Goal: Transaction & Acquisition: Book appointment/travel/reservation

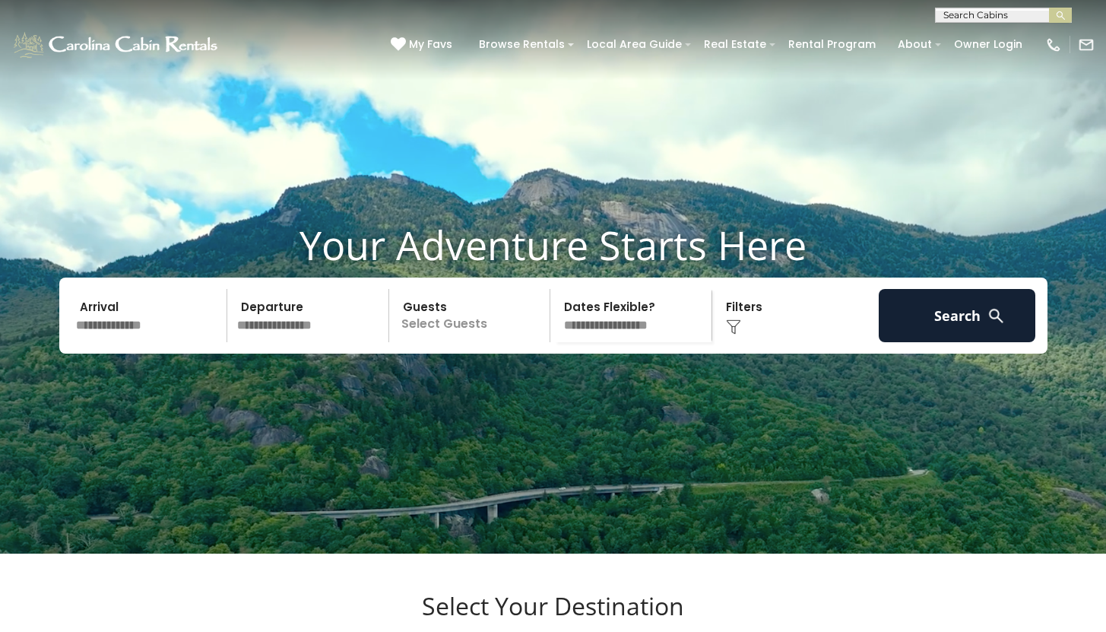
select select "*******"
click at [123, 342] on input "text" at bounding box center [149, 315] width 157 height 53
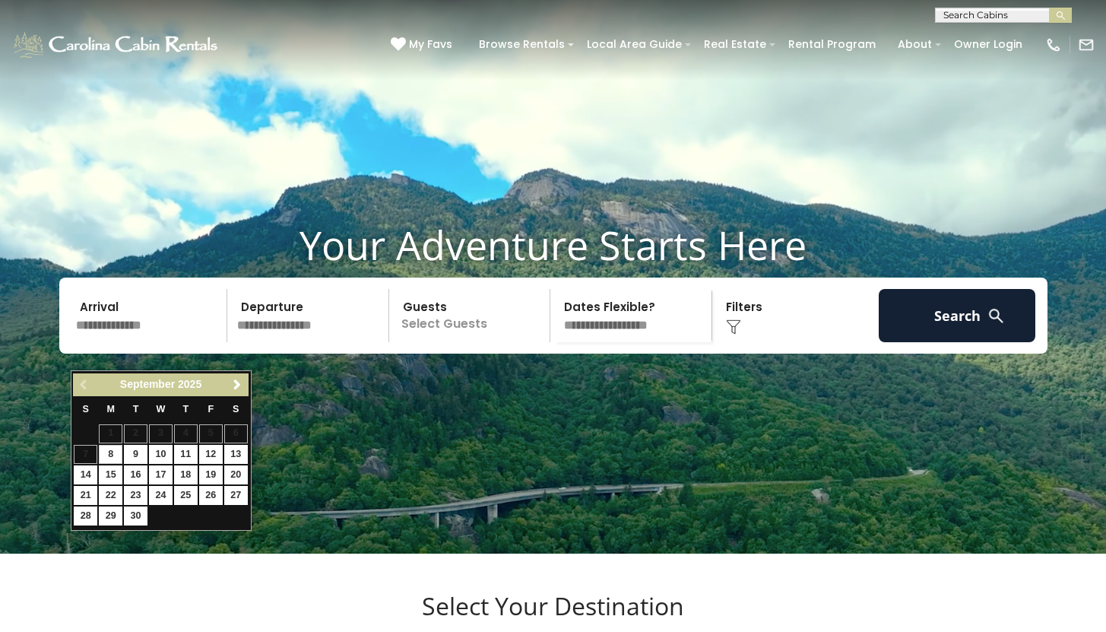
click at [229, 388] on link "Next" at bounding box center [237, 385] width 19 height 19
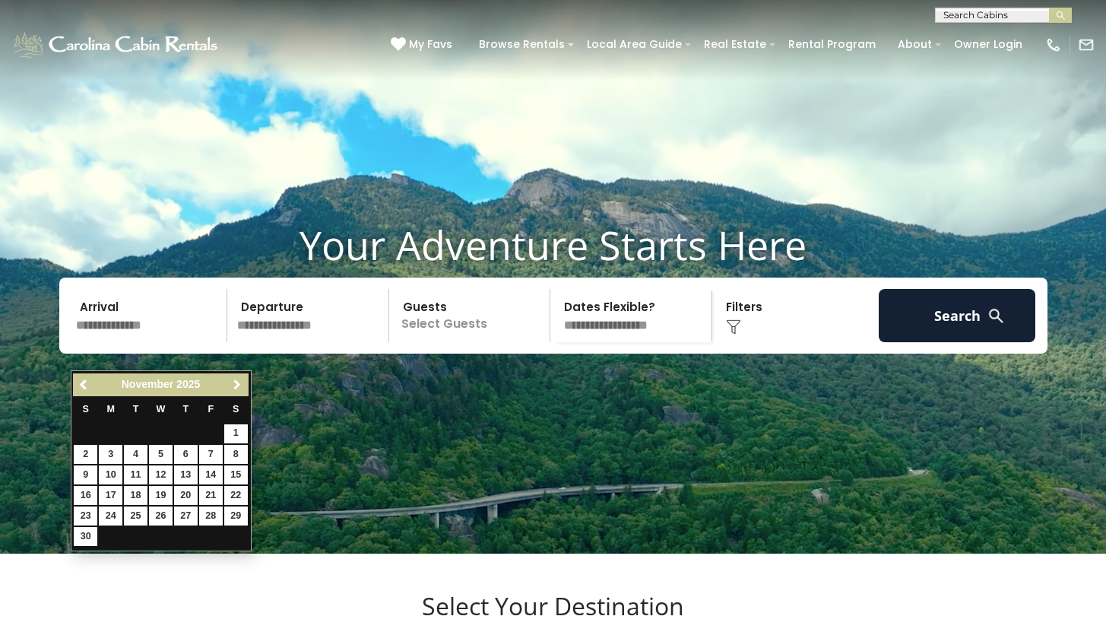
click at [229, 388] on link "Next" at bounding box center [237, 385] width 19 height 19
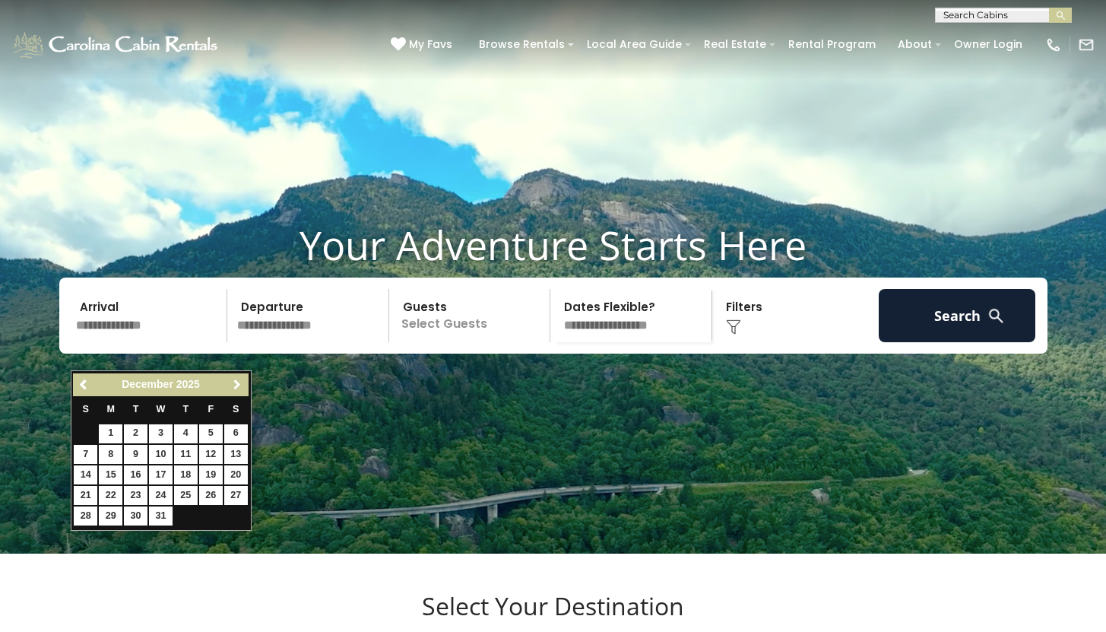
click at [229, 388] on link "Next" at bounding box center [237, 385] width 19 height 19
click at [158, 493] on link "21" at bounding box center [161, 495] width 24 height 19
type input "*******"
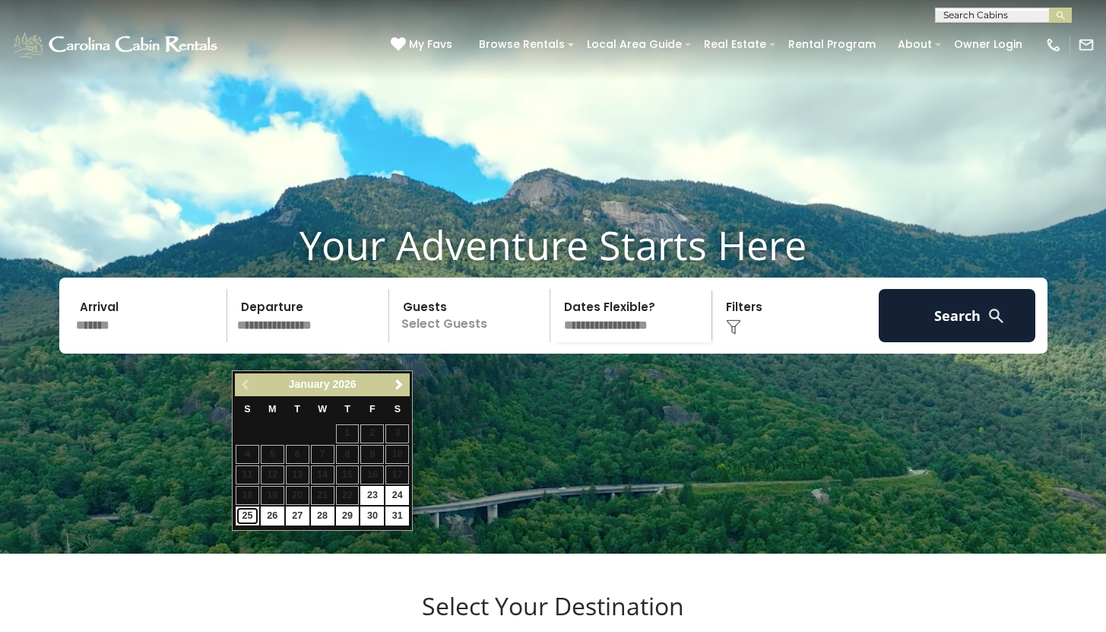
click at [245, 513] on link "25" at bounding box center [248, 515] width 24 height 19
type input "*******"
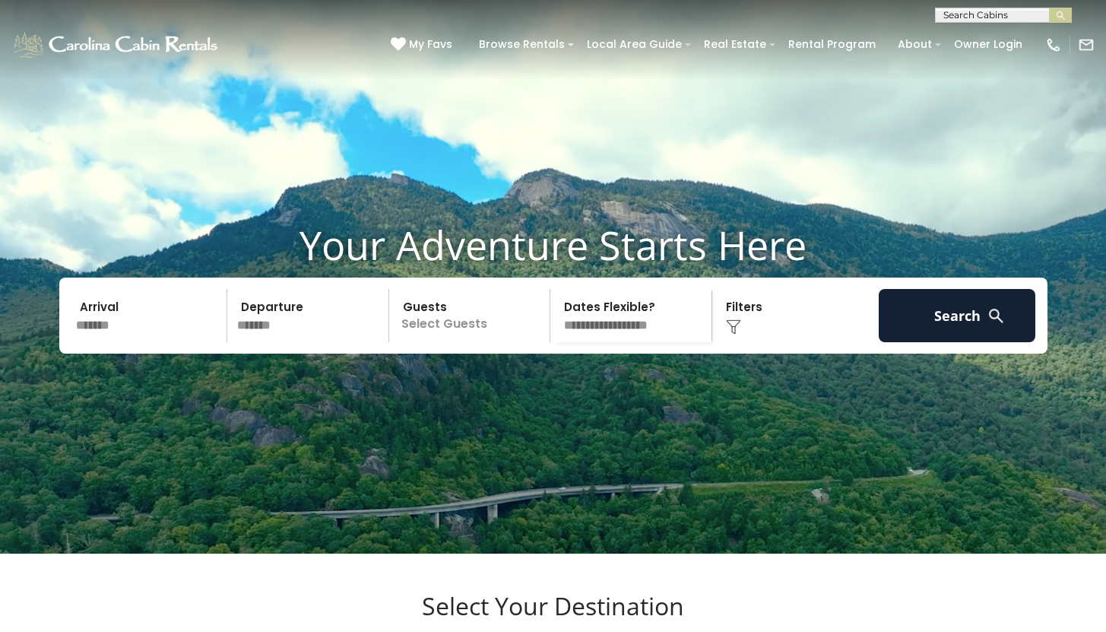
click at [459, 342] on p "Select Guests" at bounding box center [472, 315] width 157 height 53
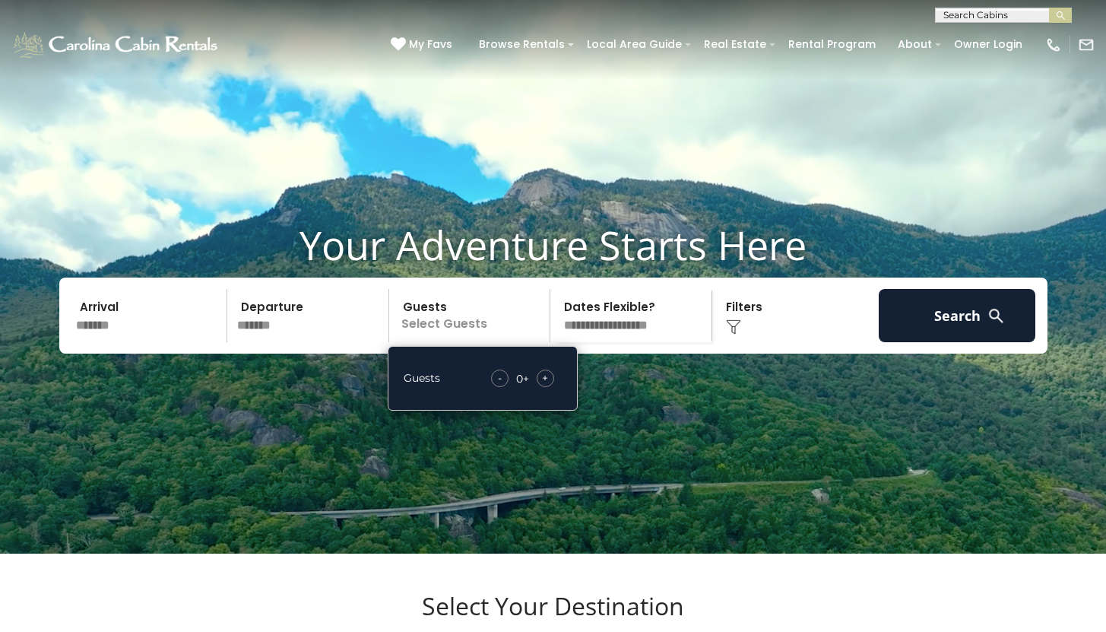
click at [539, 387] on div "+" at bounding box center [545, 378] width 17 height 17
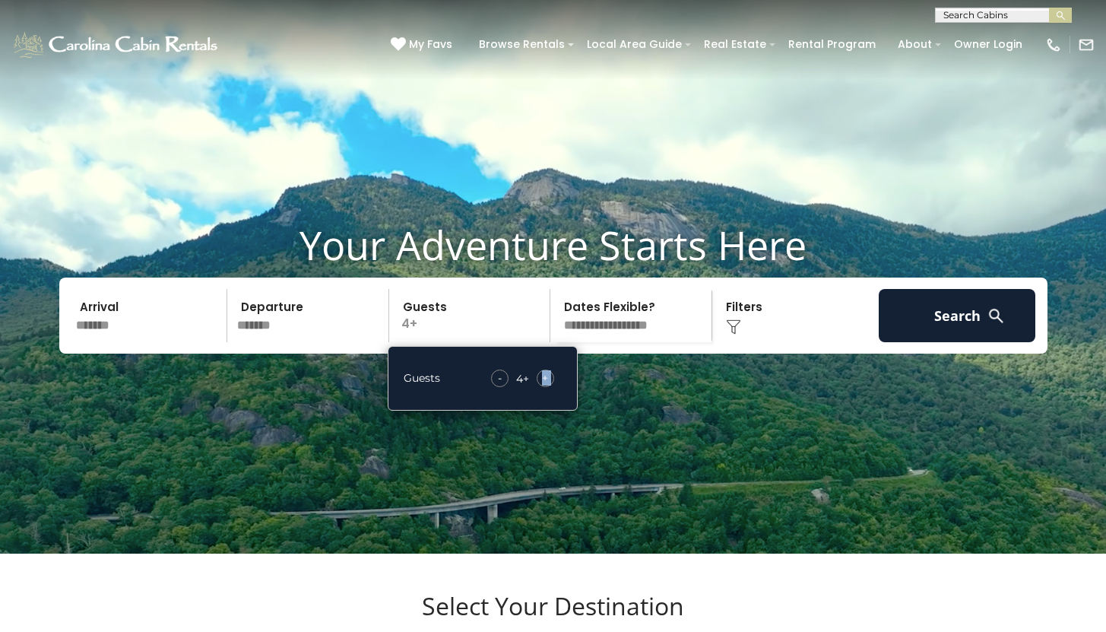
click at [539, 387] on div "+" at bounding box center [545, 378] width 17 height 17
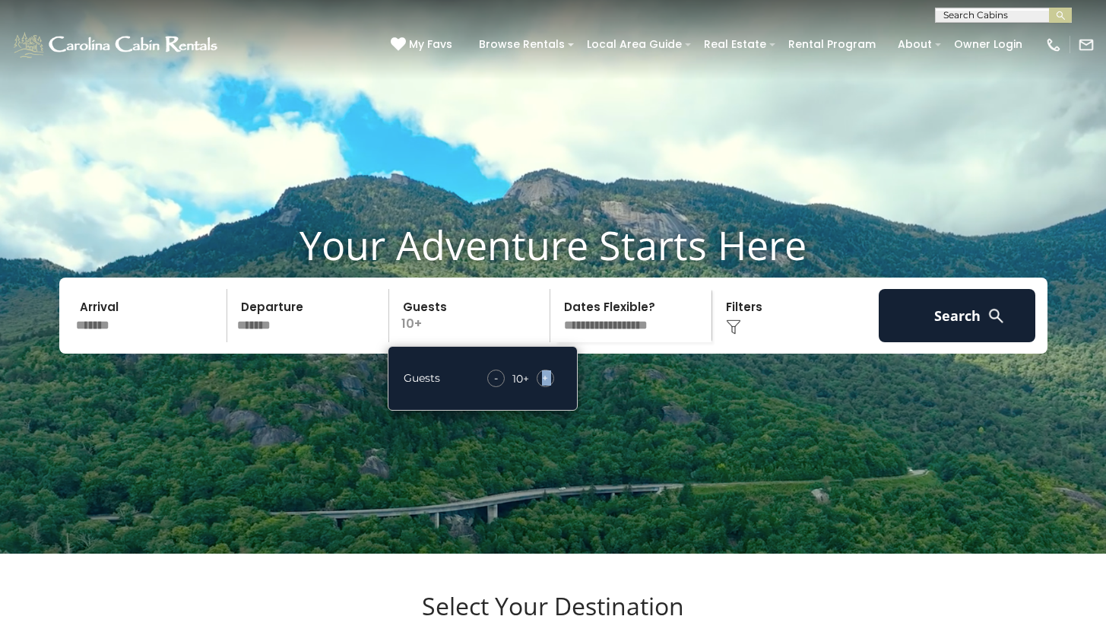
click at [642, 342] on select "**********" at bounding box center [633, 315] width 157 height 53
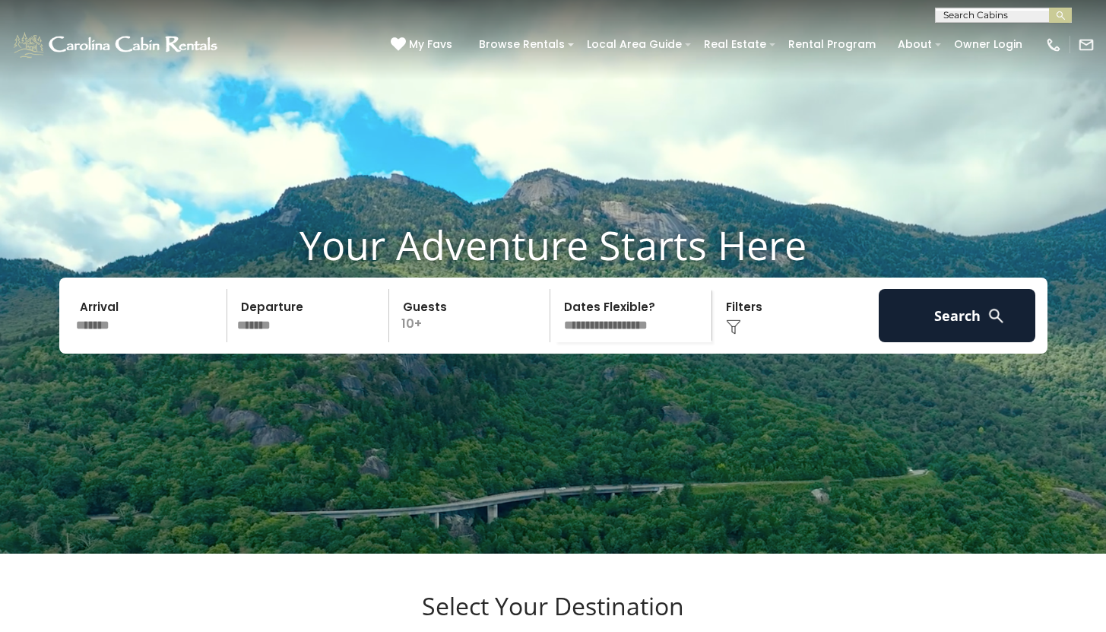
select select "*"
click at [555, 316] on select "**********" at bounding box center [633, 315] width 157 height 53
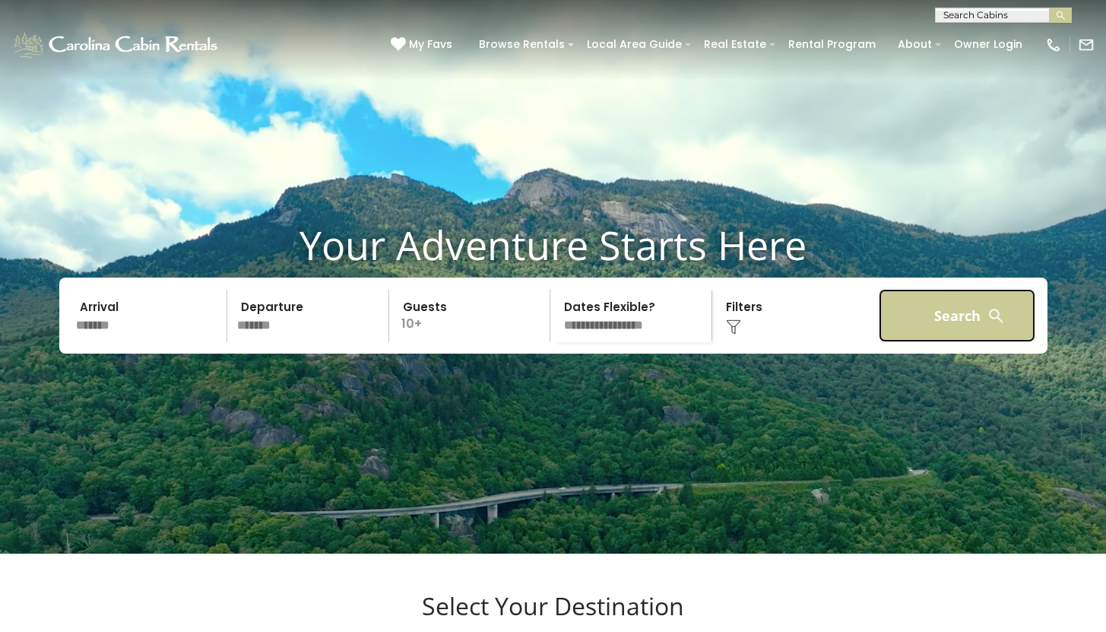
click at [960, 342] on button "Search" at bounding box center [957, 315] width 157 height 53
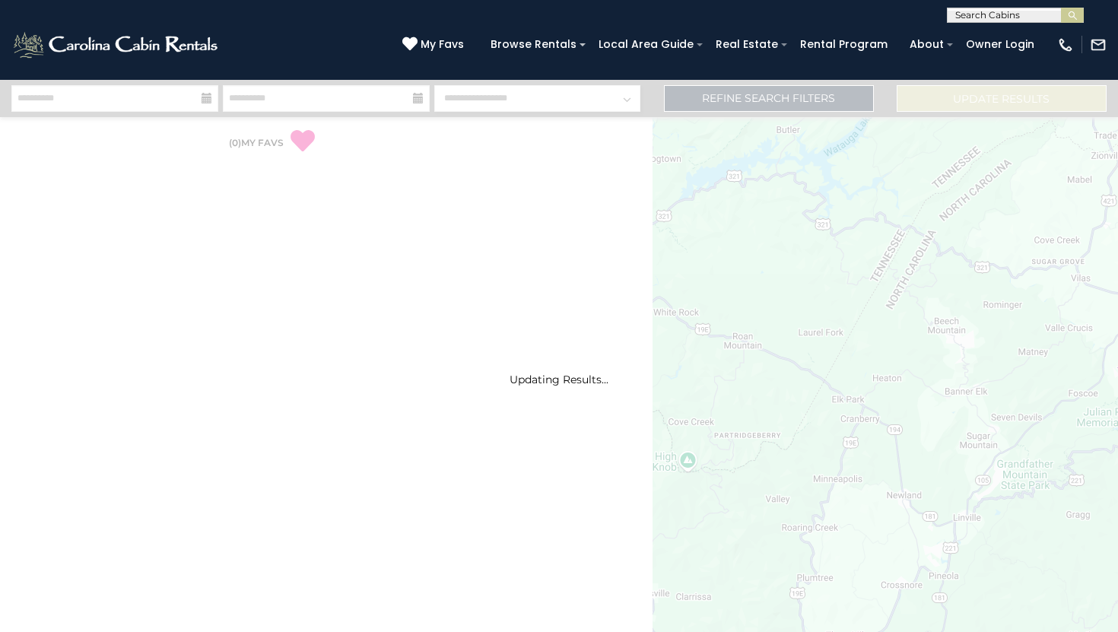
select select "*"
select select "*******"
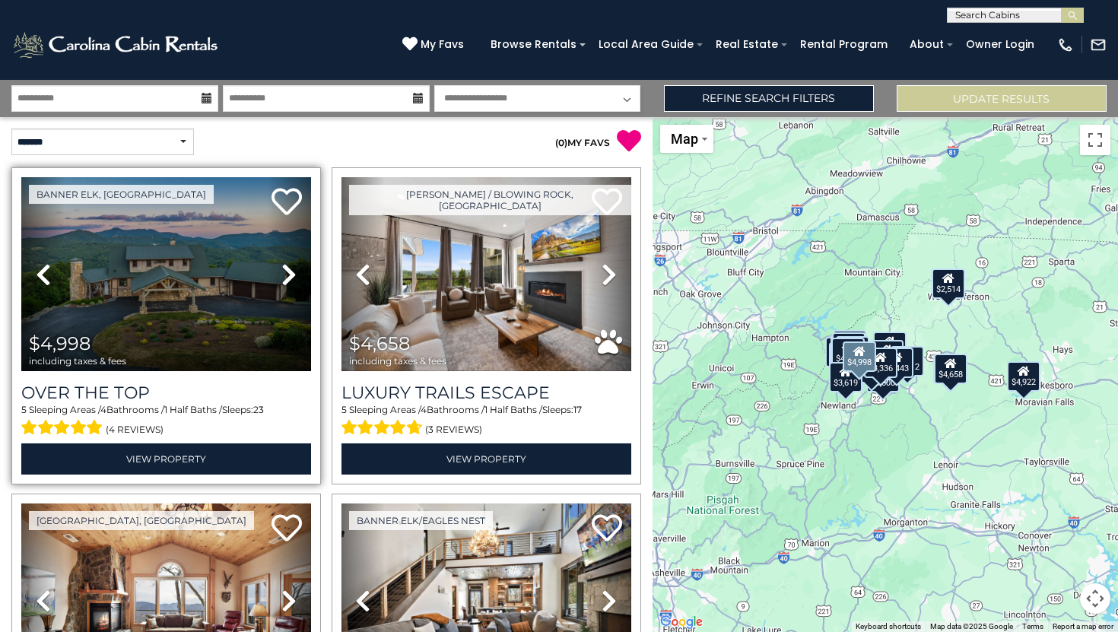
click at [285, 269] on icon at bounding box center [288, 274] width 15 height 24
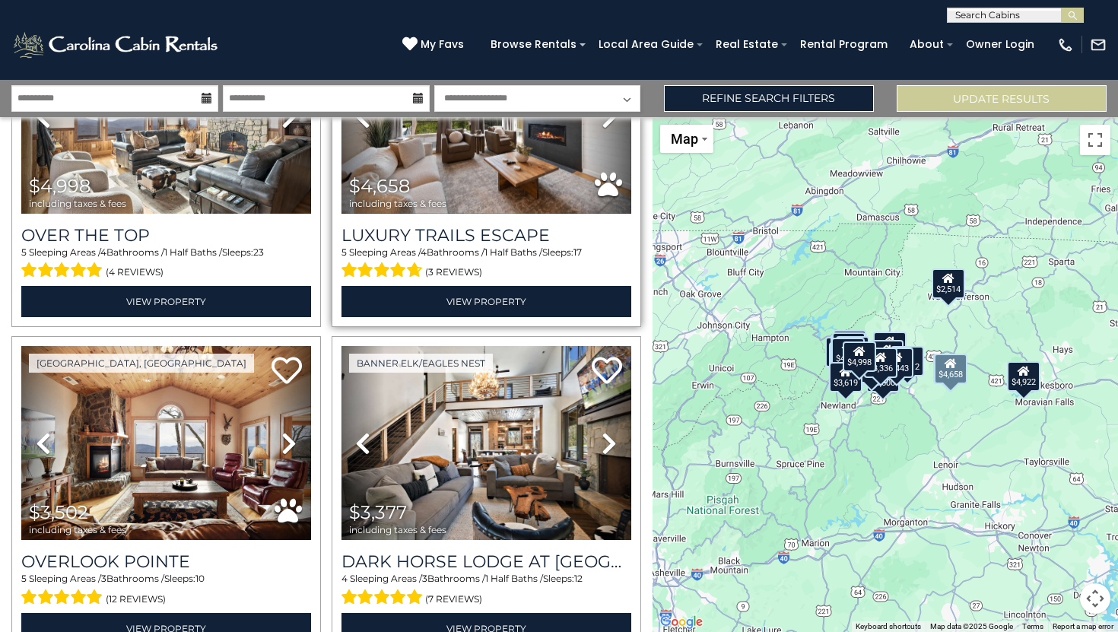
scroll to position [240, 0]
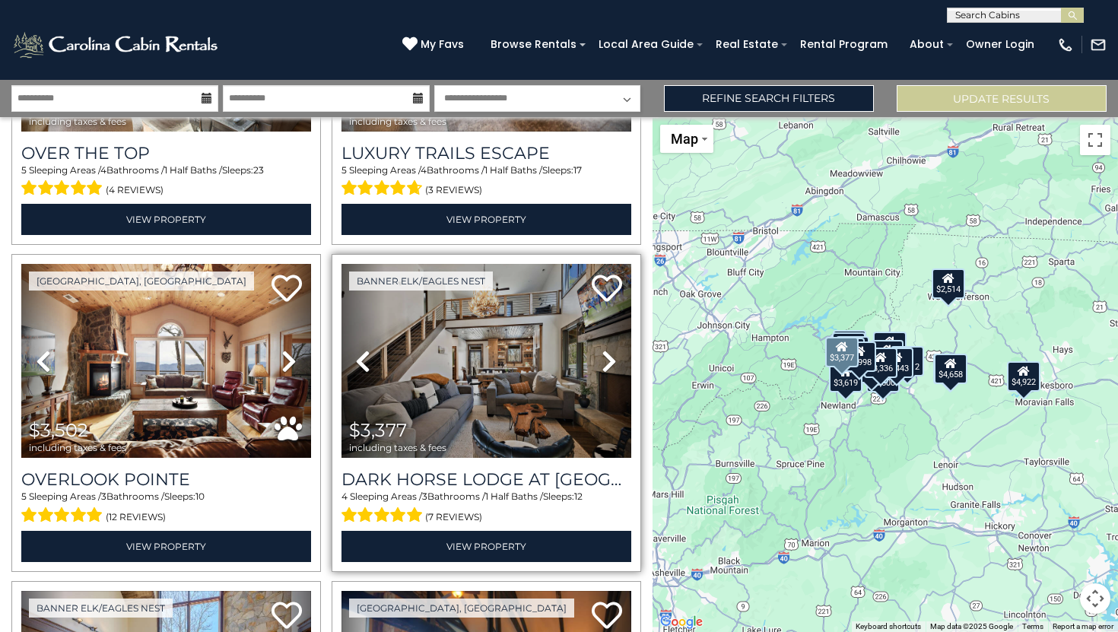
click at [602, 357] on icon at bounding box center [609, 361] width 15 height 24
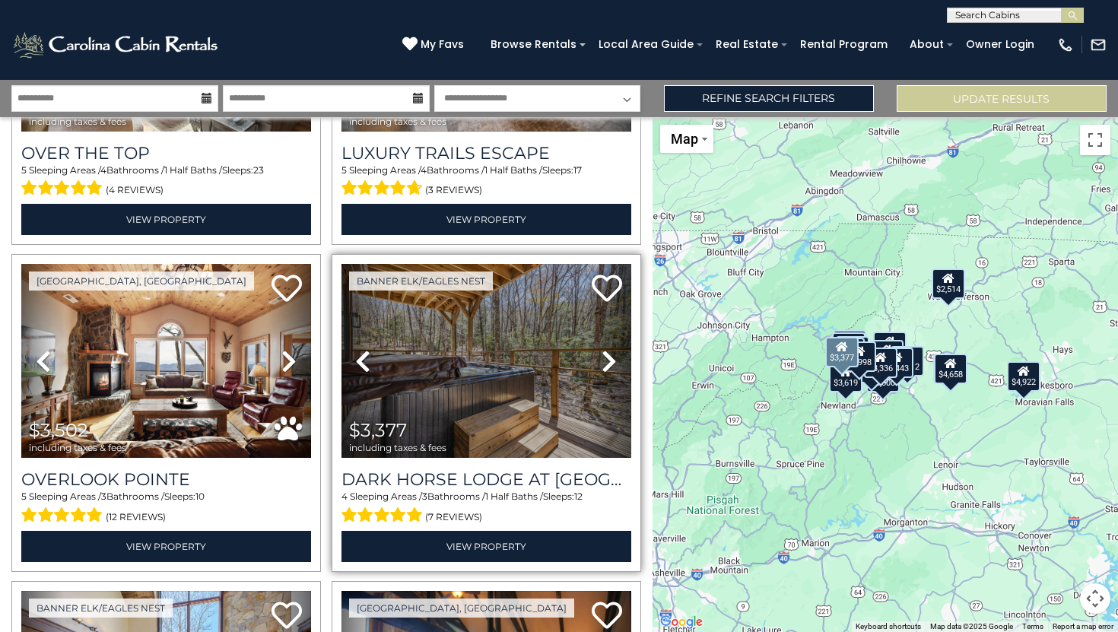
click at [602, 357] on icon at bounding box center [609, 361] width 15 height 24
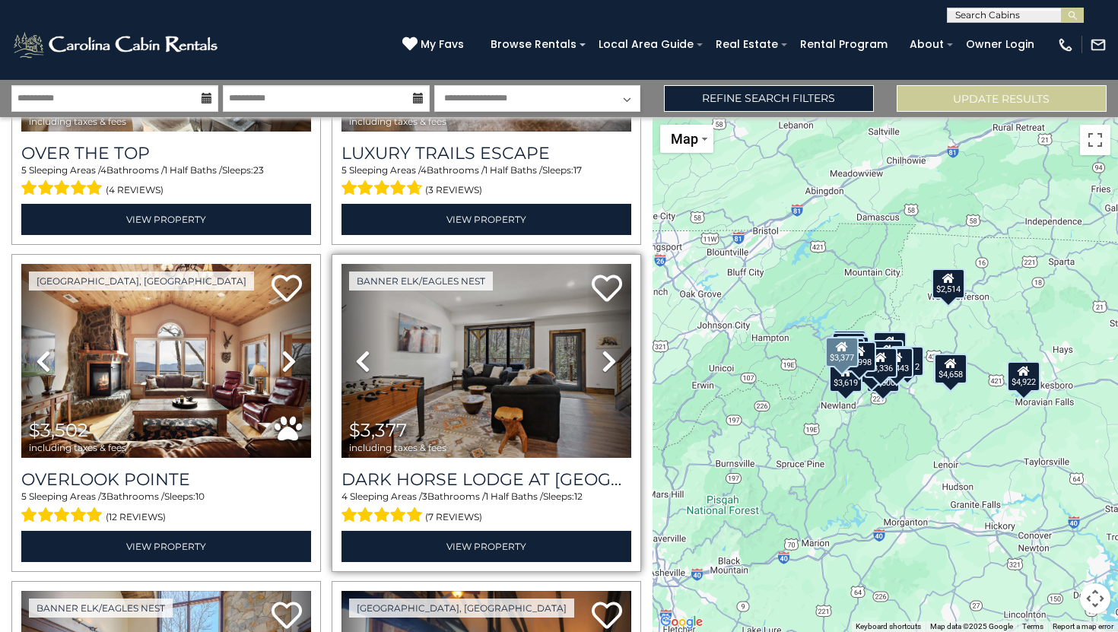
click at [602, 357] on icon at bounding box center [609, 361] width 15 height 24
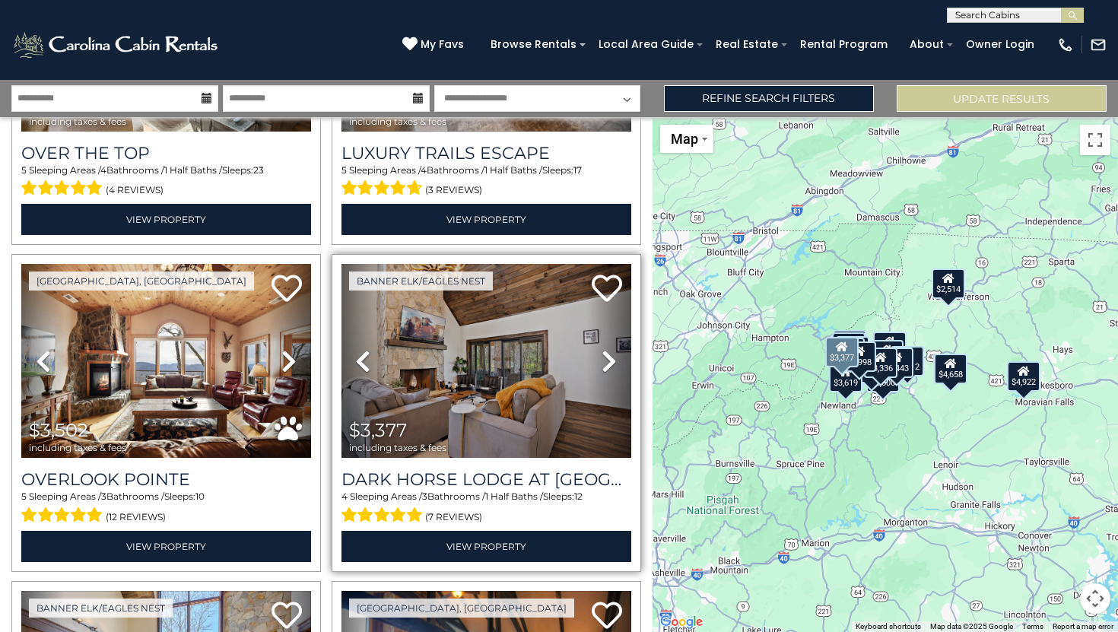
click at [602, 357] on icon at bounding box center [609, 361] width 15 height 24
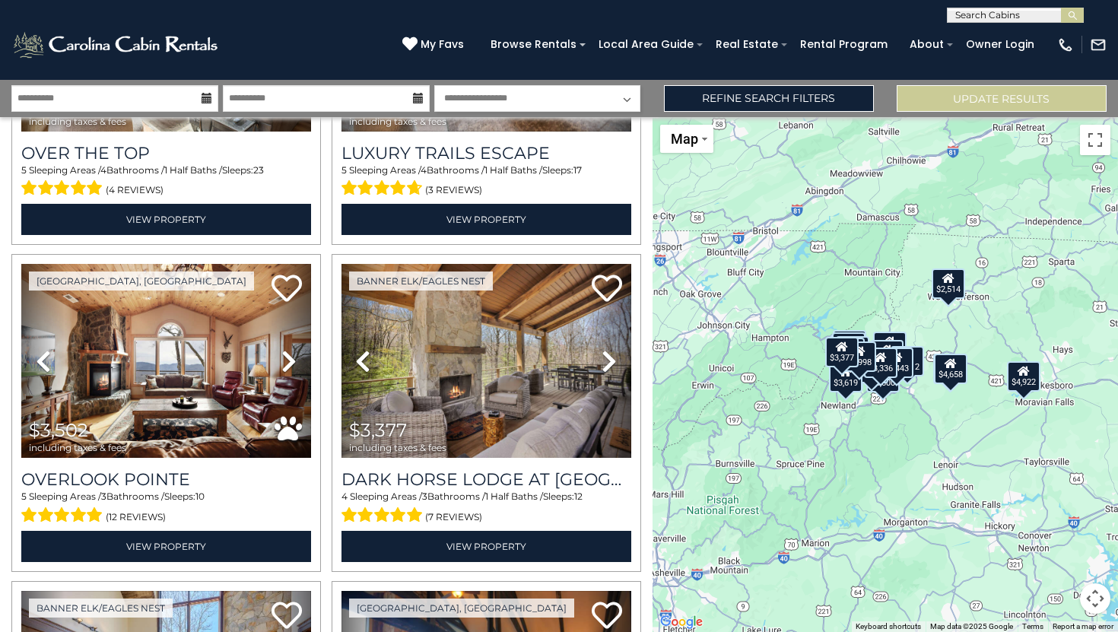
click at [860, 438] on div "$4,998 $4,658 $3,502 $3,377 $4,914 $3,679 $4,922 $3,166 $1,934 $2,302 $3,454 $2…" at bounding box center [885, 374] width 466 height 515
click at [868, 515] on div "$4,998 $4,658 $3,502 $3,377 $4,914 $3,679 $4,922 $3,166 $1,934 $2,302 $3,454 $2…" at bounding box center [885, 374] width 466 height 515
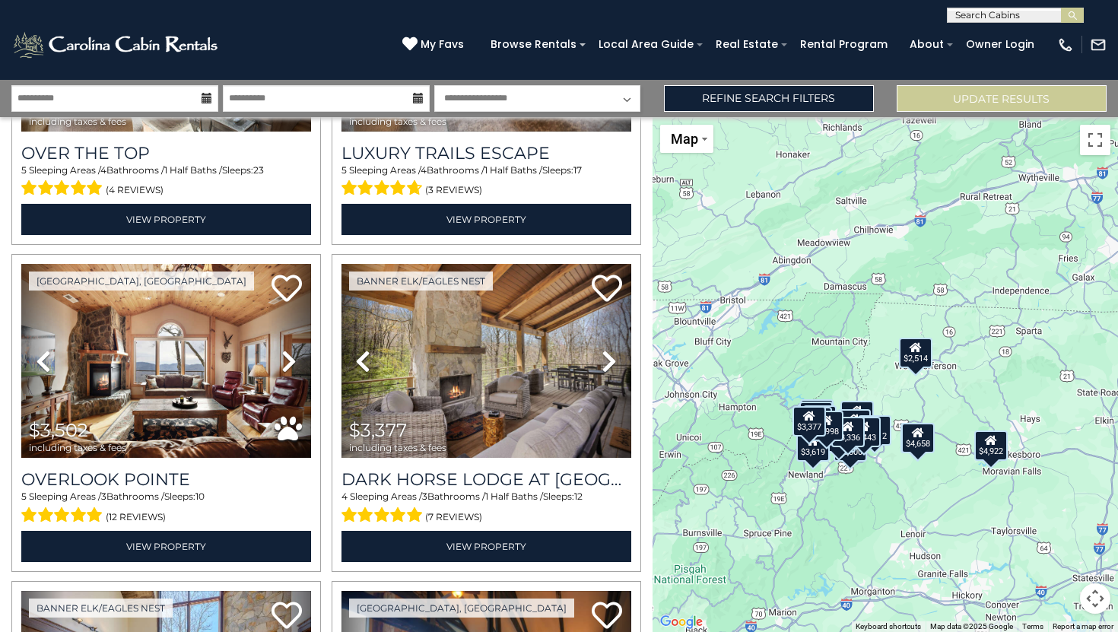
drag, startPoint x: 875, startPoint y: 416, endPoint x: 841, endPoint y: 489, distance: 80.3
click at [841, 489] on div "$4,998 $4,658 $3,502 $3,377 $4,914 $3,679 $4,922 $3,166 $1,934 $2,302 $3,454 $2…" at bounding box center [885, 374] width 466 height 515
click at [708, 147] on button "Map" at bounding box center [686, 139] width 53 height 28
click at [843, 205] on div "$4,998 $4,658 $3,502 $3,377 $4,914 $3,679 $4,922 $3,166 $1,934 $2,302 $3,454 $2…" at bounding box center [885, 374] width 466 height 515
click at [1089, 606] on button "Map camera controls" at bounding box center [1095, 598] width 30 height 30
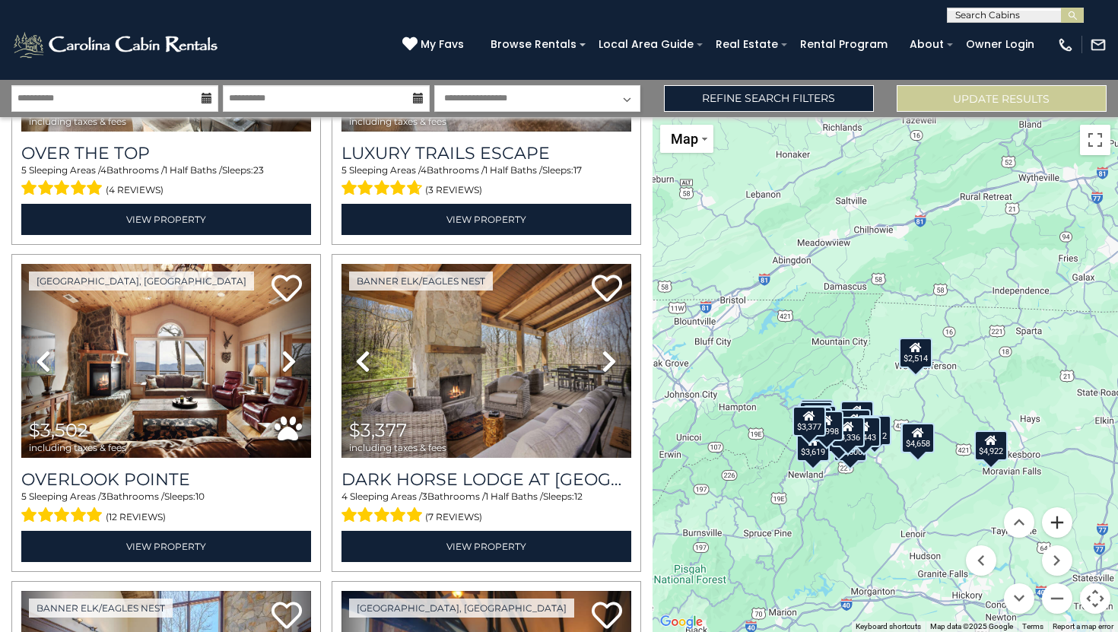
click at [1055, 531] on button "Zoom in" at bounding box center [1057, 522] width 30 height 30
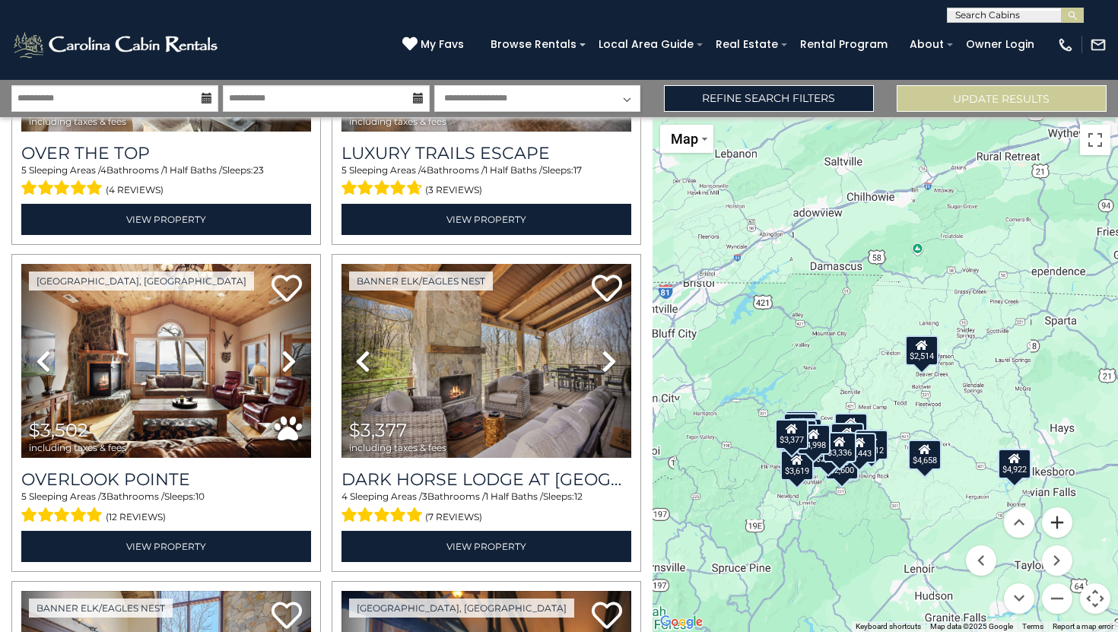
click at [1055, 531] on button "Zoom in" at bounding box center [1057, 522] width 30 height 30
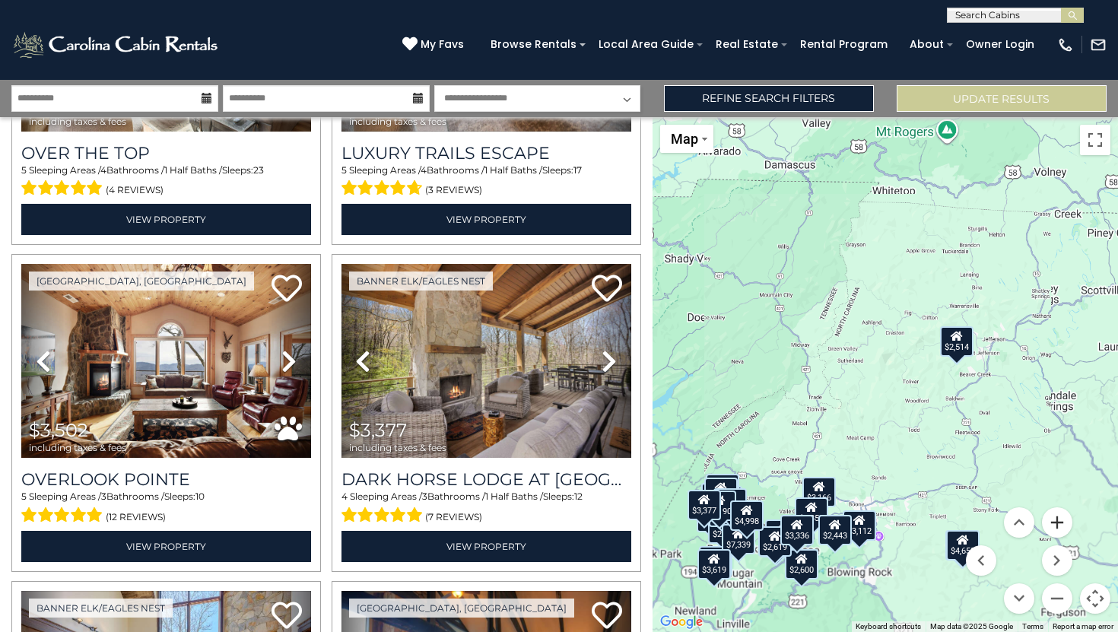
click at [1055, 531] on button "Zoom in" at bounding box center [1057, 522] width 30 height 30
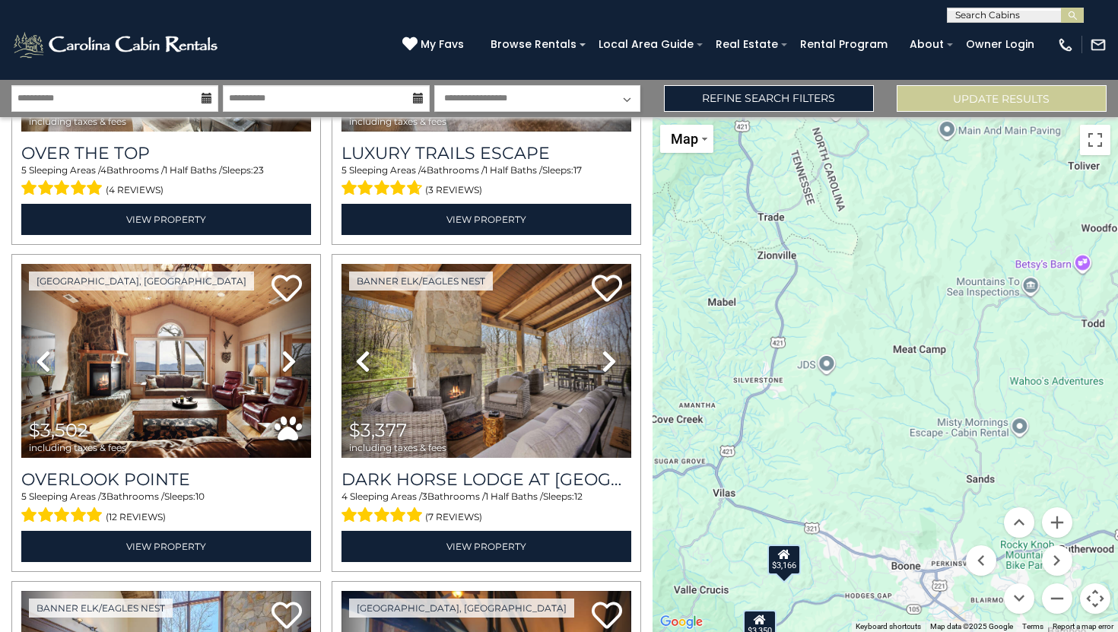
drag, startPoint x: 835, startPoint y: 461, endPoint x: 969, endPoint y: 213, distance: 281.7
click at [960, 222] on div "$4,998 $4,658 $3,502 $3,377 $4,914 $3,679 $4,922 $3,166 $1,934 $2,302 $3,454 $2…" at bounding box center [885, 374] width 466 height 515
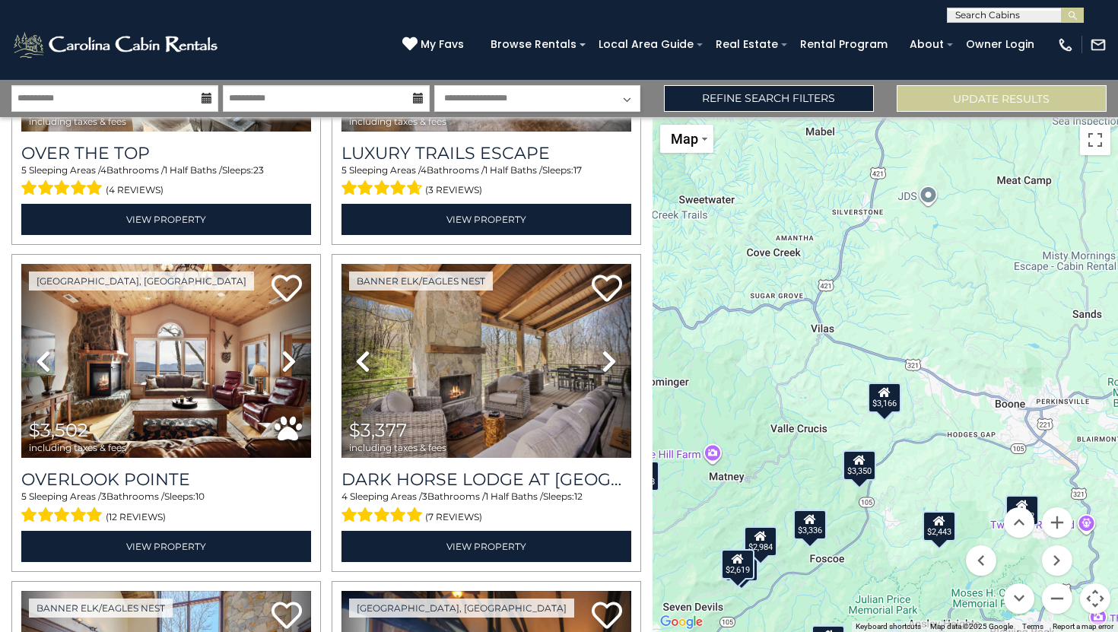
drag, startPoint x: 909, startPoint y: 338, endPoint x: 946, endPoint y: 225, distance: 119.3
click at [946, 225] on div "$4,998 $4,658 $3,502 $3,377 $4,914 $3,679 $4,922 $3,166 $1,934 $2,302 $3,454 $2…" at bounding box center [885, 374] width 466 height 515
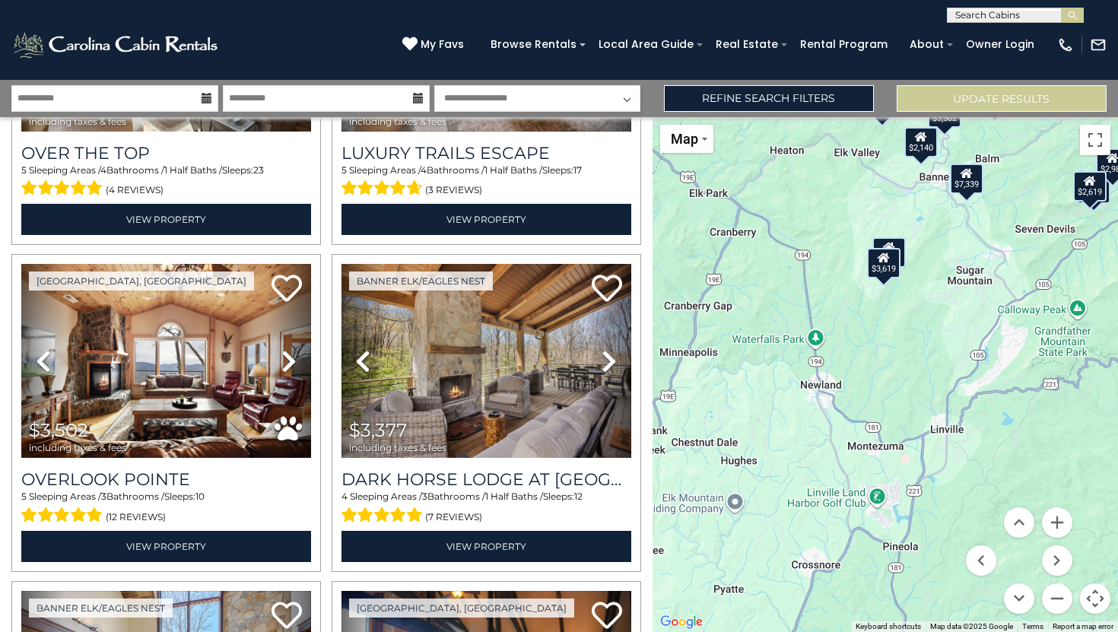
drag, startPoint x: 749, startPoint y: 459, endPoint x: 1032, endPoint y: 294, distance: 327.1
click at [1032, 294] on div "$4,998 $4,658 $3,502 $3,377 $4,914 $3,679 $4,922 $3,166 $1,934 $2,302 $3,454 $2…" at bounding box center [885, 374] width 466 height 515
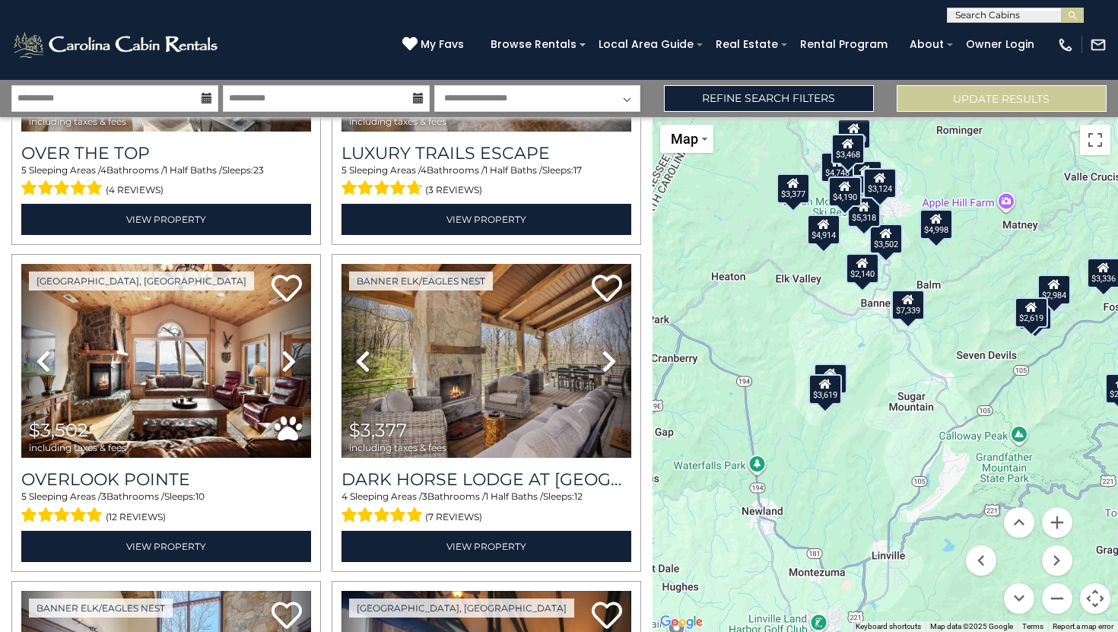
drag, startPoint x: 826, startPoint y: 305, endPoint x: 767, endPoint y: 433, distance: 140.5
click at [767, 433] on div "$4,998 $4,658 $3,502 $3,377 $4,914 $3,679 $4,922 $3,166 $1,934 $2,302 $3,454 $2…" at bounding box center [885, 374] width 466 height 515
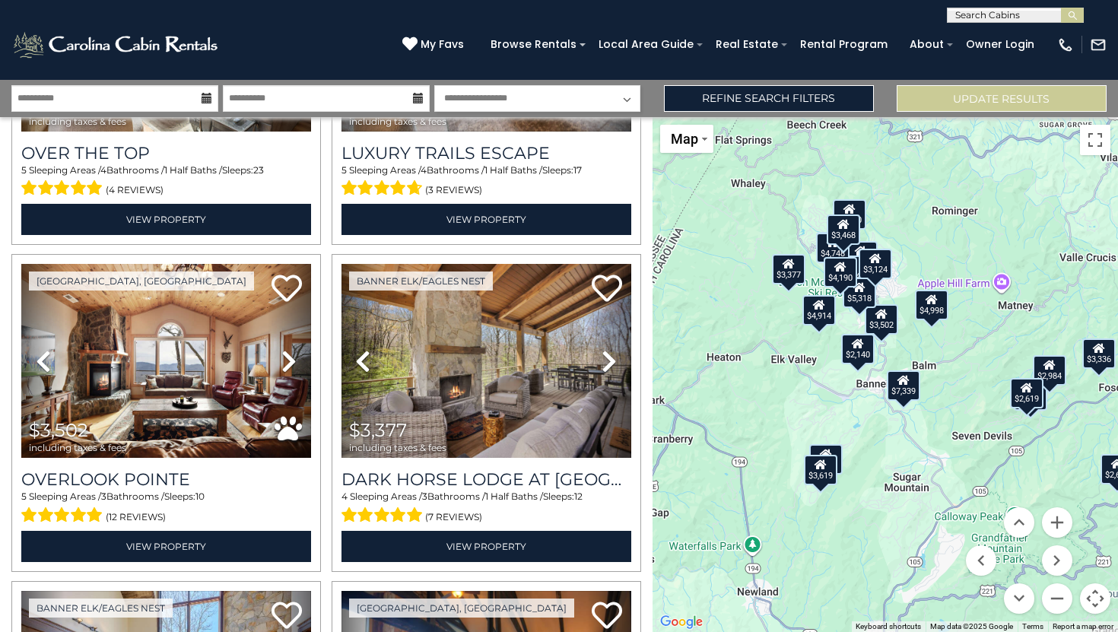
drag, startPoint x: 852, startPoint y: 303, endPoint x: 850, endPoint y: 401, distance: 98.1
click at [846, 390] on div "$4,998 $4,658 $3,502 $3,377 $4,914 $3,679 $4,922 $3,166 $1,934 $2,302 $3,454 $2…" at bounding box center [885, 374] width 466 height 515
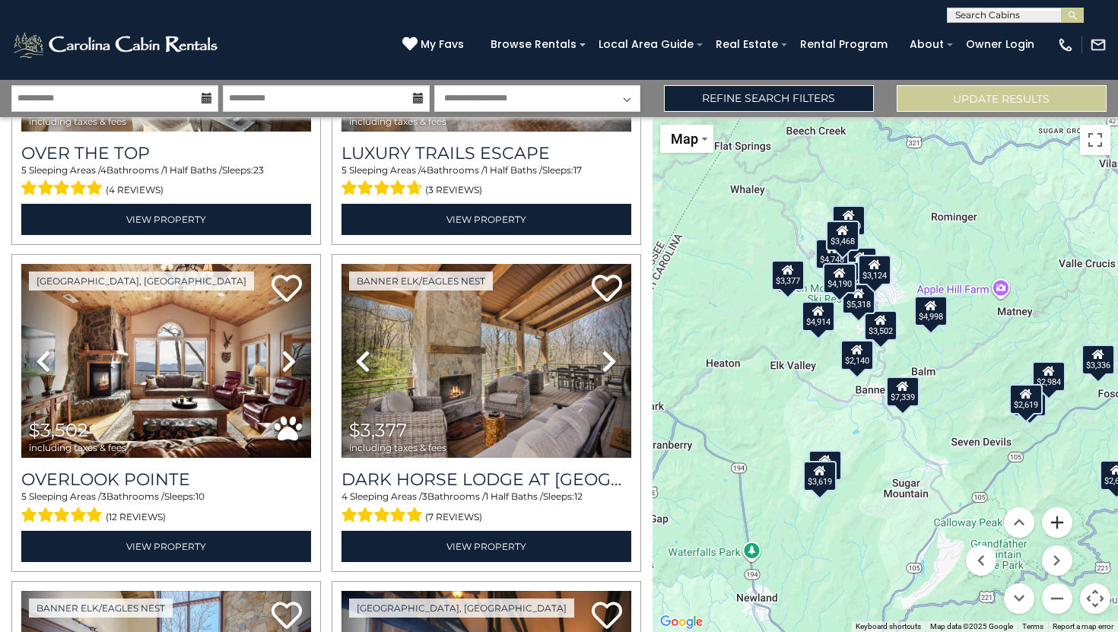
click at [1061, 516] on button "Zoom in" at bounding box center [1057, 522] width 30 height 30
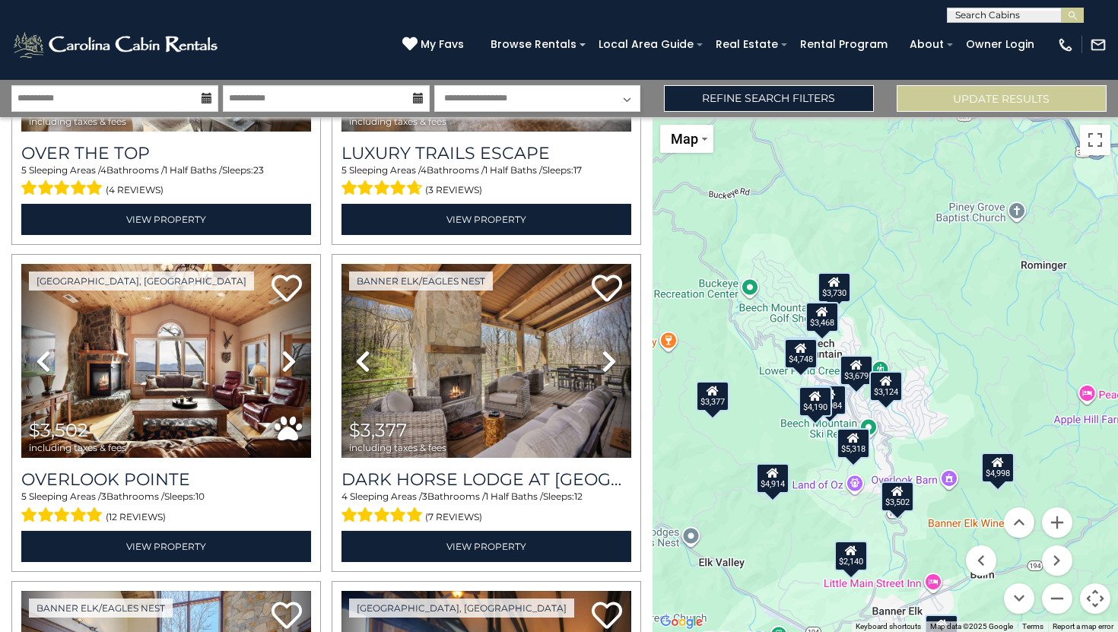
drag, startPoint x: 767, startPoint y: 325, endPoint x: 788, endPoint y: 532, distance: 208.7
click at [788, 532] on div "$4,998 $4,658 $3,502 $3,377 $4,914 $3,679 $4,922 $3,166 $1,934 $2,302 $3,454 $2…" at bounding box center [885, 374] width 466 height 515
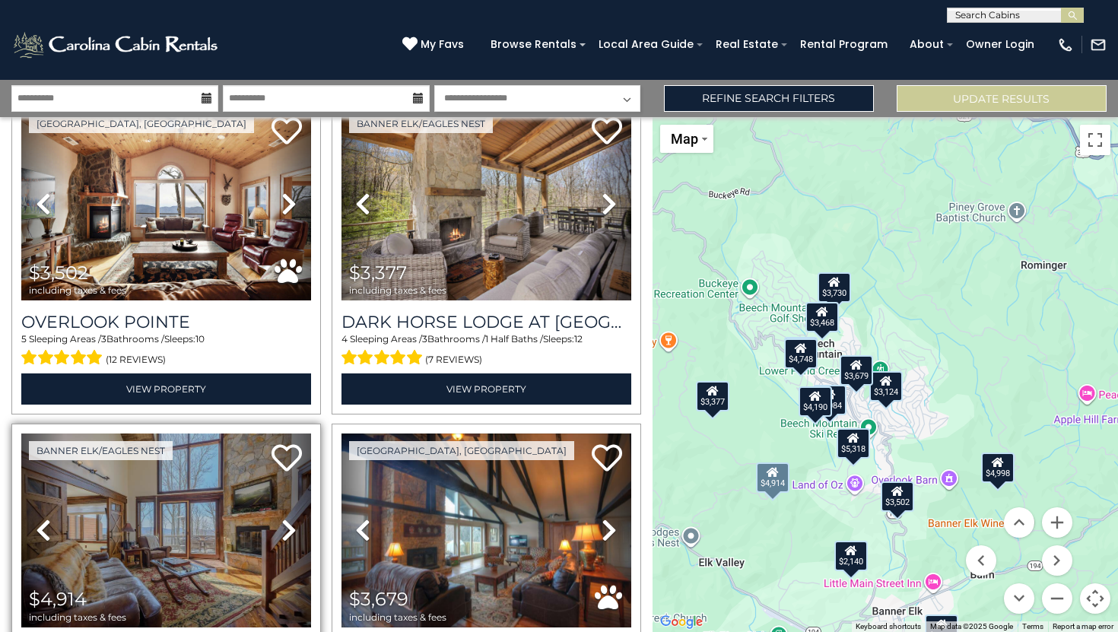
scroll to position [182, 0]
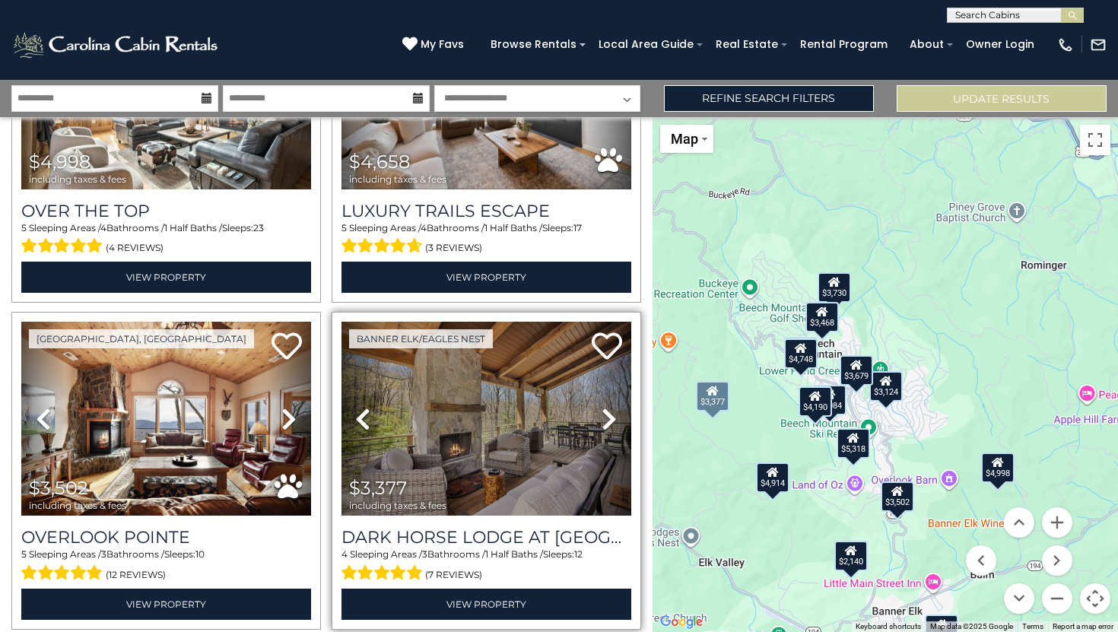
click at [602, 411] on icon at bounding box center [609, 419] width 15 height 24
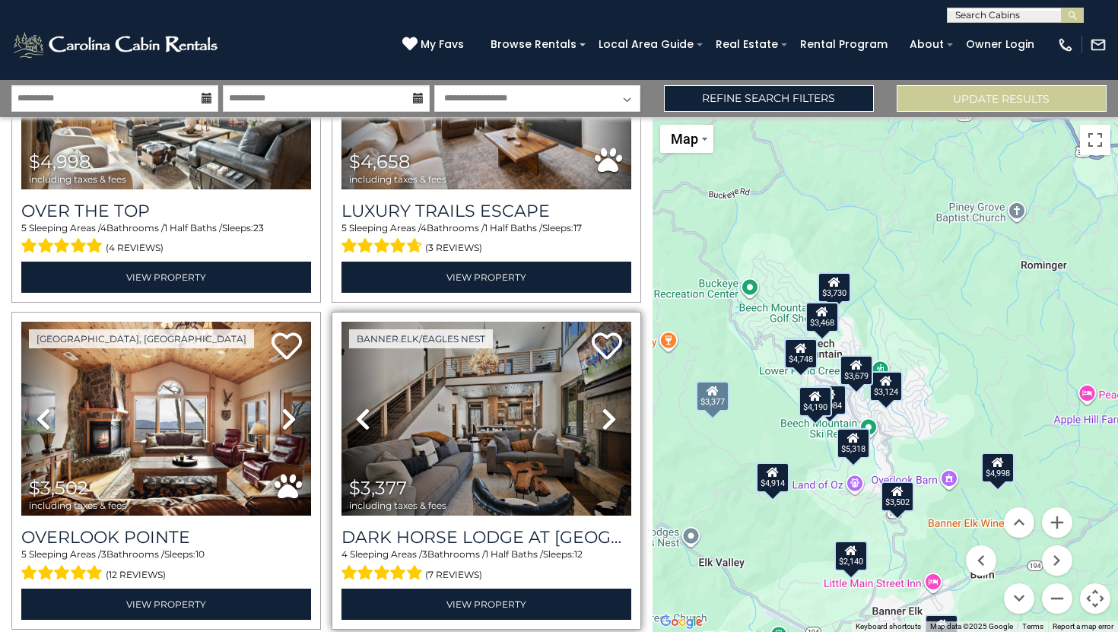
click at [602, 412] on icon at bounding box center [609, 419] width 15 height 24
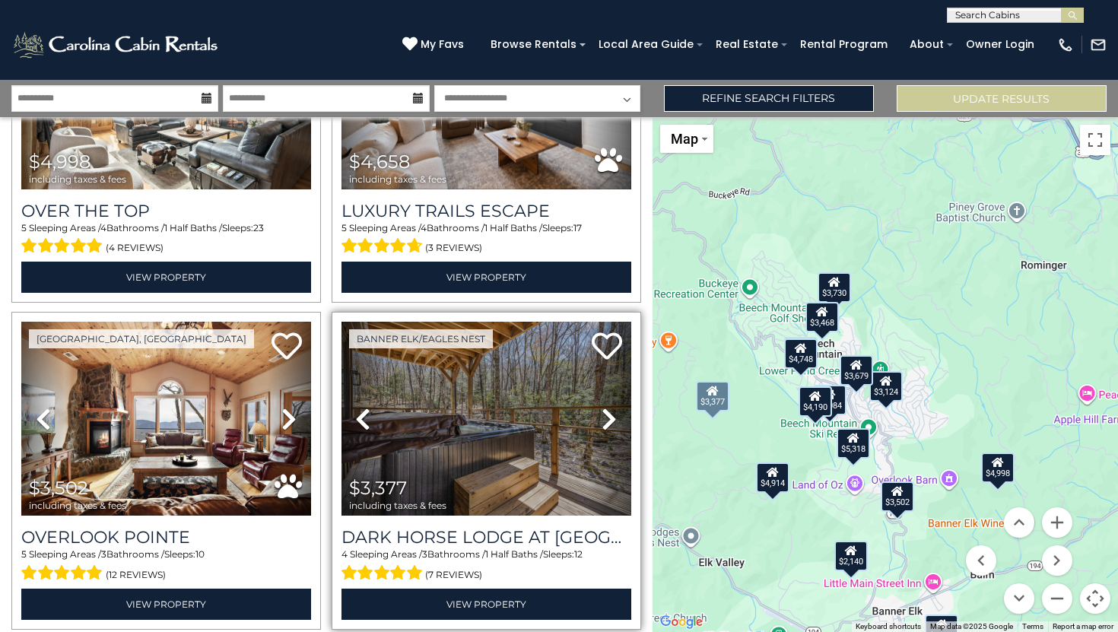
click at [602, 412] on icon at bounding box center [609, 419] width 15 height 24
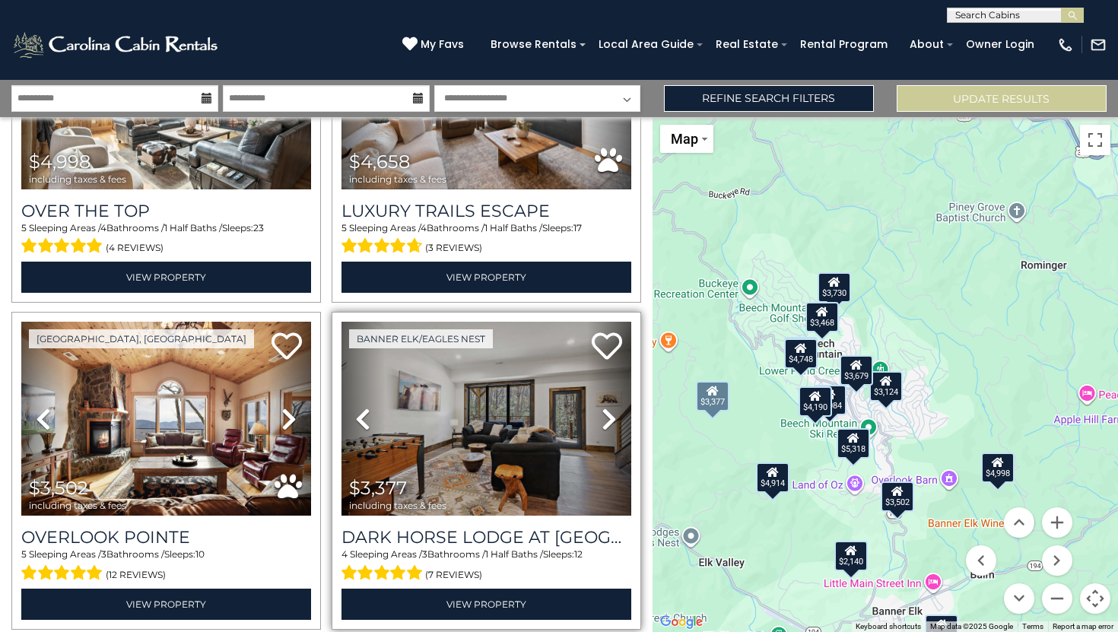
click at [602, 412] on icon at bounding box center [609, 419] width 15 height 24
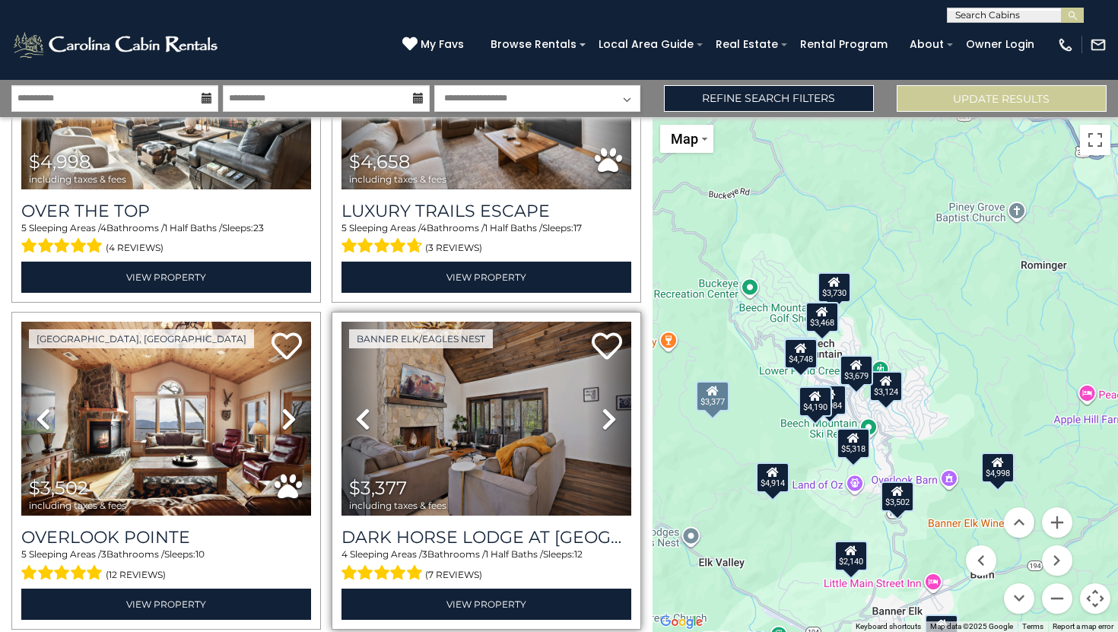
click at [602, 412] on icon at bounding box center [609, 419] width 15 height 24
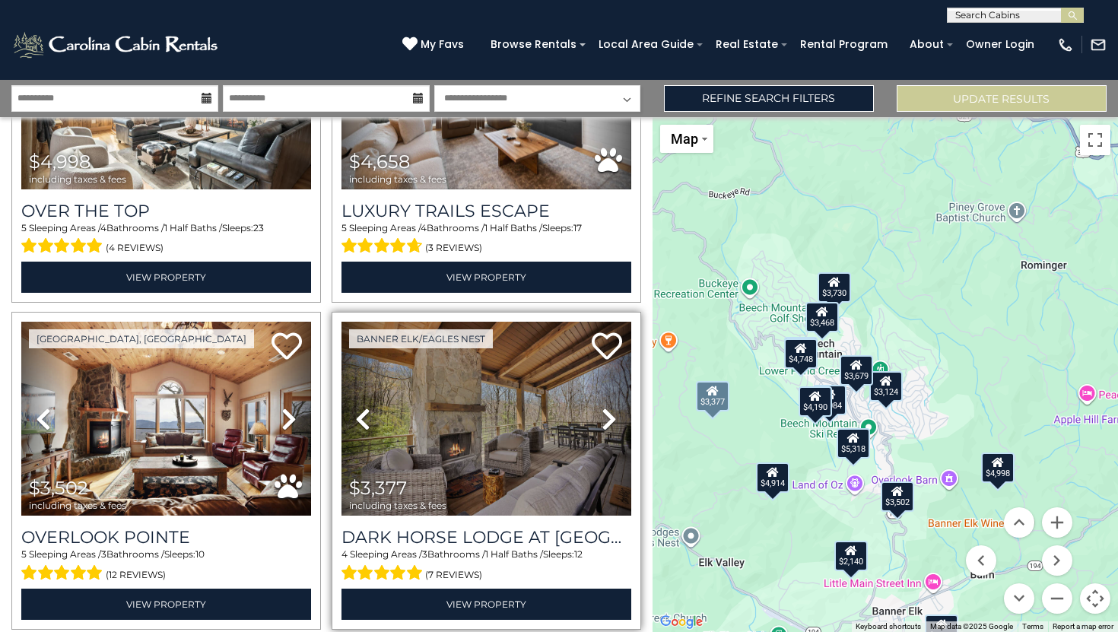
click at [602, 412] on icon at bounding box center [609, 419] width 15 height 24
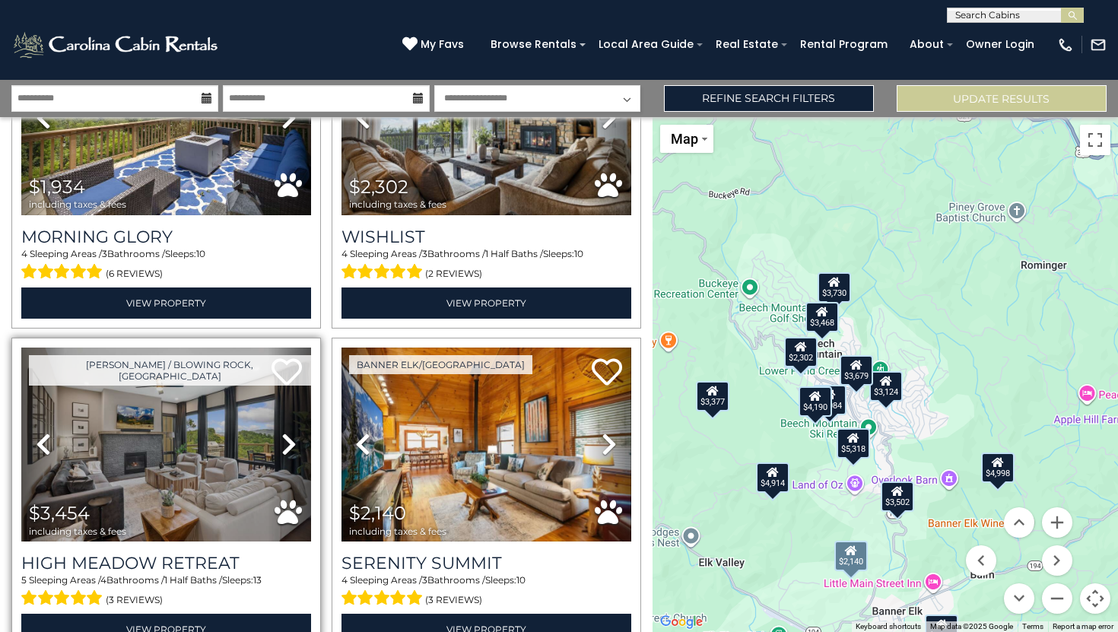
scroll to position [1463, 0]
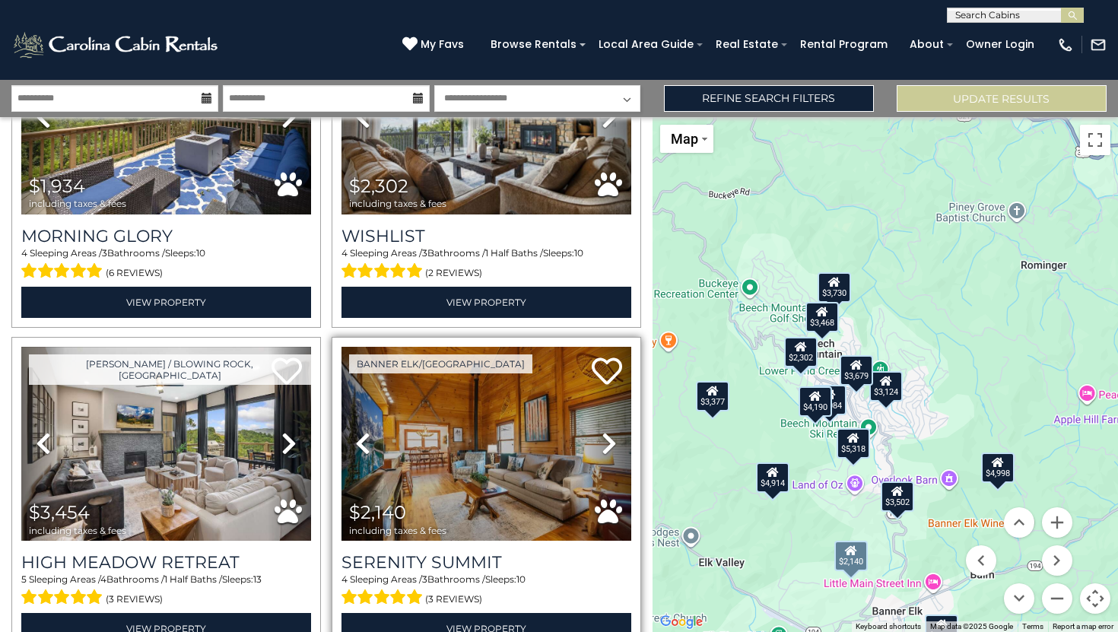
click at [602, 431] on icon at bounding box center [609, 443] width 15 height 24
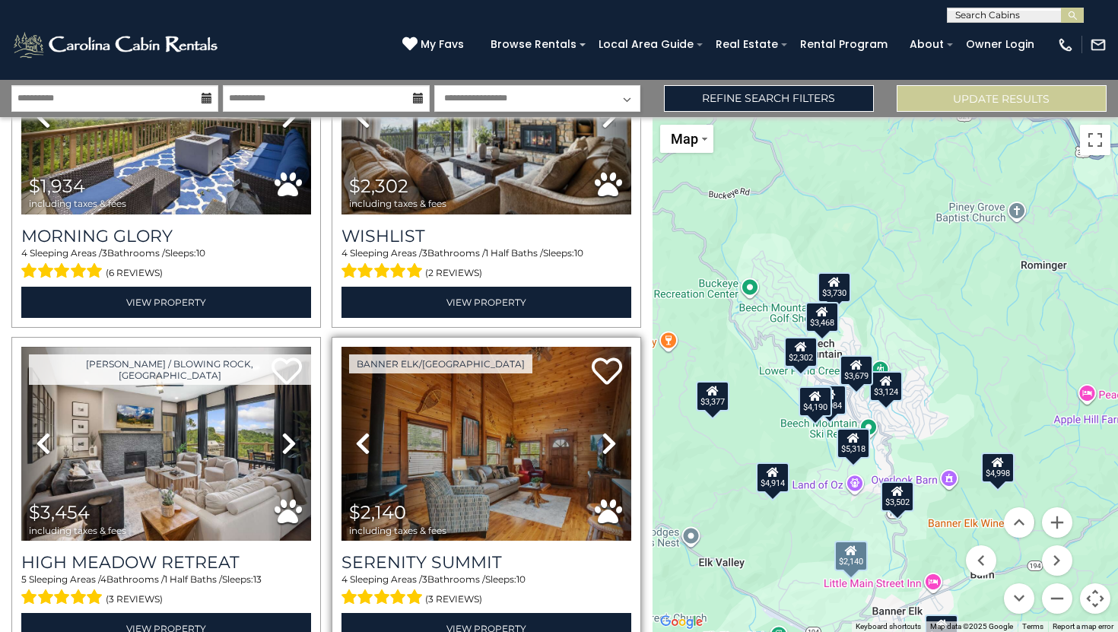
click at [602, 431] on icon at bounding box center [609, 443] width 15 height 24
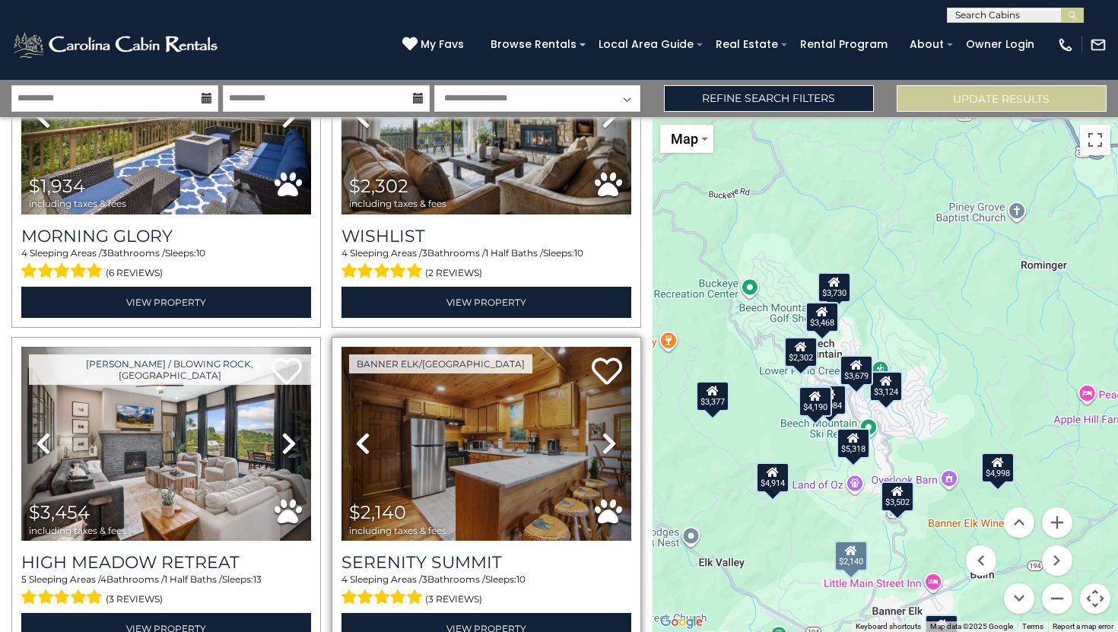
click at [602, 431] on icon at bounding box center [609, 443] width 15 height 24
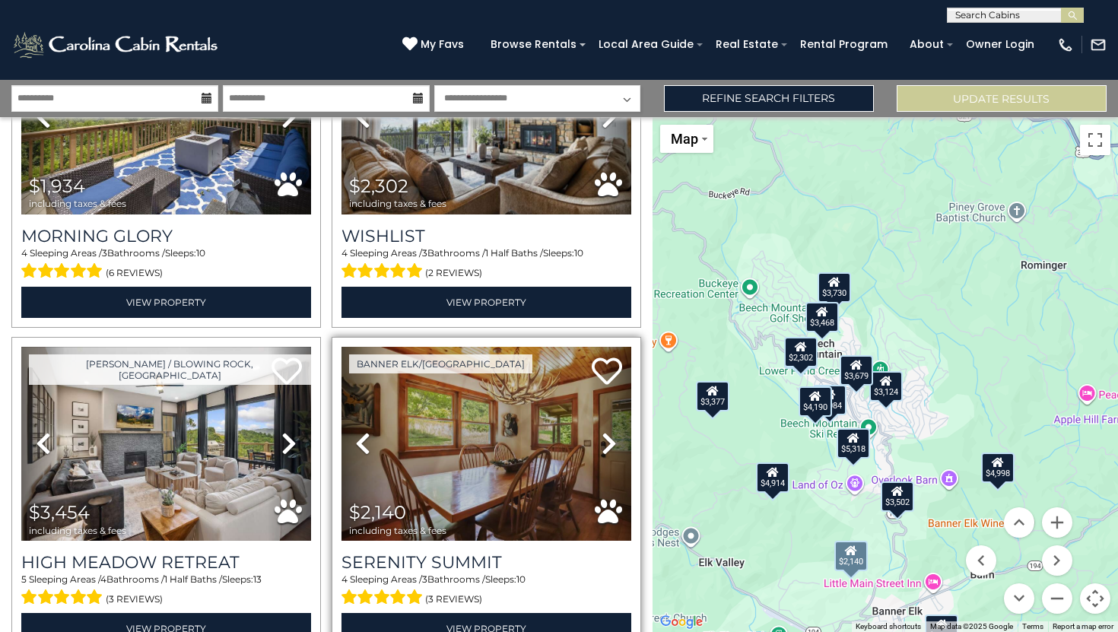
click at [602, 431] on icon at bounding box center [609, 443] width 15 height 24
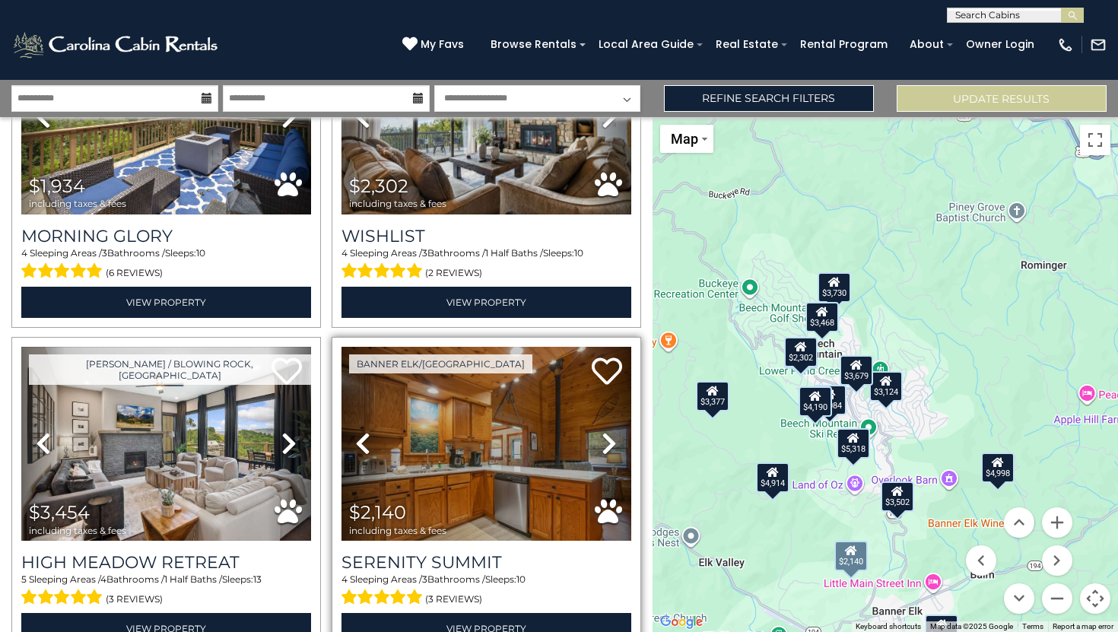
click at [602, 431] on icon at bounding box center [609, 443] width 15 height 24
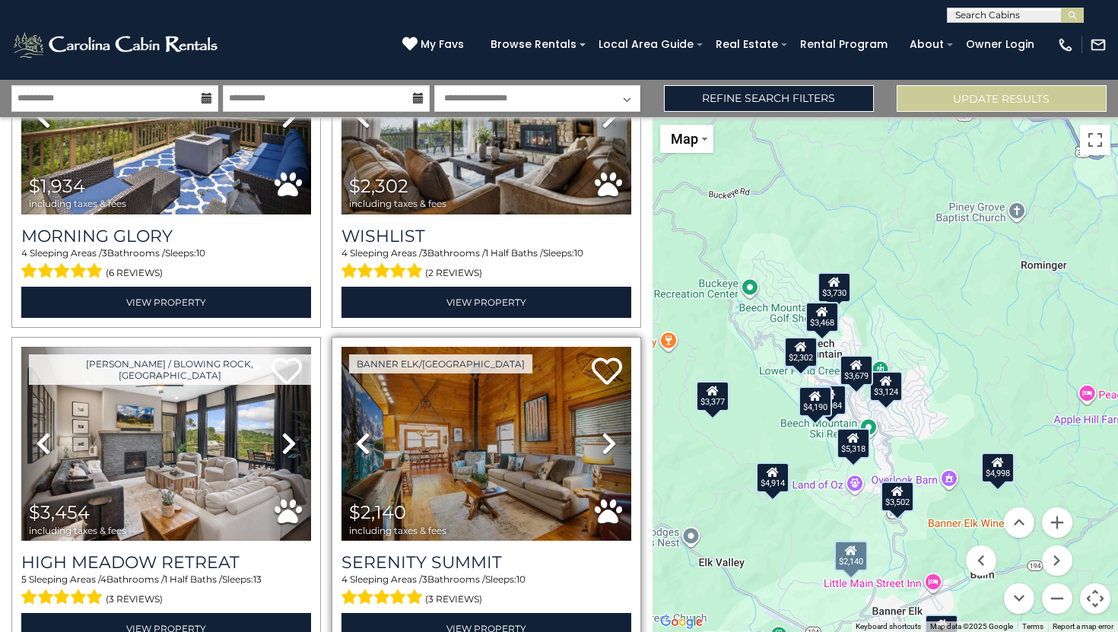
click at [602, 431] on icon at bounding box center [609, 443] width 15 height 24
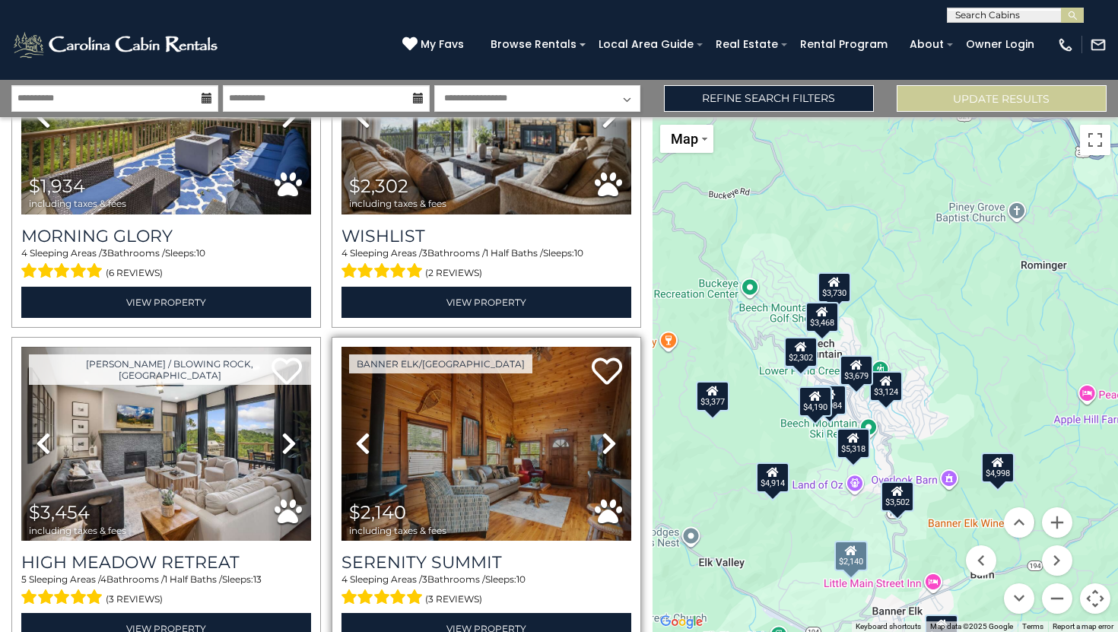
click at [602, 431] on icon at bounding box center [609, 443] width 15 height 24
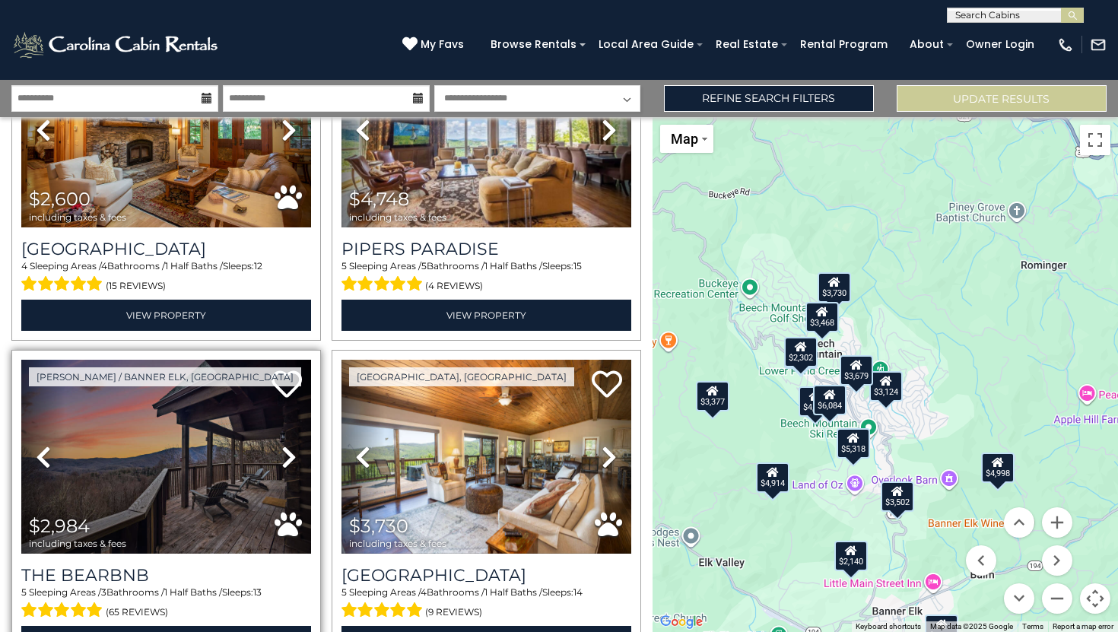
scroll to position [2525, 0]
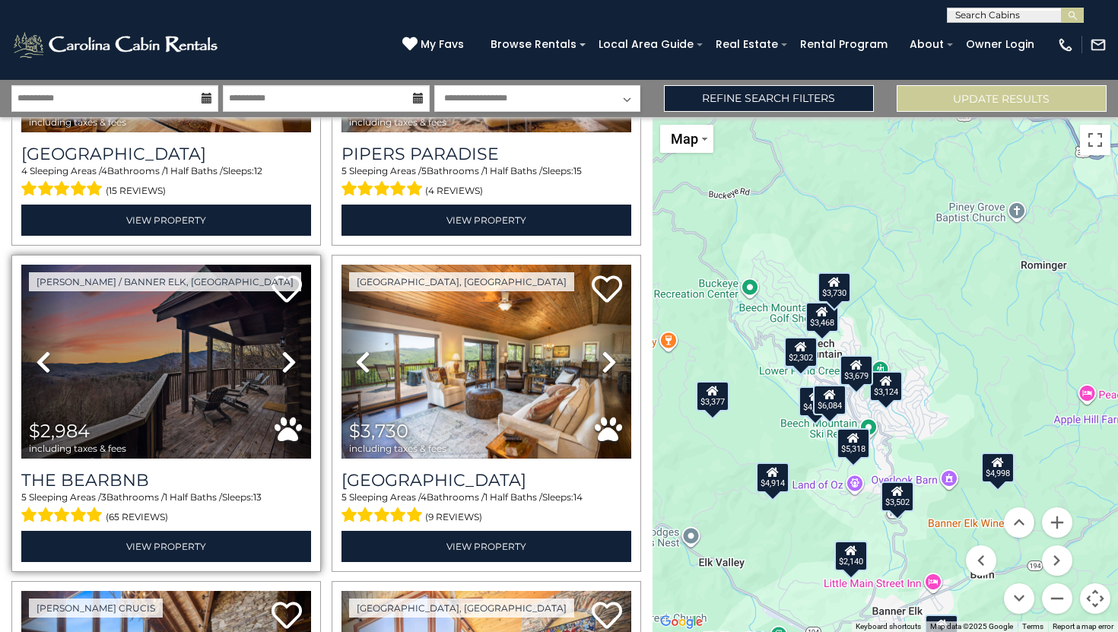
click at [289, 350] on icon at bounding box center [288, 362] width 15 height 24
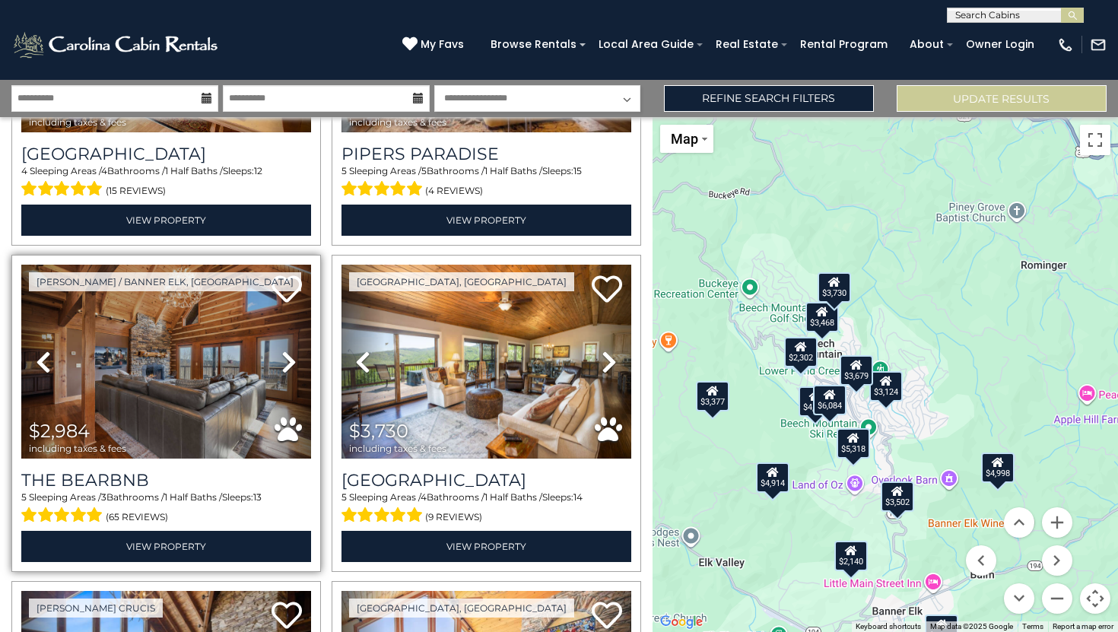
click at [288, 350] on icon at bounding box center [288, 362] width 15 height 24
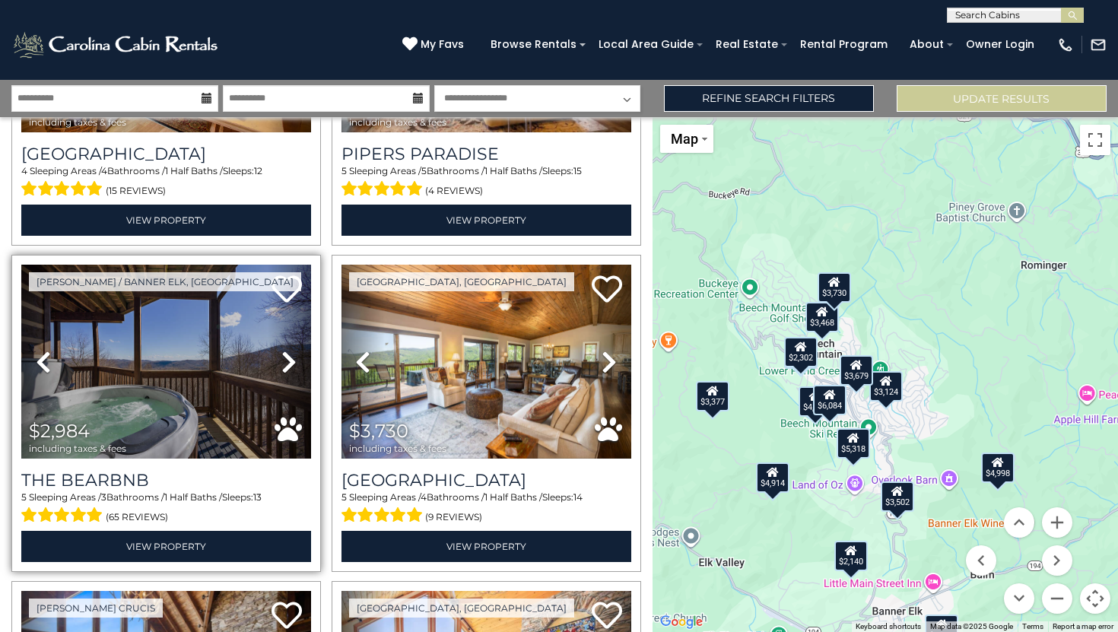
click at [288, 350] on icon at bounding box center [288, 362] width 15 height 24
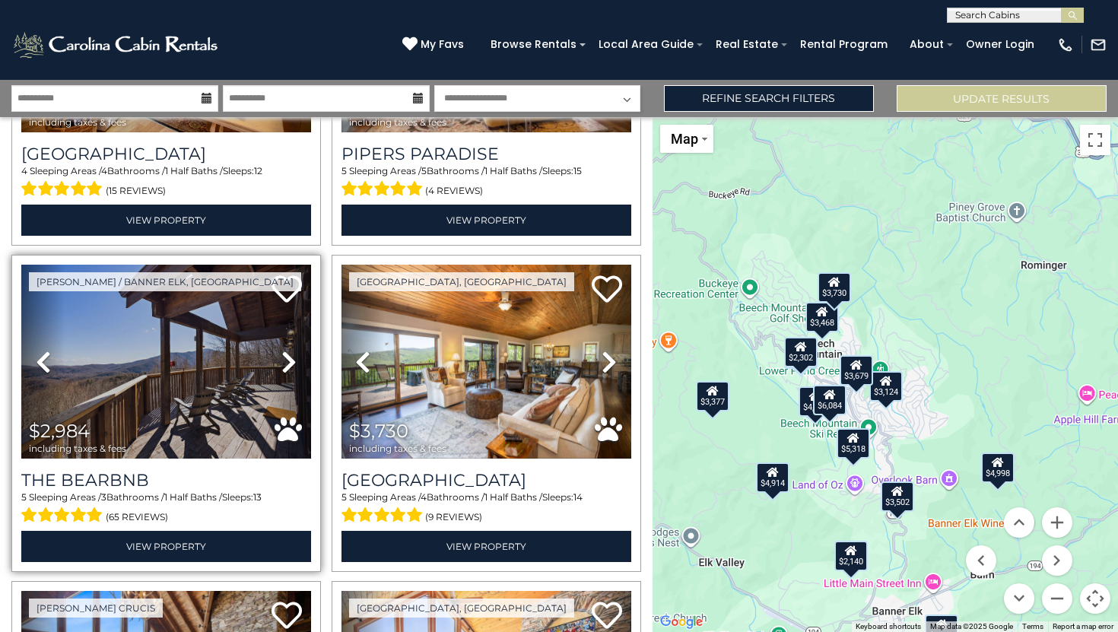
click at [288, 350] on icon at bounding box center [288, 362] width 15 height 24
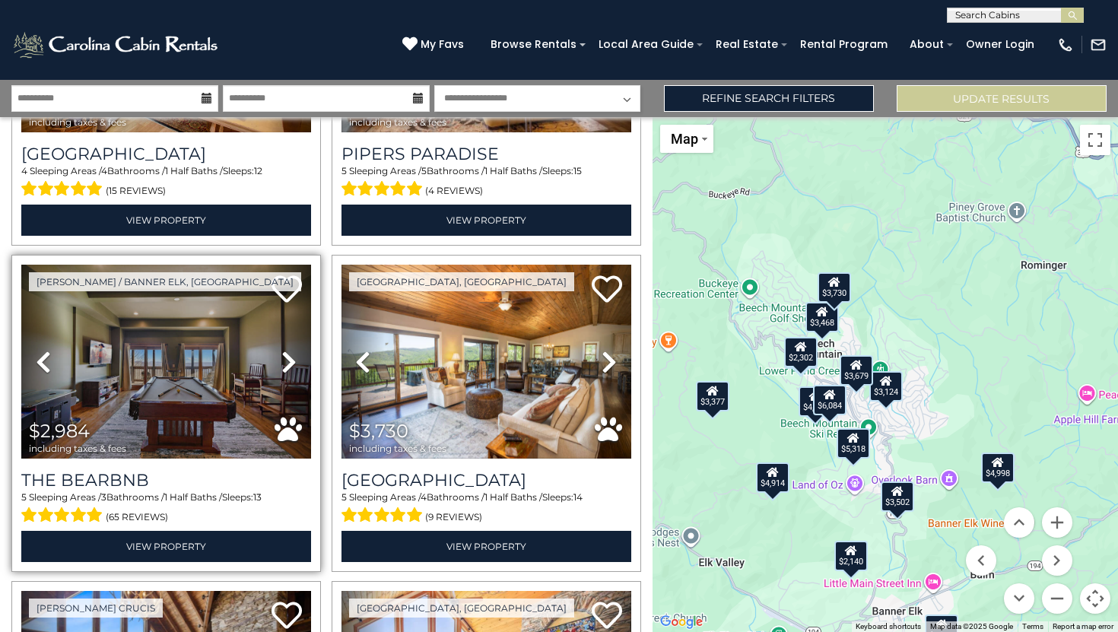
click at [288, 350] on icon at bounding box center [288, 362] width 15 height 24
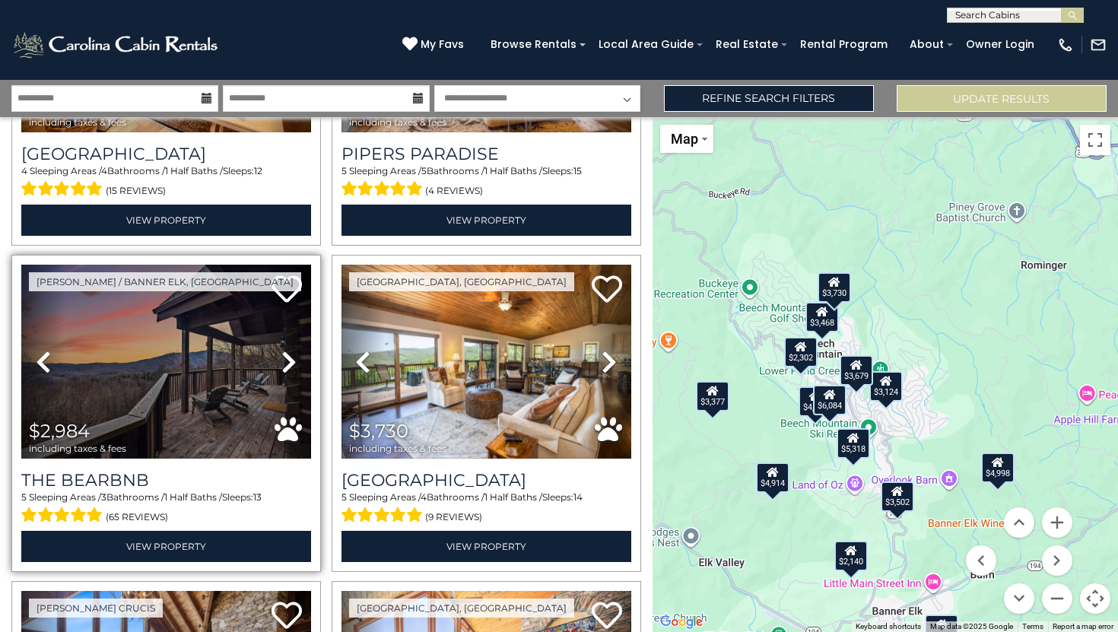
click at [288, 350] on icon at bounding box center [288, 362] width 15 height 24
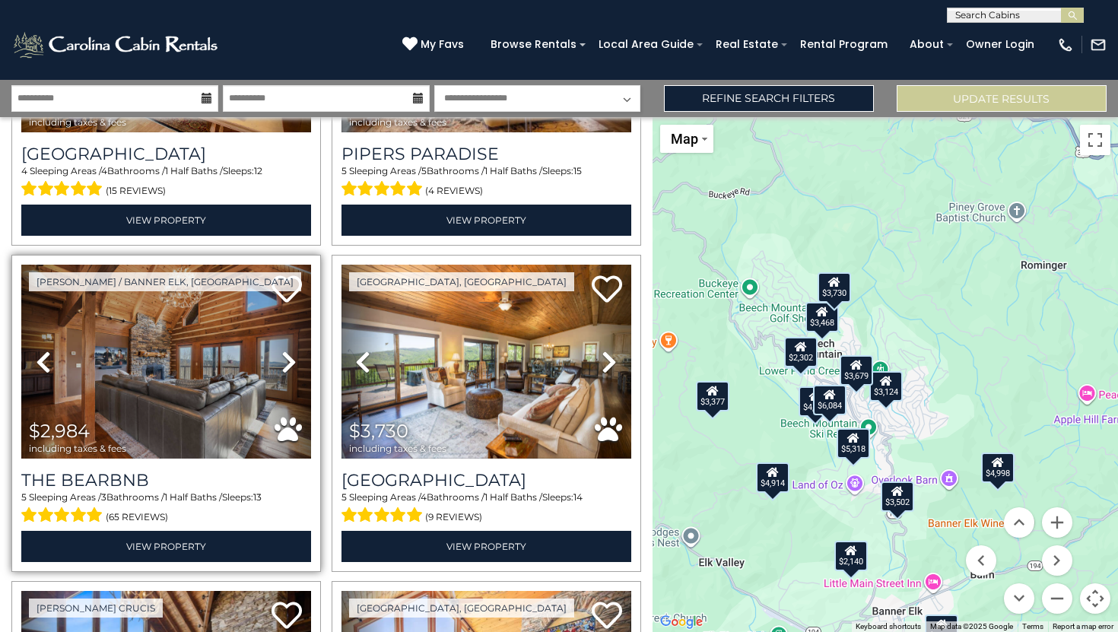
click at [288, 350] on icon at bounding box center [288, 362] width 15 height 24
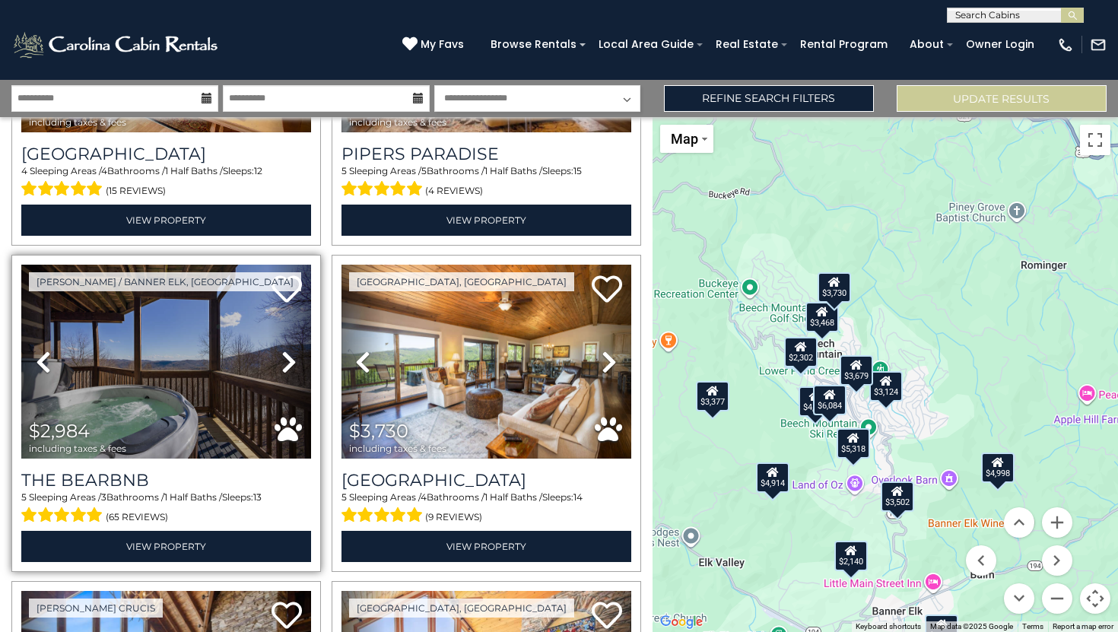
click at [288, 350] on icon at bounding box center [288, 362] width 15 height 24
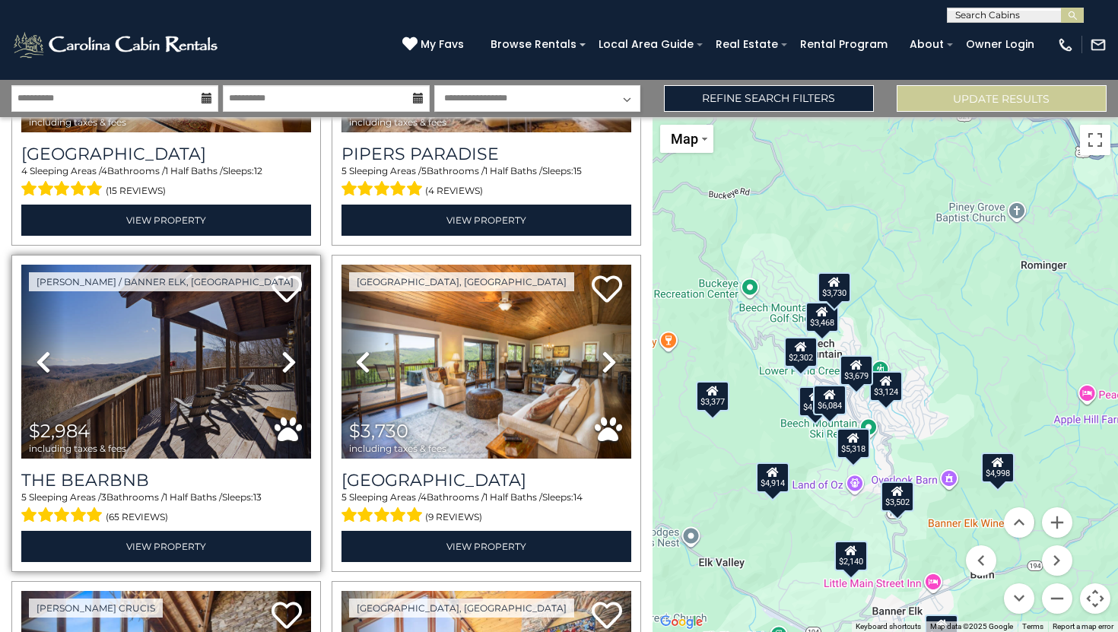
click at [288, 350] on icon at bounding box center [288, 362] width 15 height 24
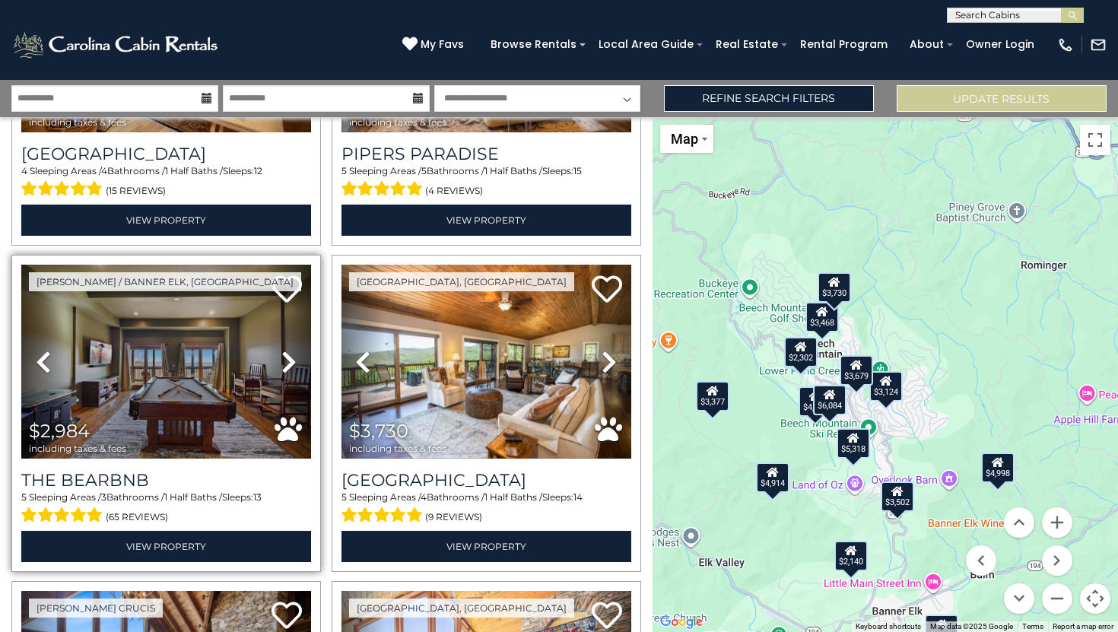
click at [288, 350] on icon at bounding box center [288, 362] width 15 height 24
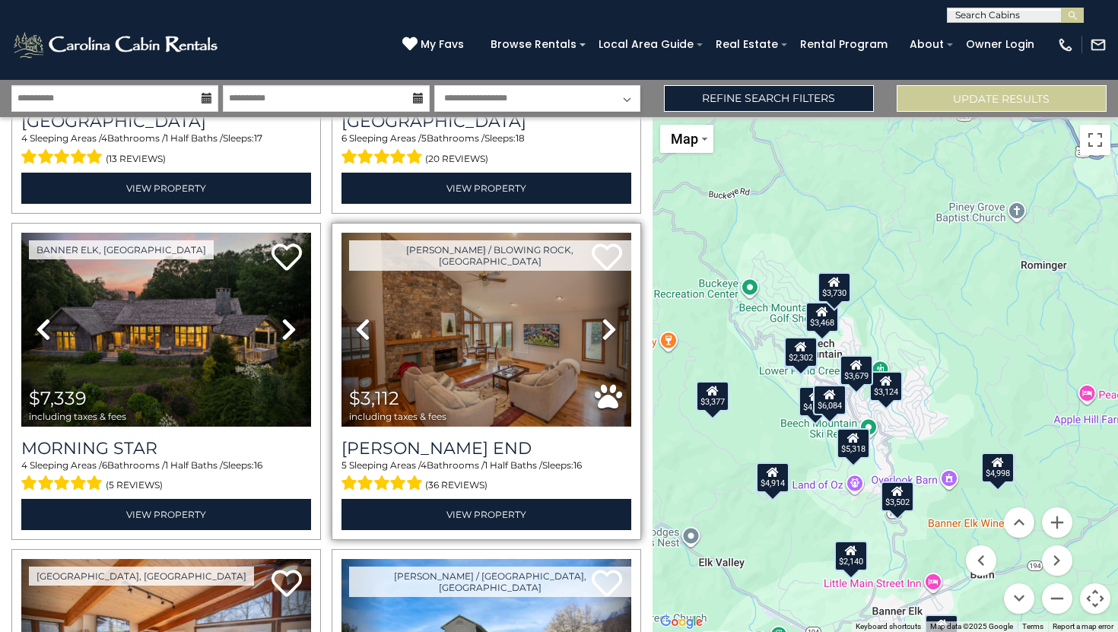
scroll to position [3522, 0]
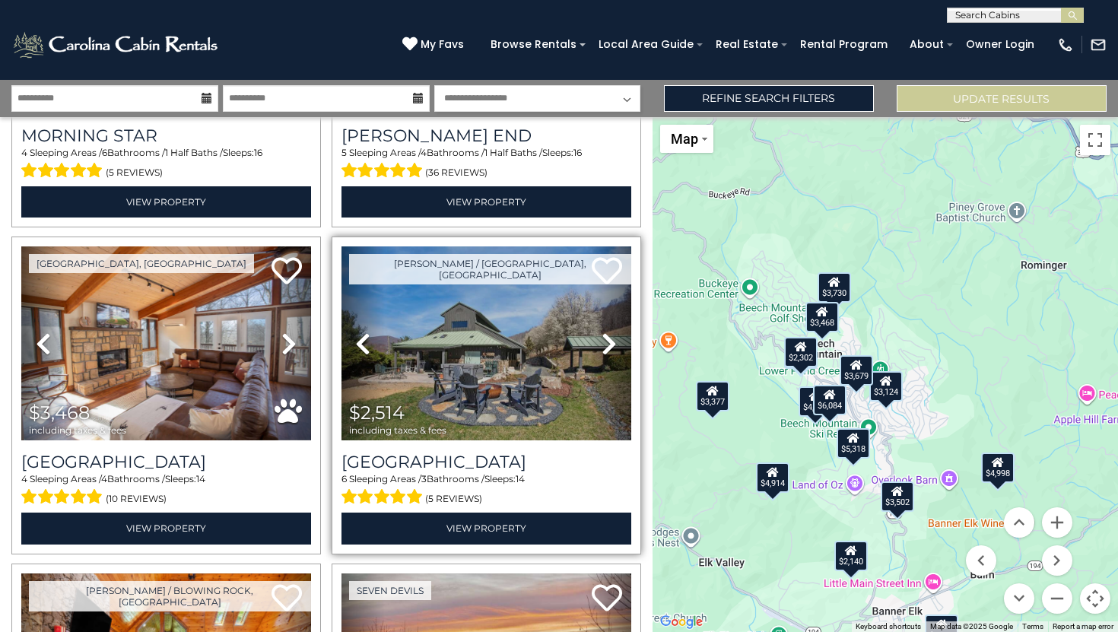
click at [602, 332] on icon at bounding box center [609, 344] width 15 height 24
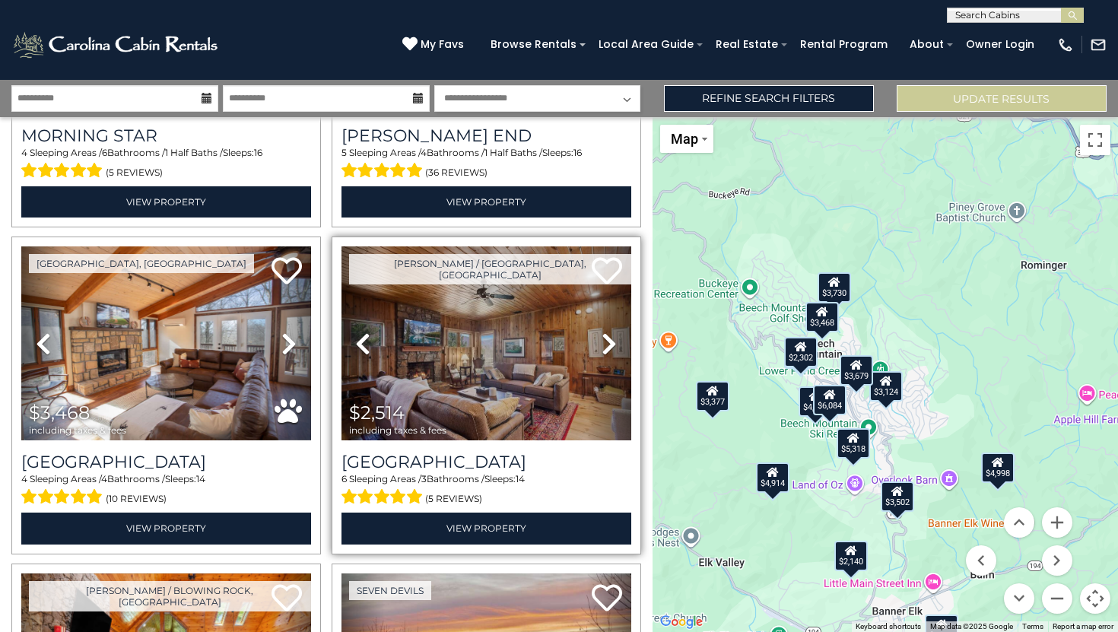
click at [602, 332] on icon at bounding box center [609, 344] width 15 height 24
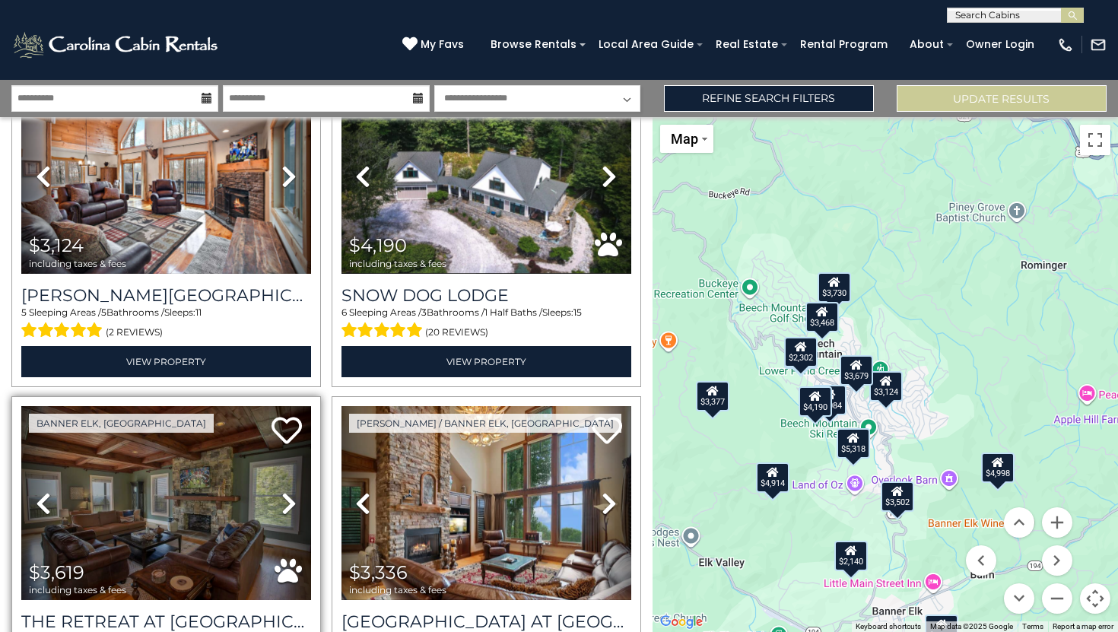
scroll to position [4475, 0]
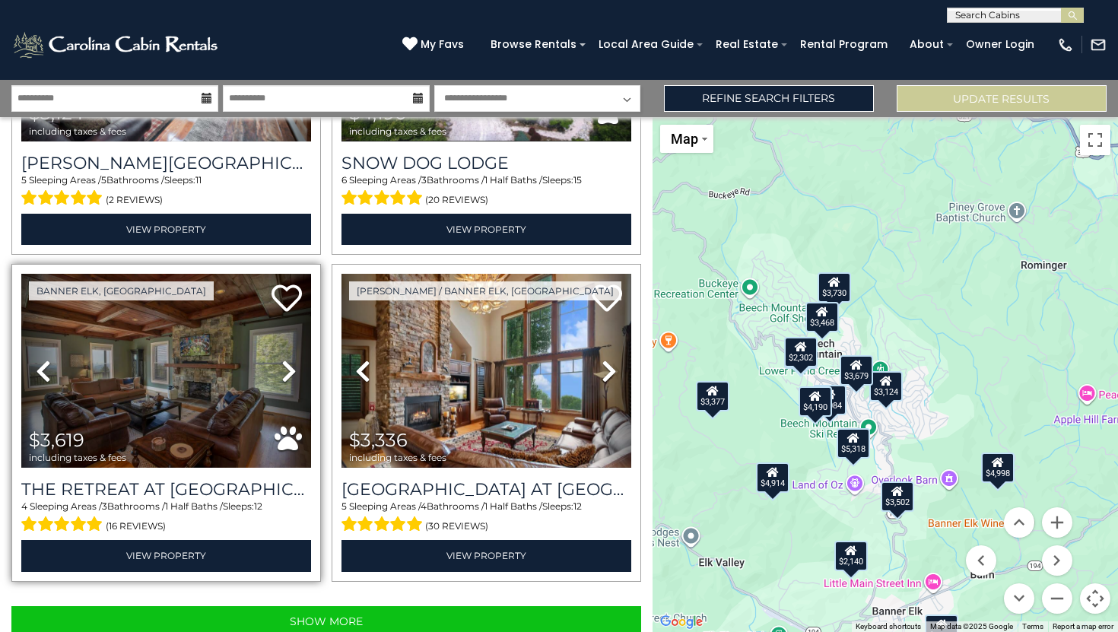
click at [287, 359] on icon at bounding box center [288, 371] width 15 height 24
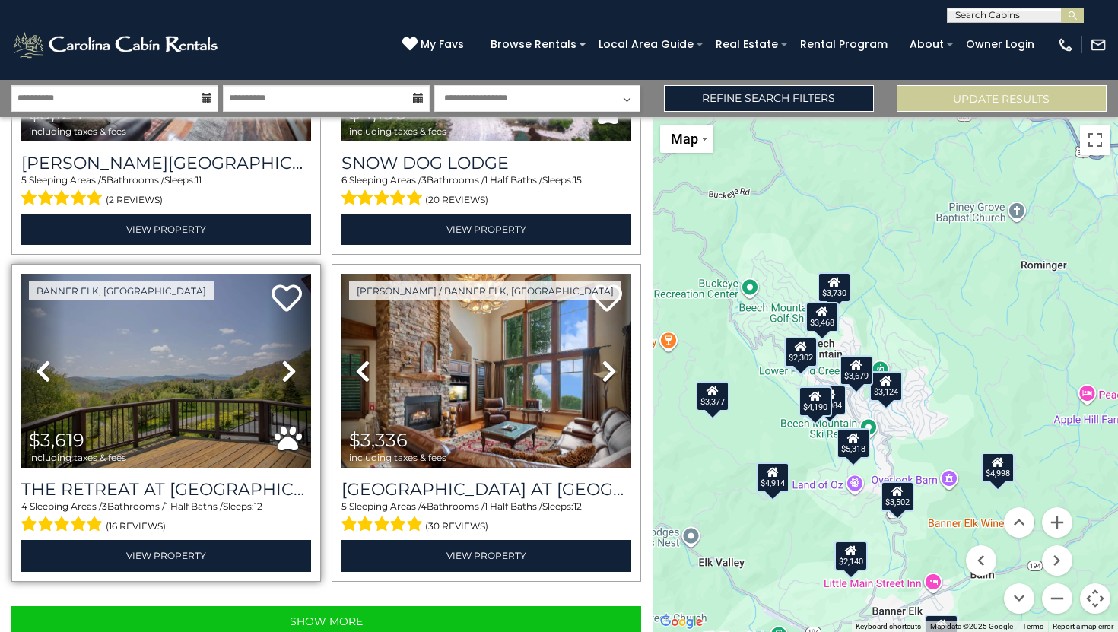
click at [287, 359] on icon at bounding box center [288, 371] width 15 height 24
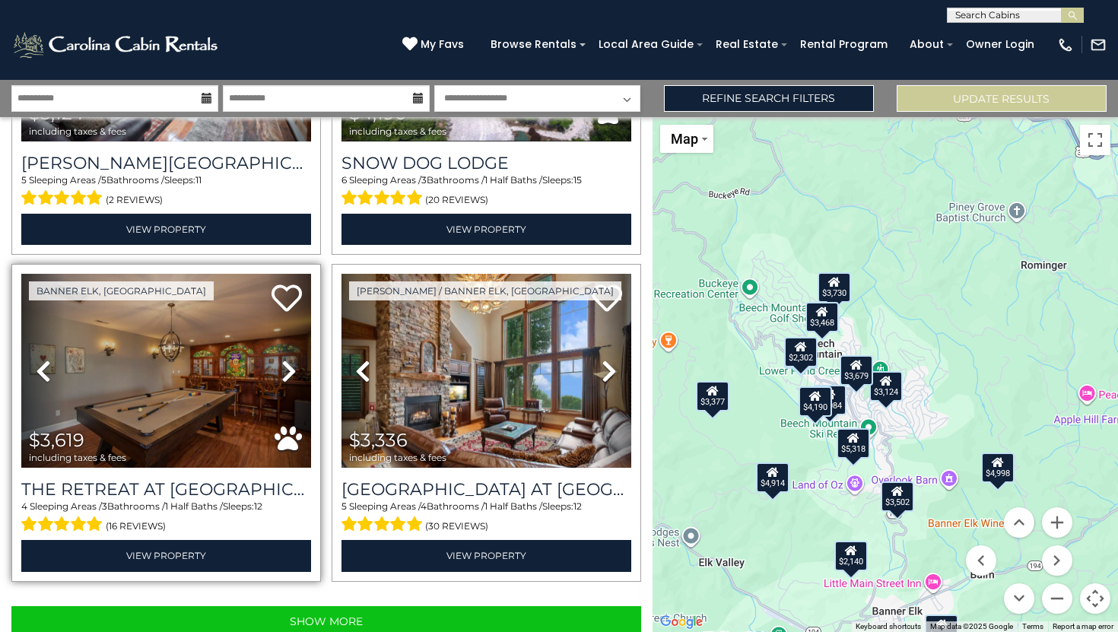
click at [287, 359] on icon at bounding box center [288, 371] width 15 height 24
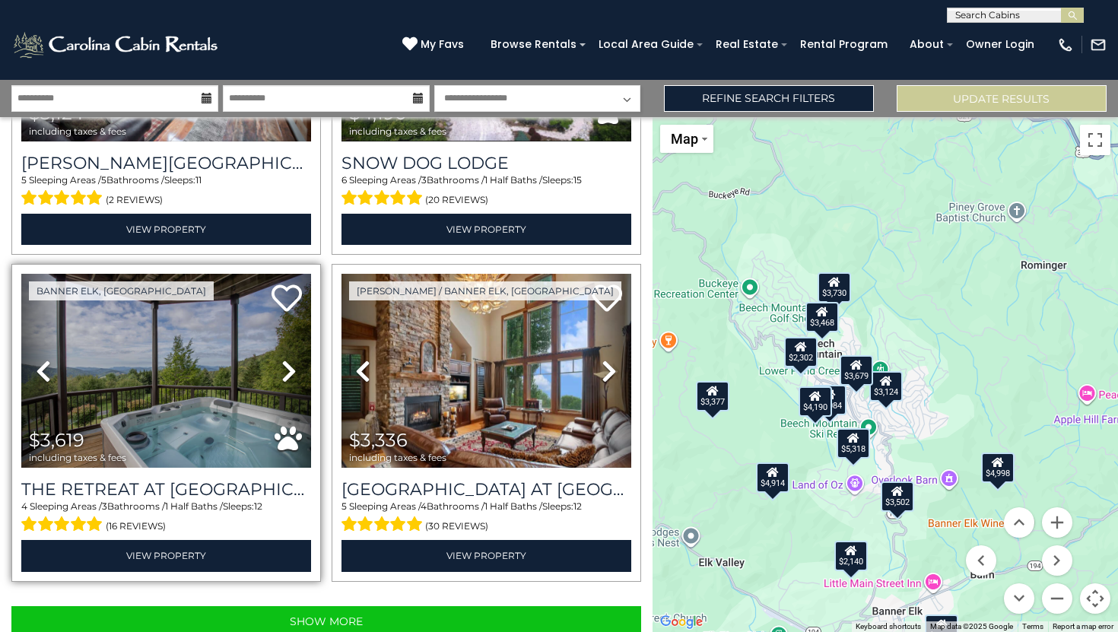
click at [287, 359] on icon at bounding box center [288, 371] width 15 height 24
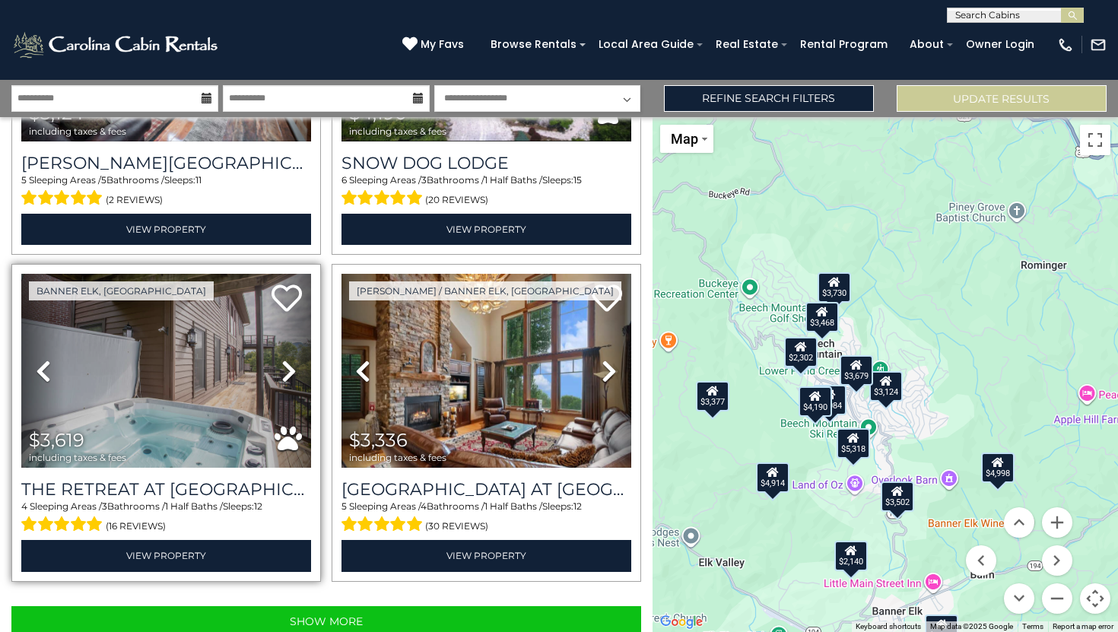
click at [285, 359] on icon at bounding box center [288, 371] width 15 height 24
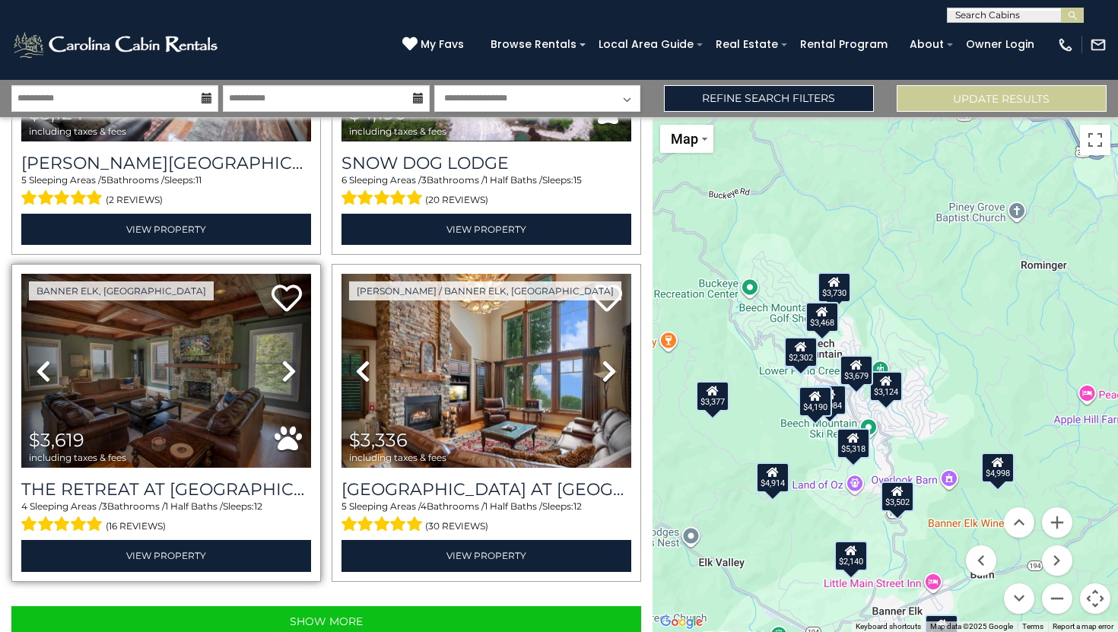
click at [285, 359] on icon at bounding box center [288, 371] width 15 height 24
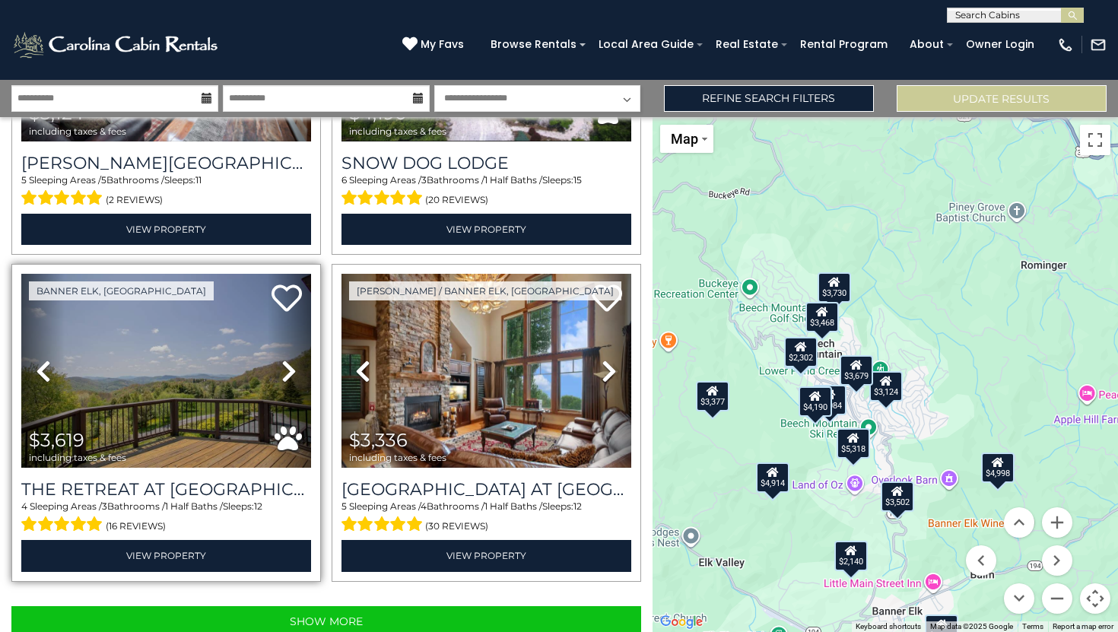
click at [285, 359] on icon at bounding box center [288, 371] width 15 height 24
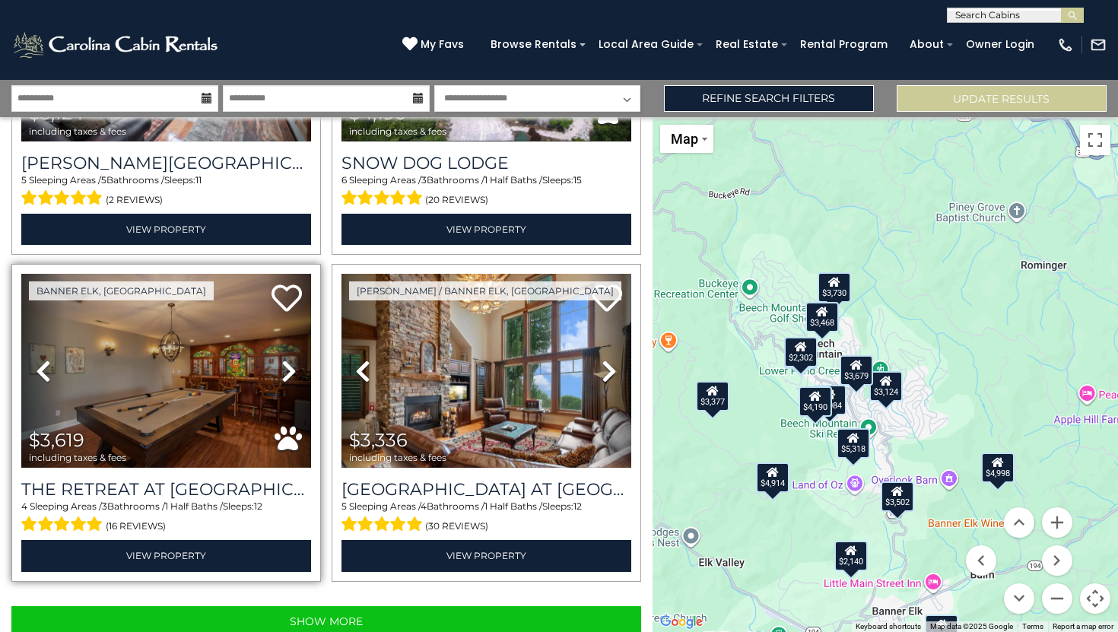
click at [284, 359] on icon at bounding box center [288, 371] width 15 height 24
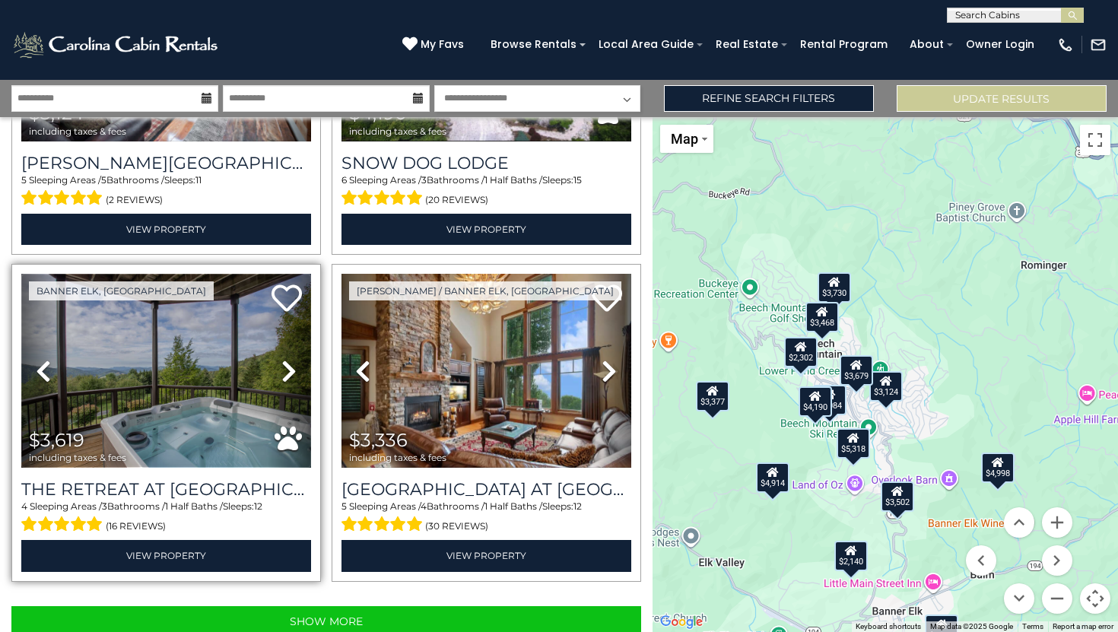
click at [190, 311] on img at bounding box center [166, 371] width 290 height 194
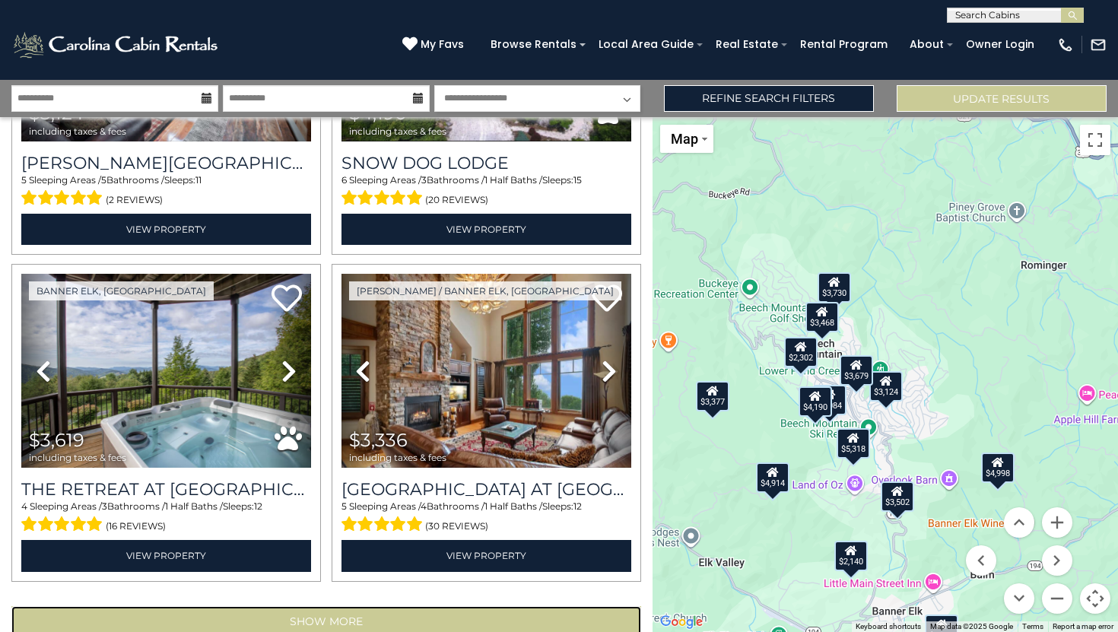
click at [342, 606] on button "Show More" at bounding box center [326, 621] width 630 height 30
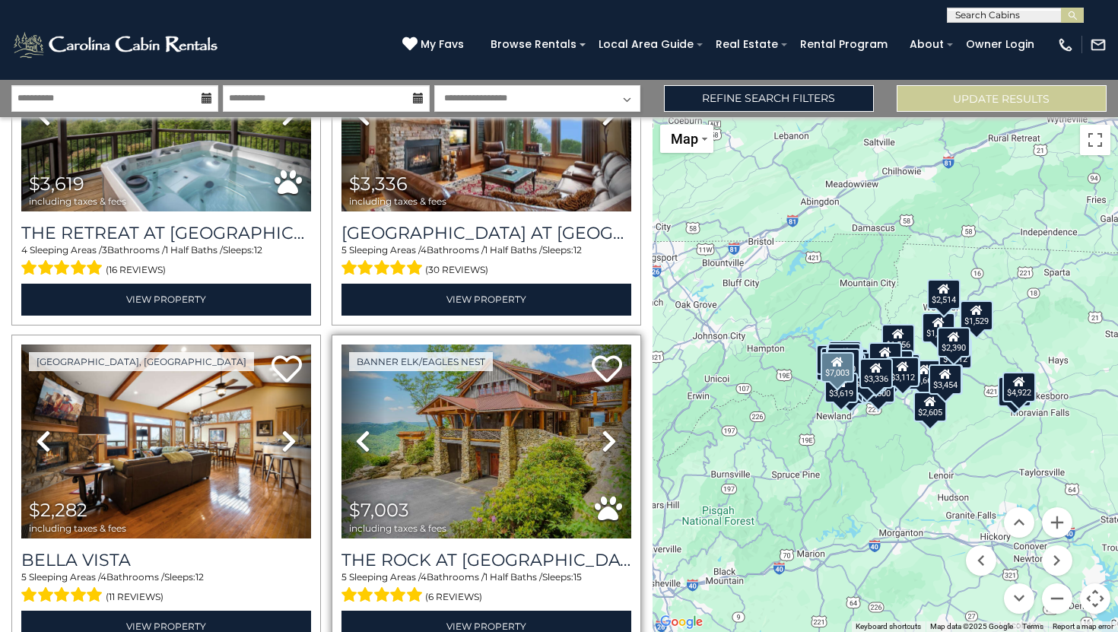
scroll to position [4760, 0]
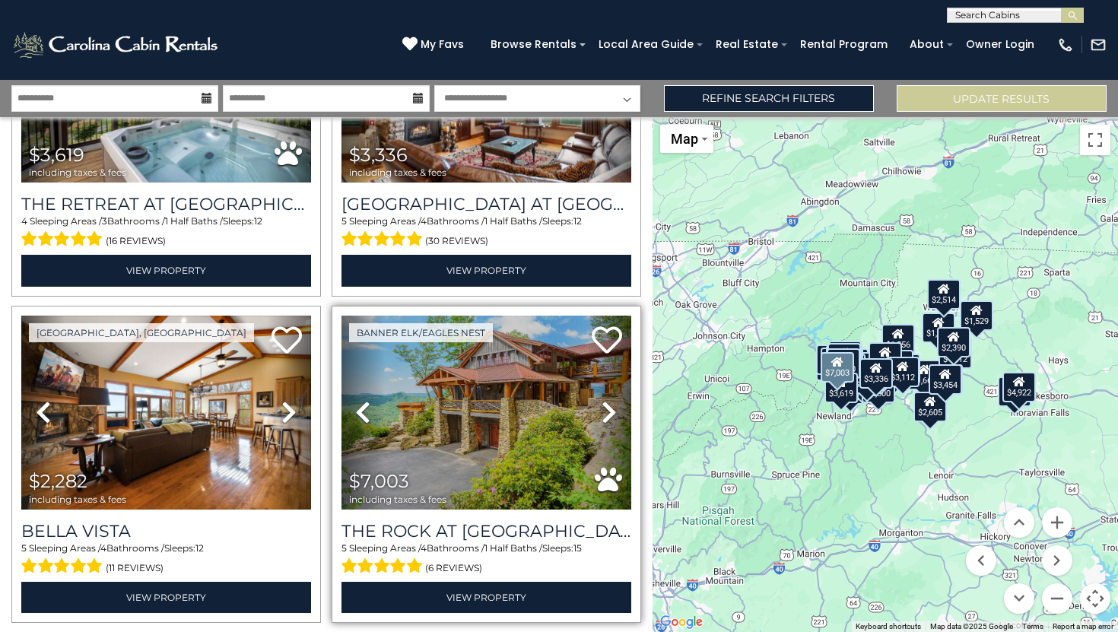
click at [602, 400] on icon at bounding box center [609, 412] width 15 height 24
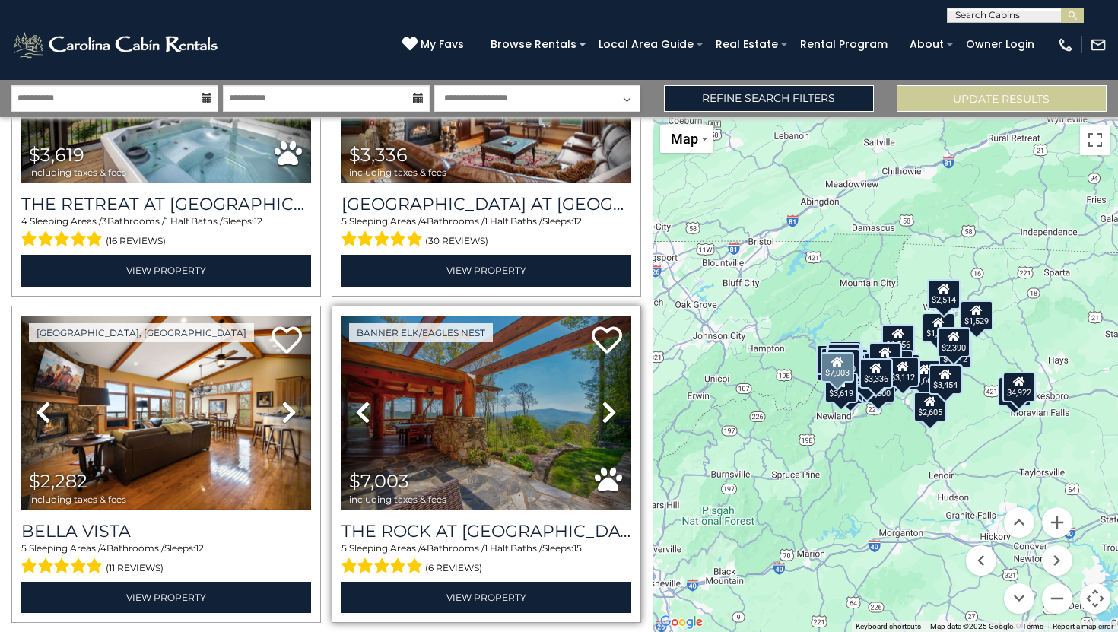
click at [602, 400] on icon at bounding box center [609, 412] width 15 height 24
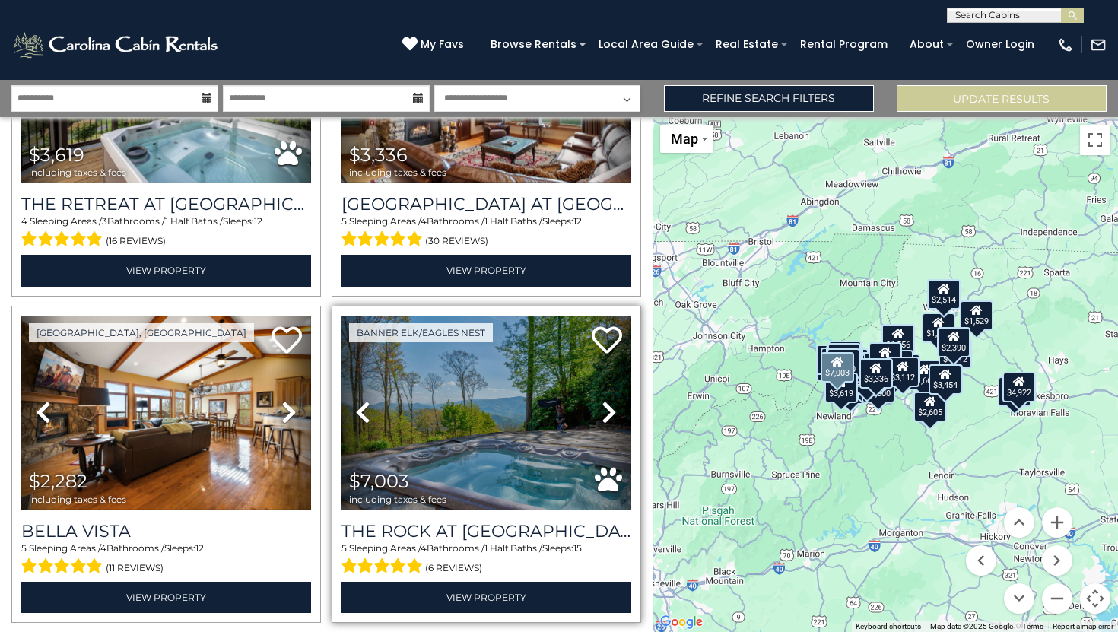
click at [602, 400] on icon at bounding box center [609, 412] width 15 height 24
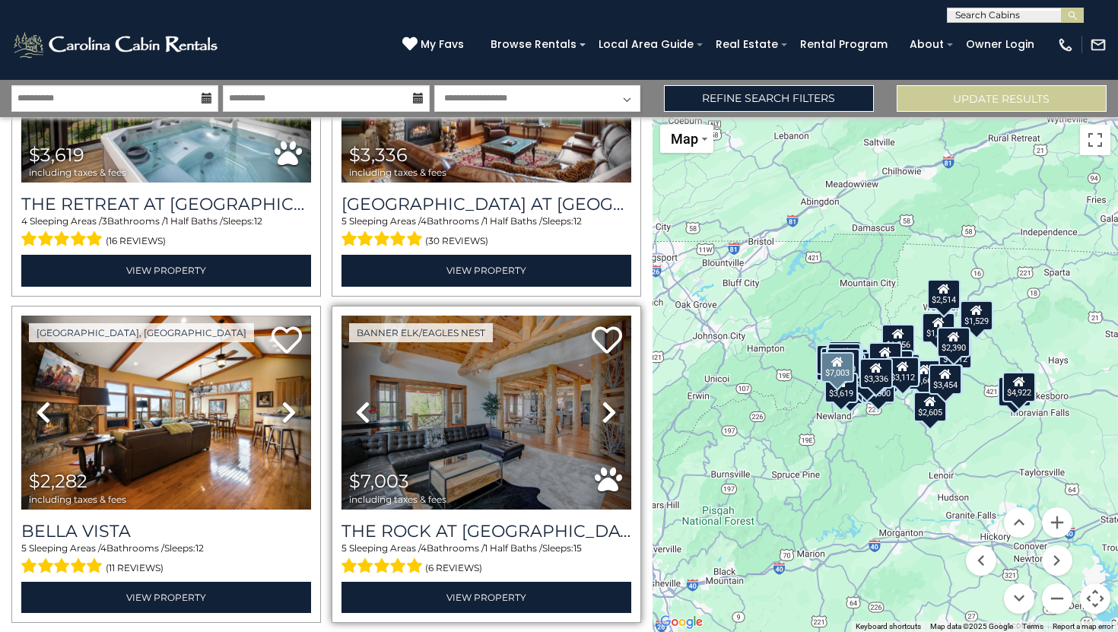
click at [602, 400] on icon at bounding box center [609, 412] width 15 height 24
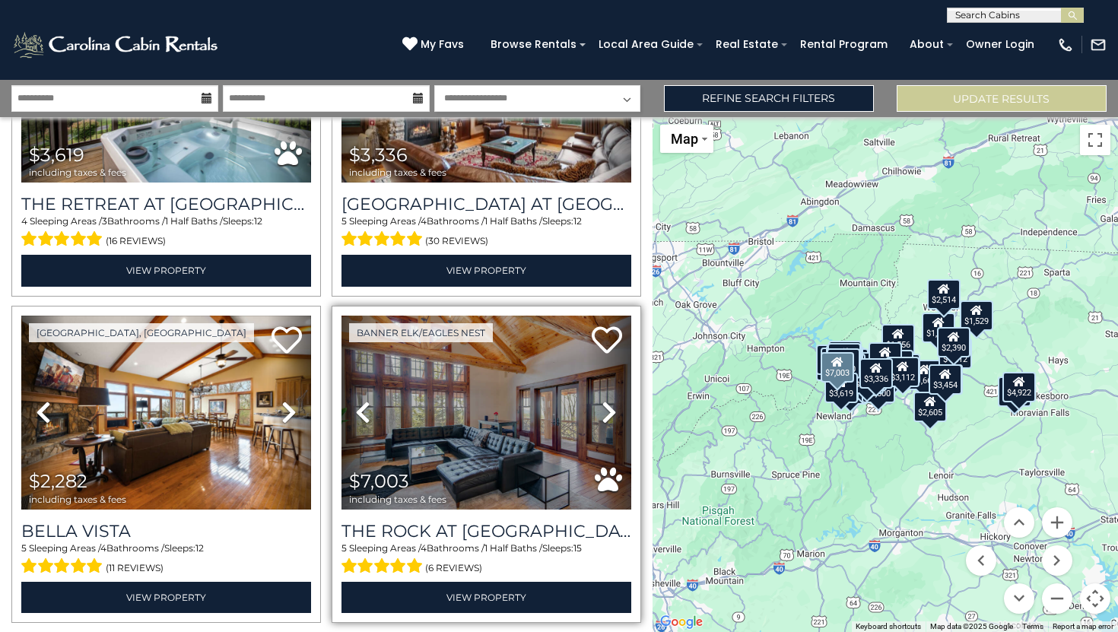
click at [602, 400] on icon at bounding box center [609, 412] width 15 height 24
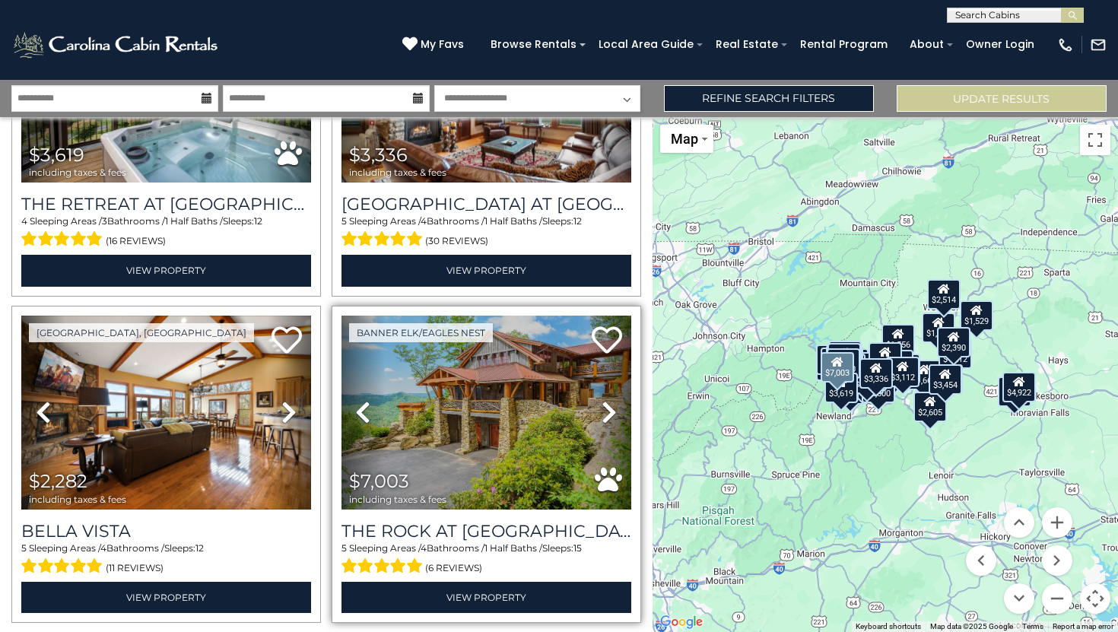
click at [602, 400] on icon at bounding box center [609, 412] width 15 height 24
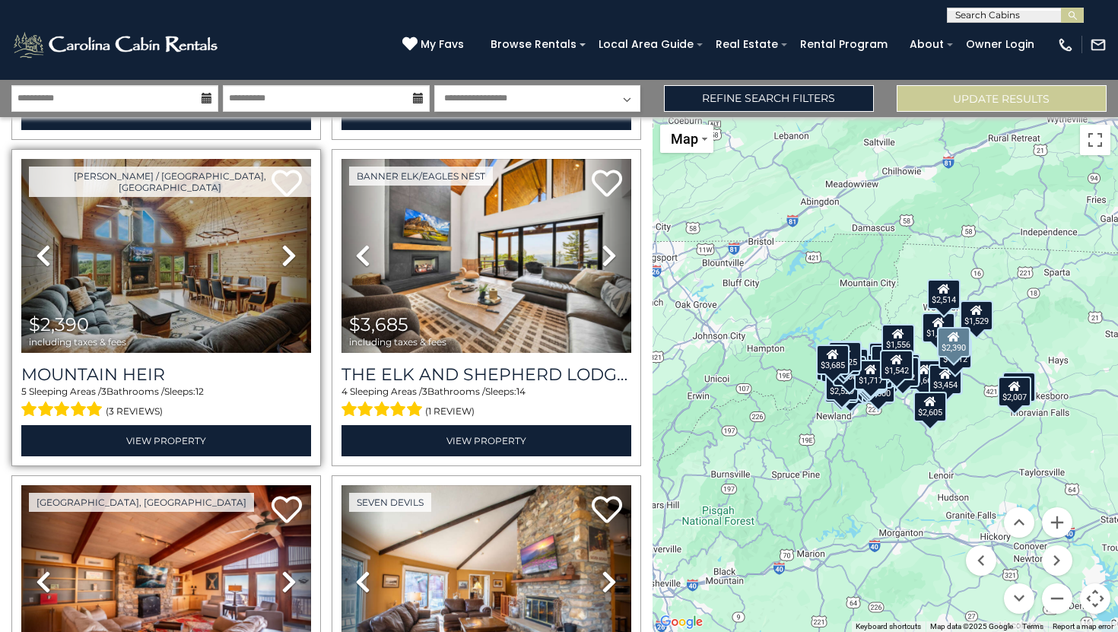
scroll to position [9331, 0]
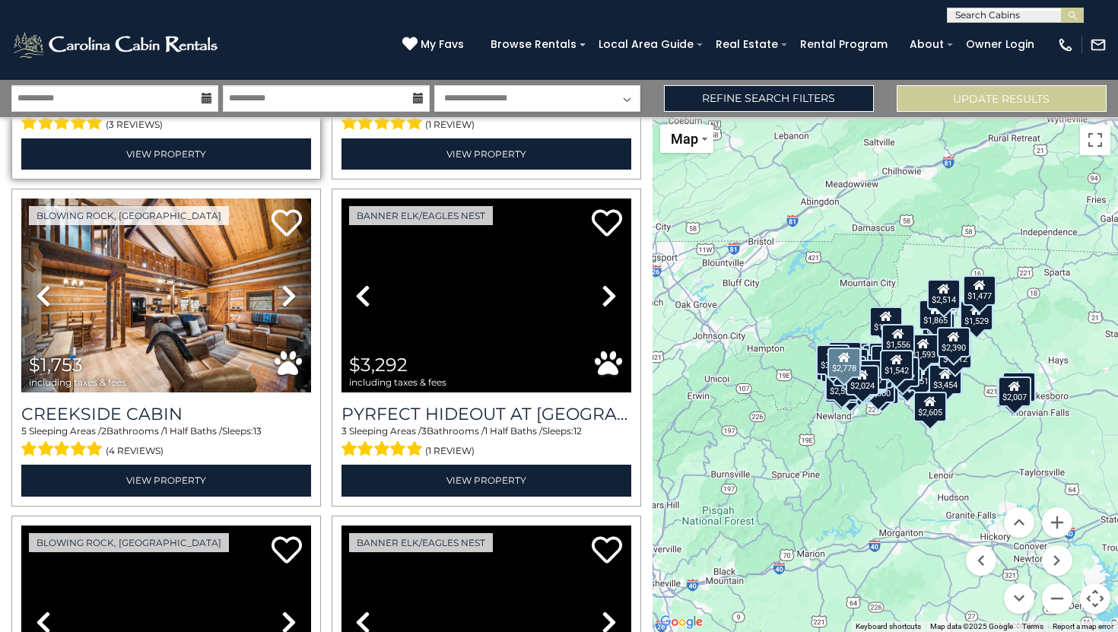
scroll to position [9788, 0]
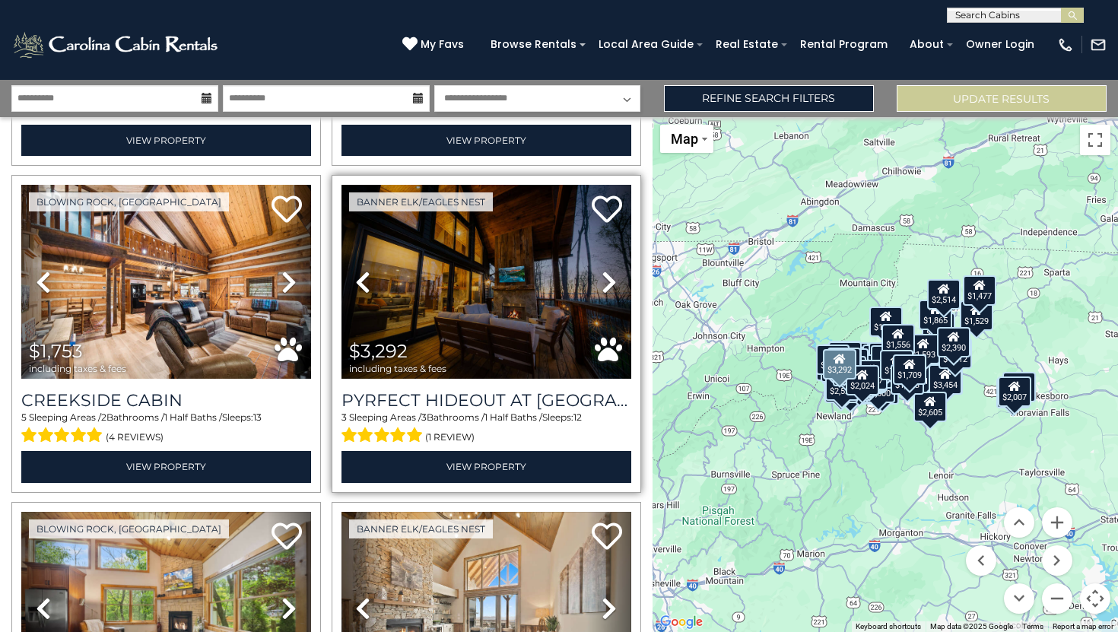
click at [602, 270] on icon at bounding box center [609, 282] width 15 height 24
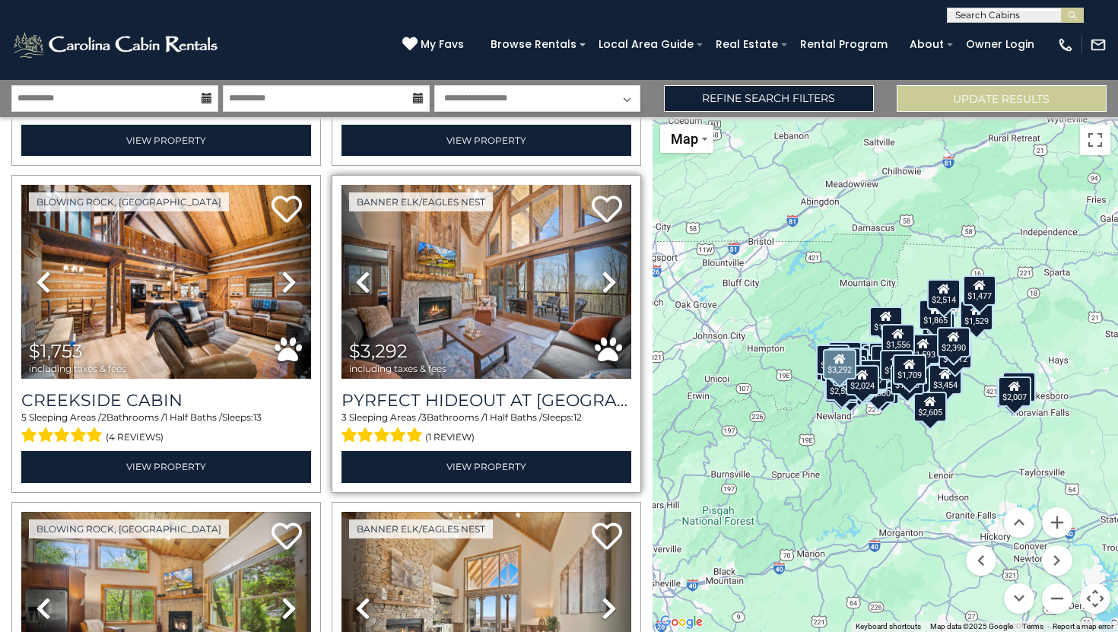
scroll to position [9662, 0]
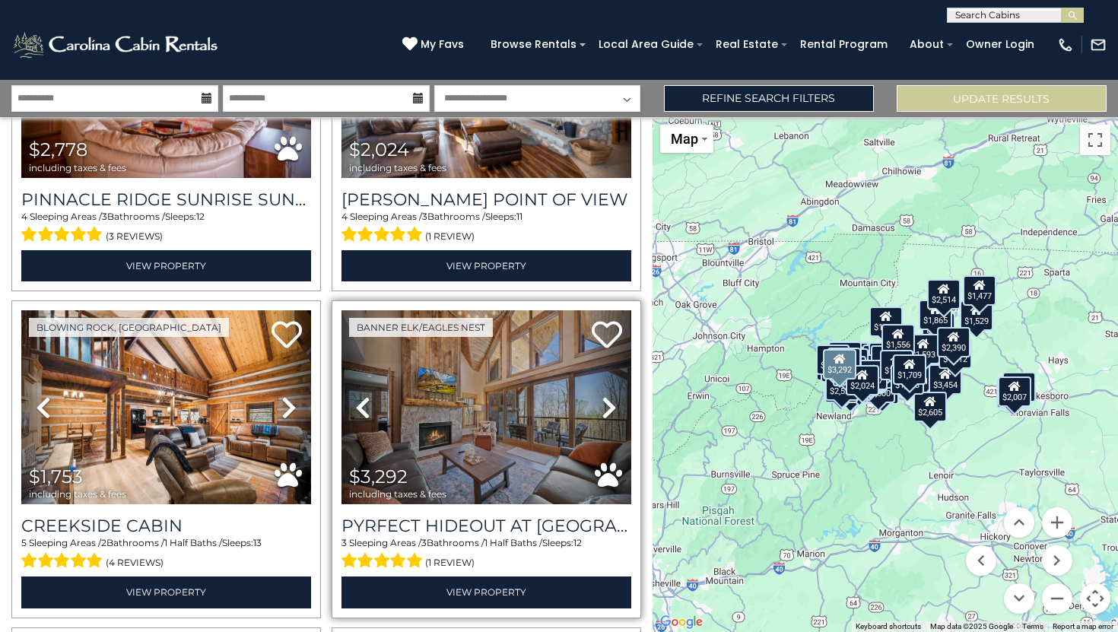
click at [602, 395] on icon at bounding box center [609, 407] width 15 height 24
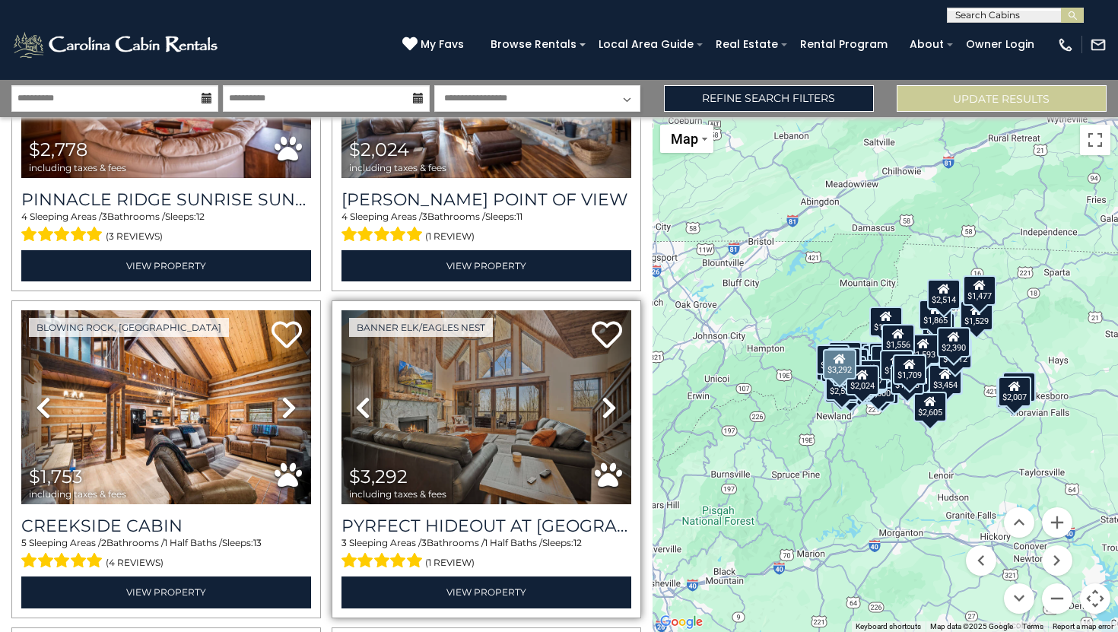
click at [602, 395] on icon at bounding box center [609, 407] width 15 height 24
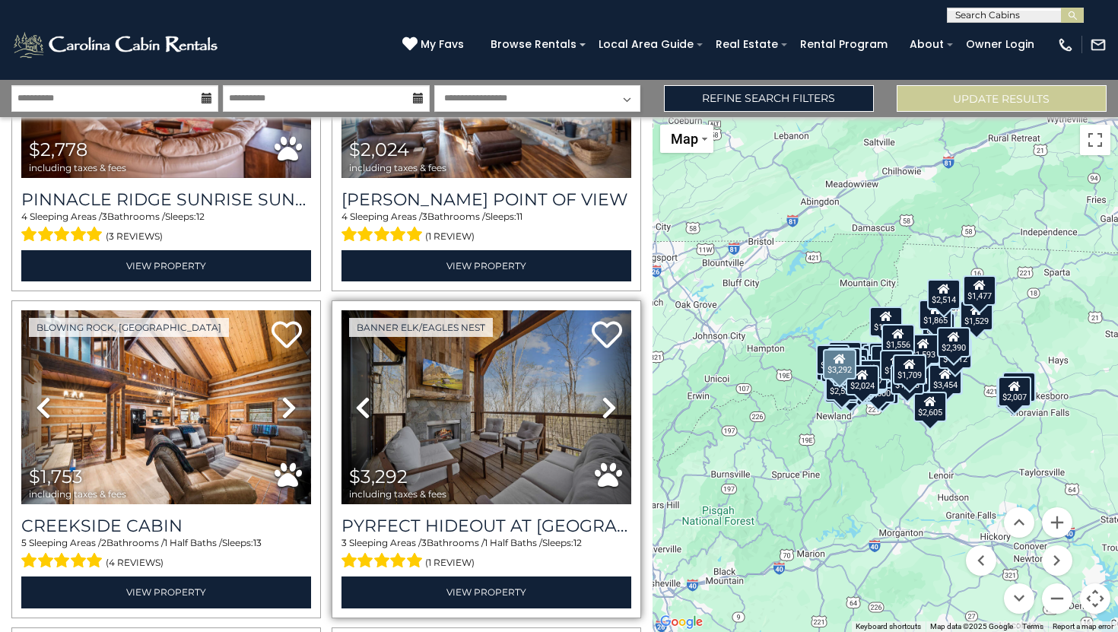
click at [602, 395] on icon at bounding box center [609, 407] width 15 height 24
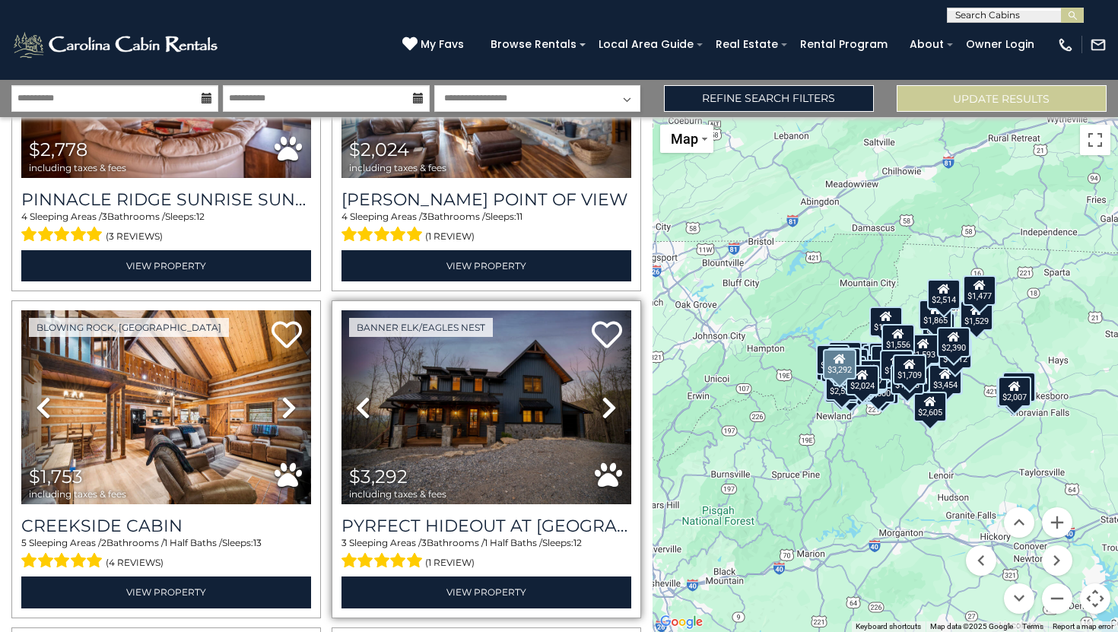
click at [602, 395] on icon at bounding box center [609, 407] width 15 height 24
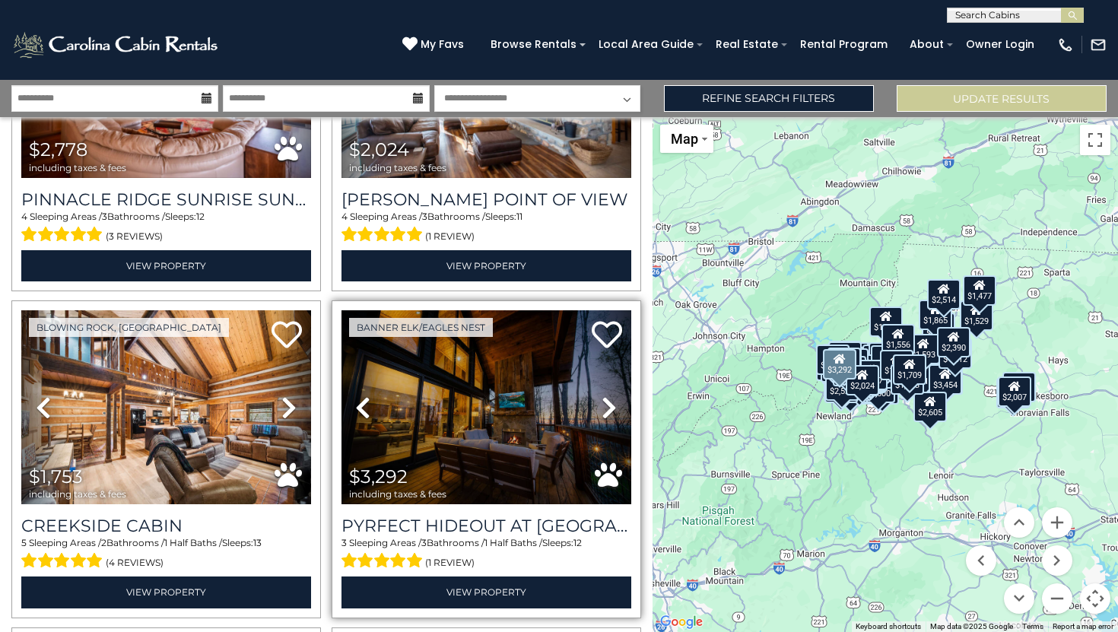
click at [602, 395] on icon at bounding box center [609, 407] width 15 height 24
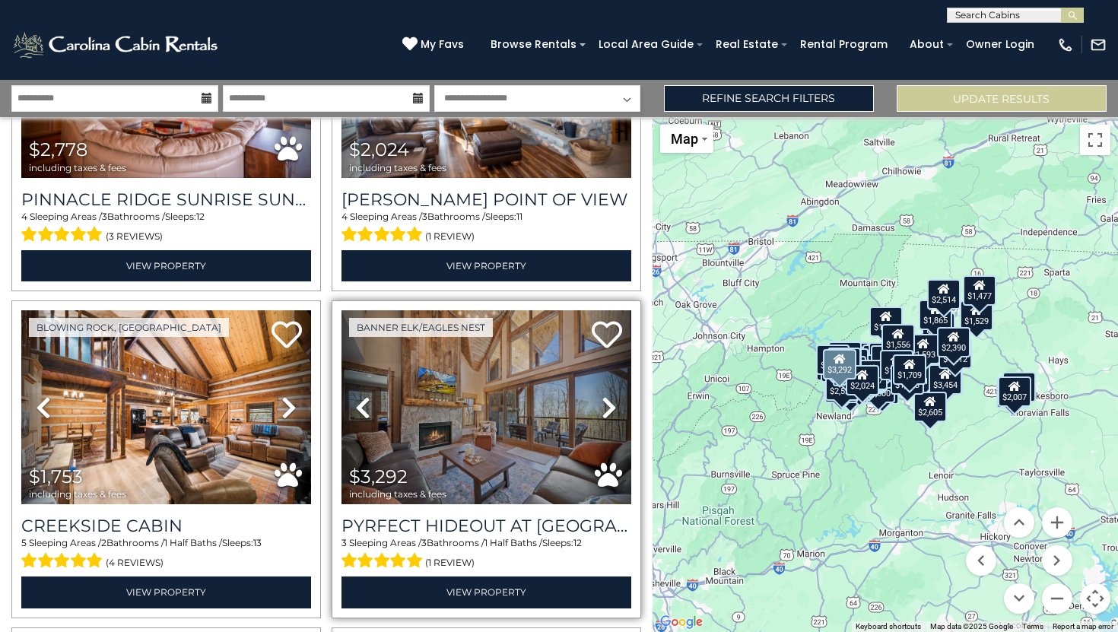
click at [602, 395] on icon at bounding box center [609, 407] width 15 height 24
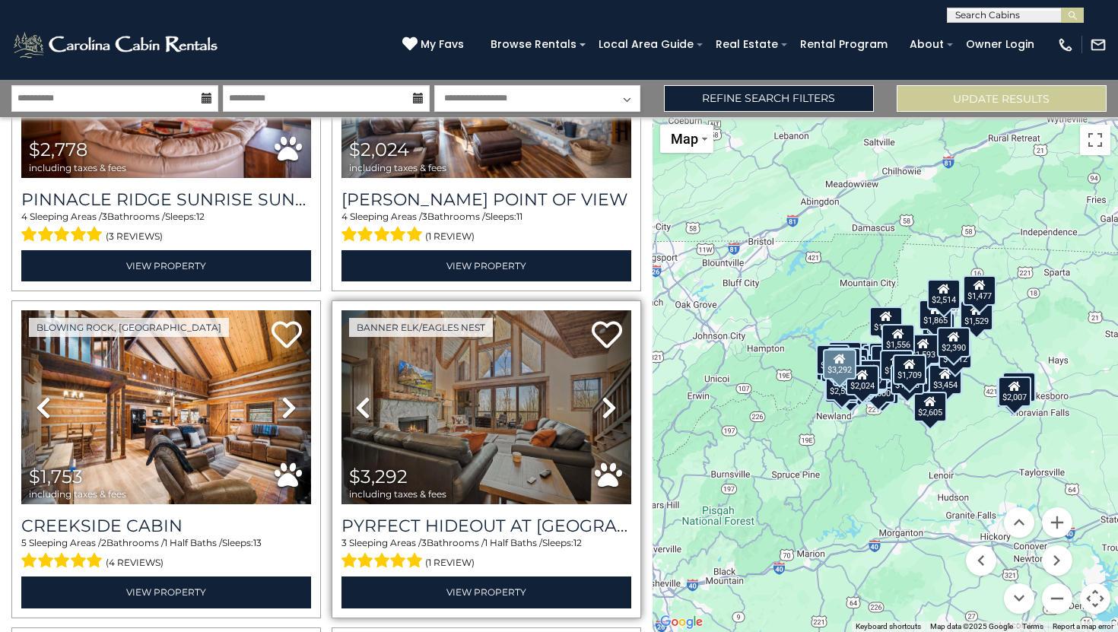
click at [602, 395] on icon at bounding box center [609, 407] width 15 height 24
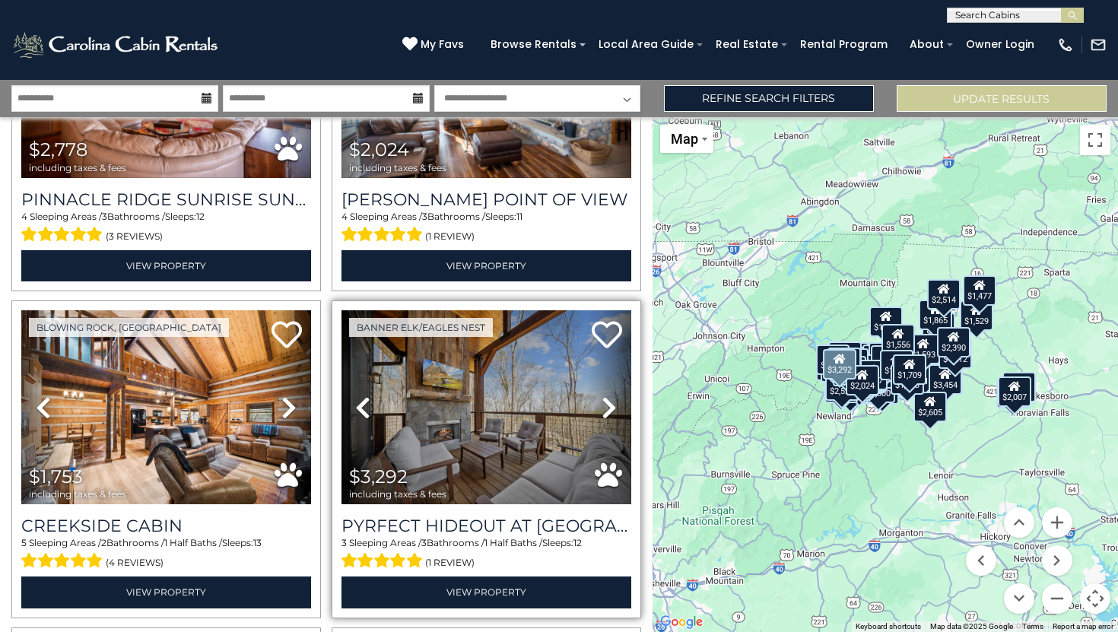
click at [605, 395] on icon at bounding box center [609, 407] width 15 height 24
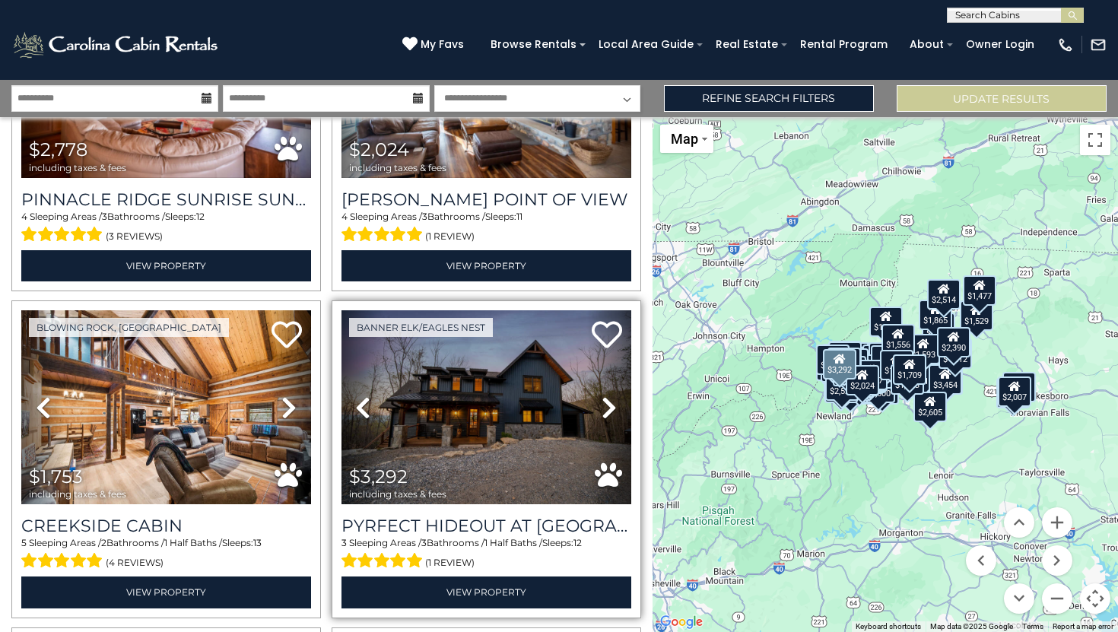
click at [603, 395] on icon at bounding box center [609, 407] width 15 height 24
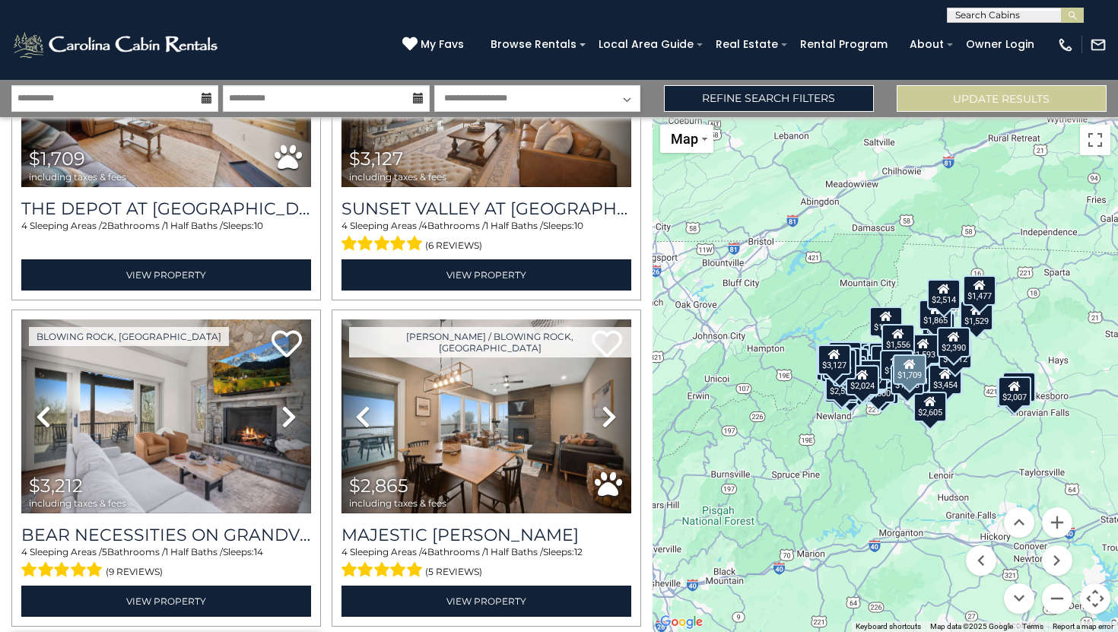
scroll to position [10591, 0]
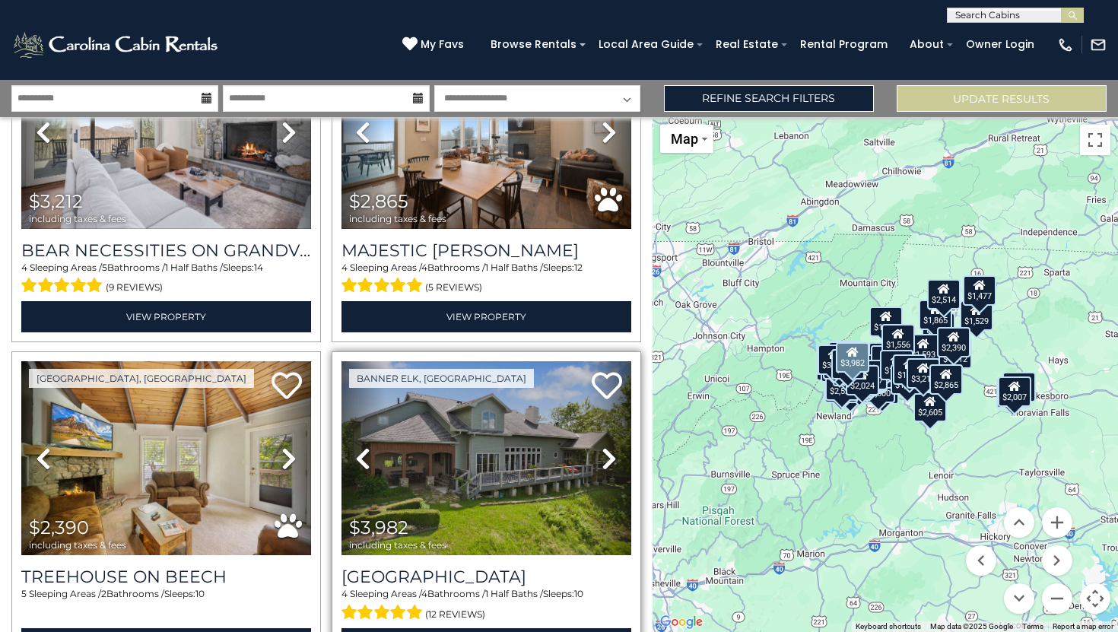
click at [602, 446] on icon at bounding box center [609, 458] width 15 height 24
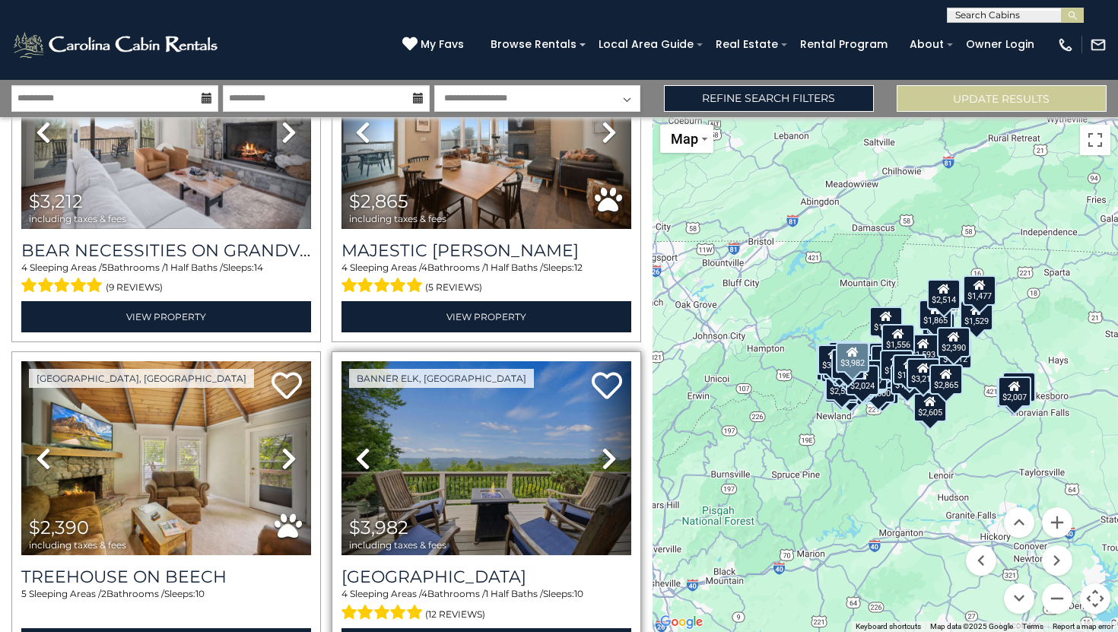
click at [602, 446] on icon at bounding box center [609, 458] width 15 height 24
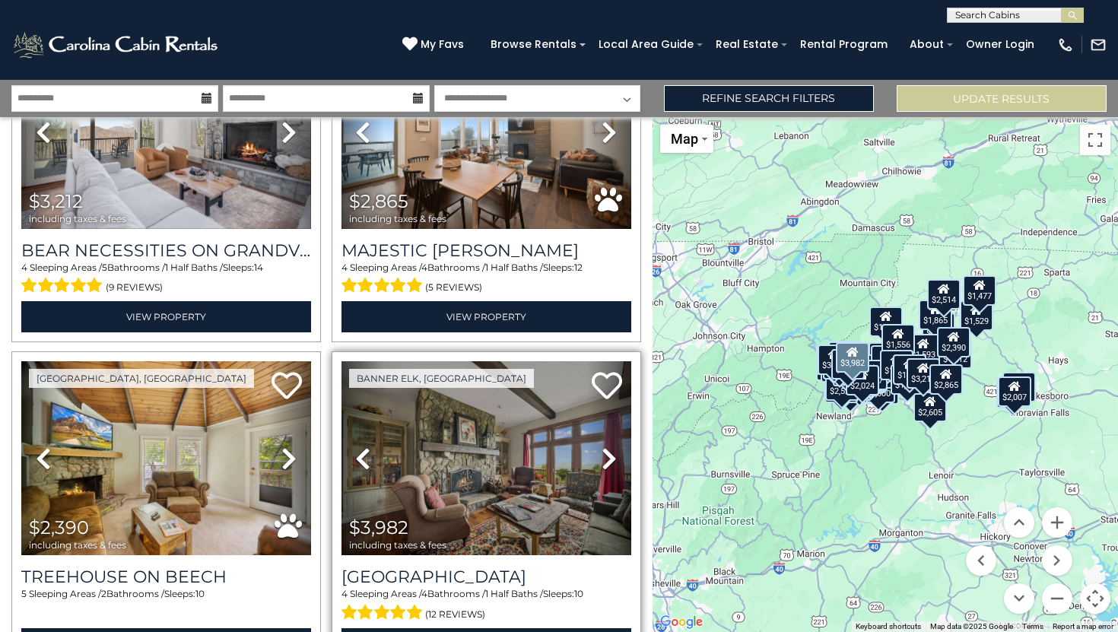
click at [602, 446] on icon at bounding box center [609, 458] width 15 height 24
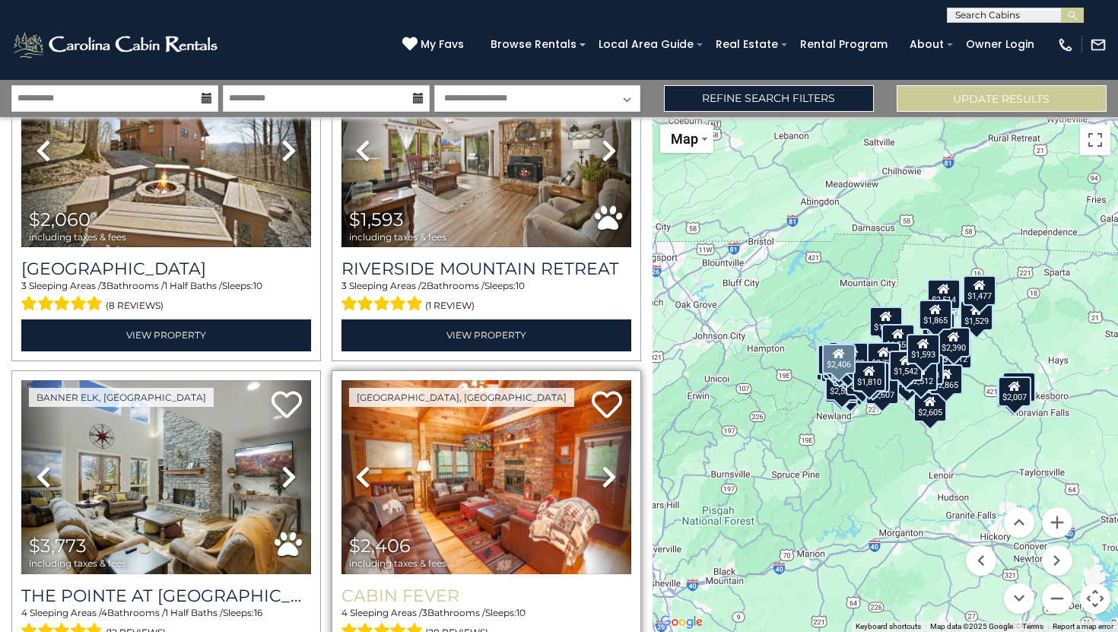
scroll to position [14186, 0]
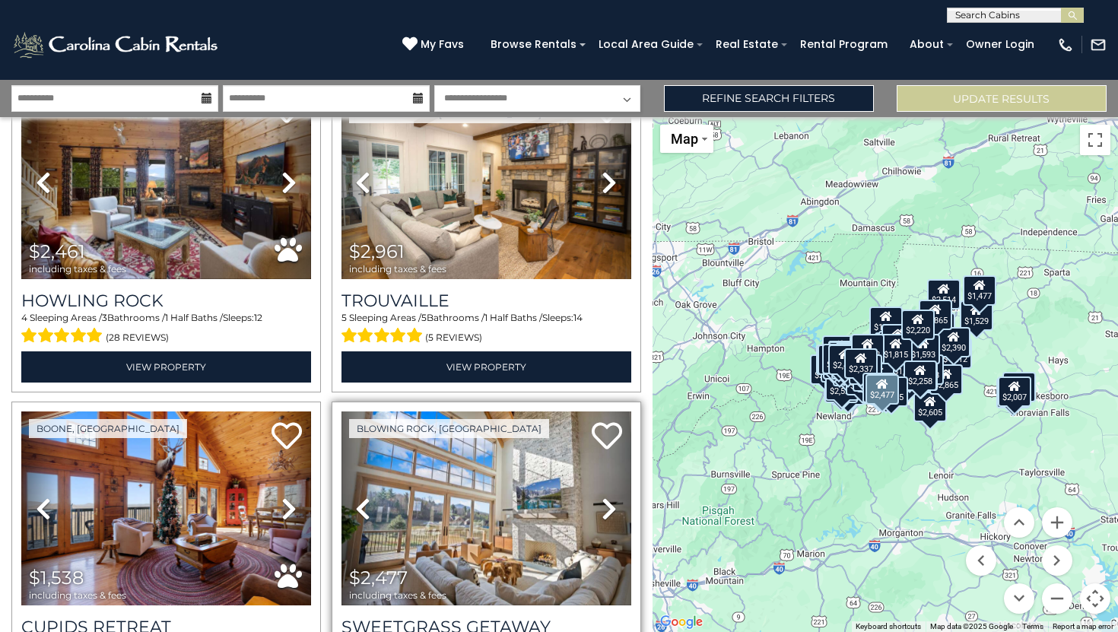
scroll to position [18503, 0]
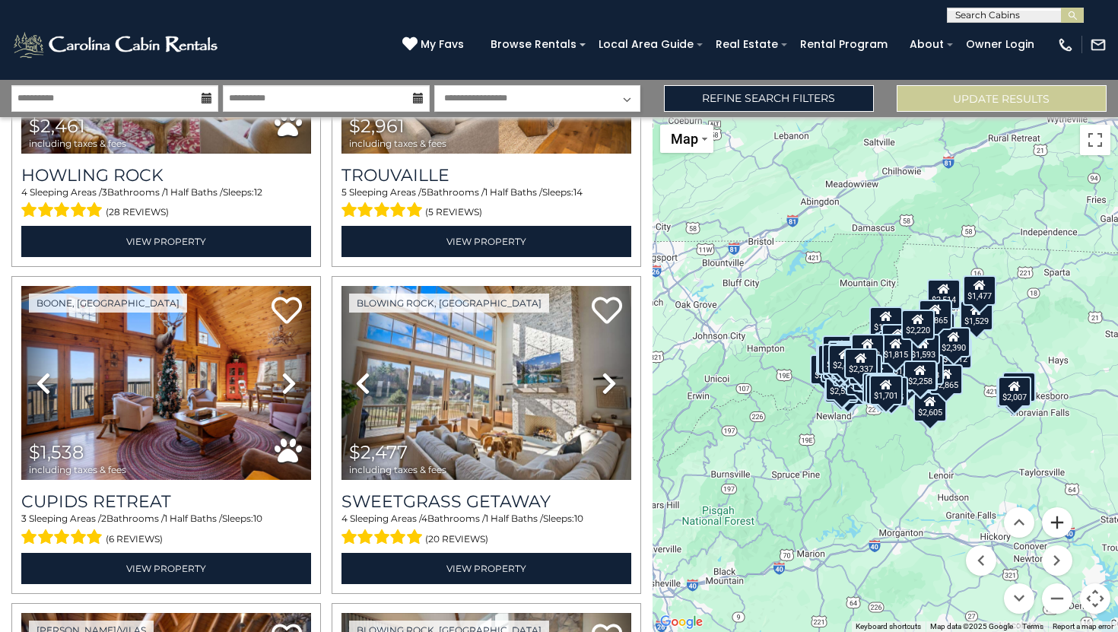
click at [1044, 526] on button "Zoom in" at bounding box center [1057, 522] width 30 height 30
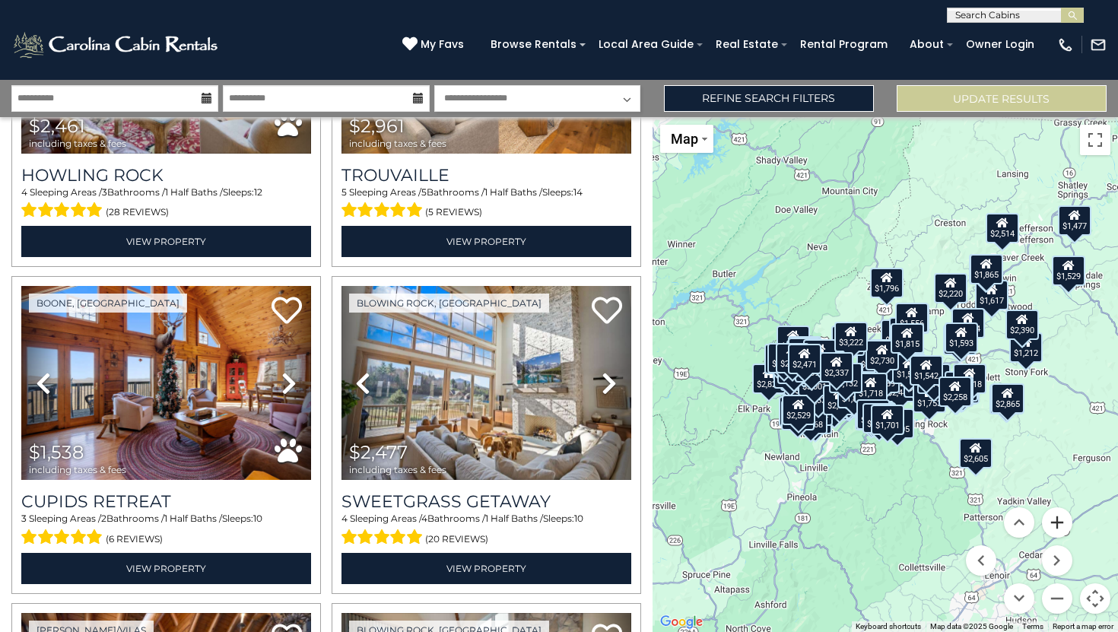
click at [1050, 523] on button "Zoom in" at bounding box center [1057, 522] width 30 height 30
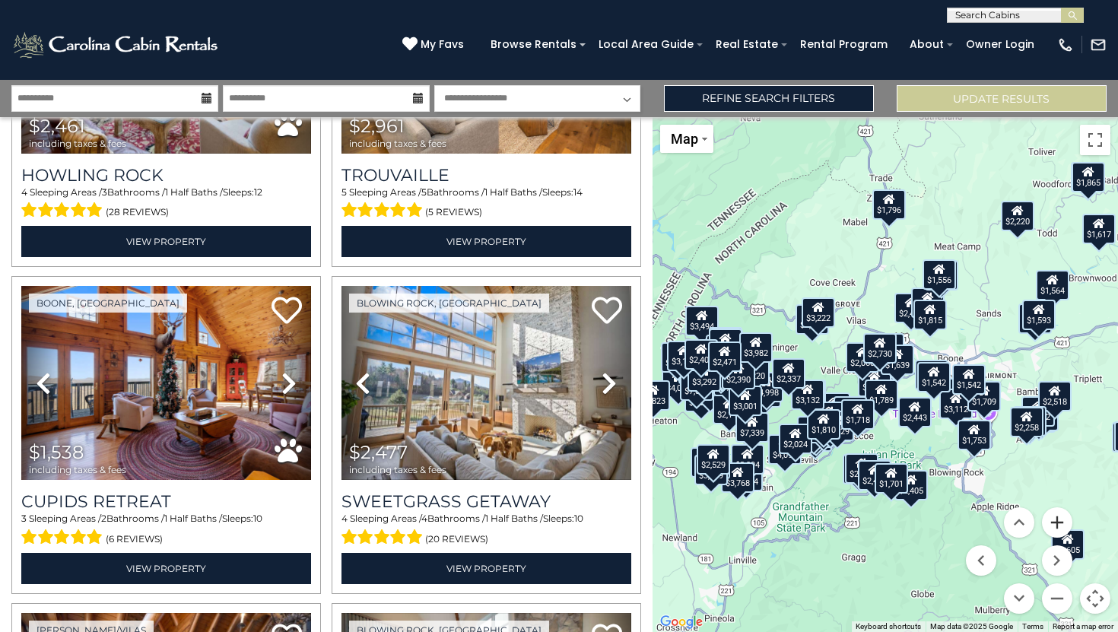
click at [1050, 523] on button "Zoom in" at bounding box center [1057, 522] width 30 height 30
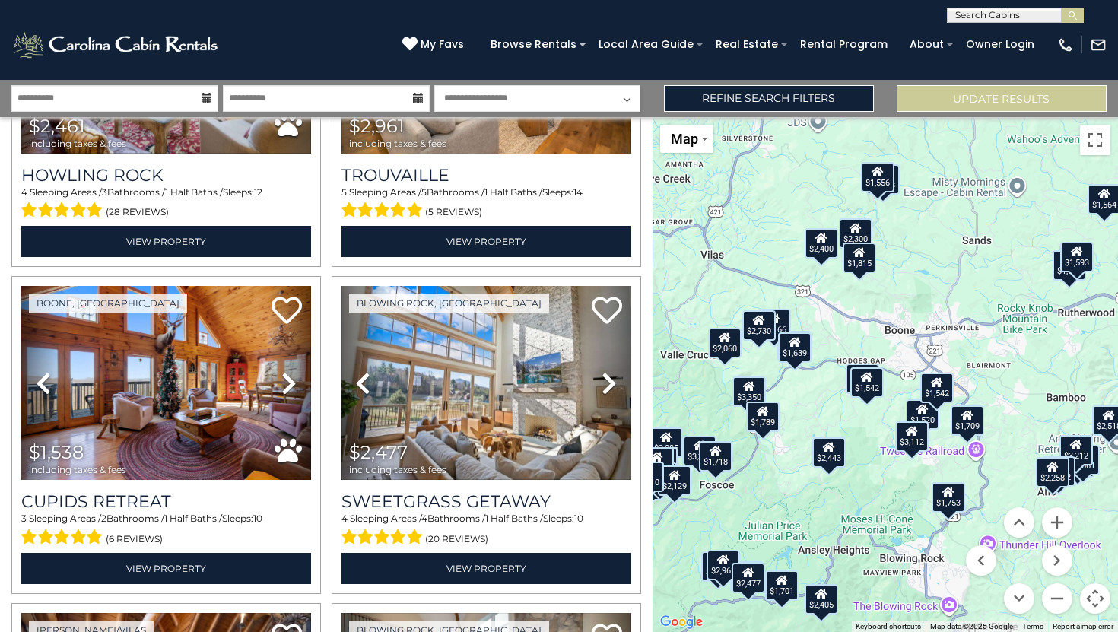
drag, startPoint x: 1005, startPoint y: 354, endPoint x: 833, endPoint y: 335, distance: 172.9
click at [833, 335] on div "$4,998 $4,658 $3,502 $3,377 $4,914 $3,679 $4,922 $3,166 $1,934 $2,302 $3,454 $2…" at bounding box center [885, 374] width 466 height 515
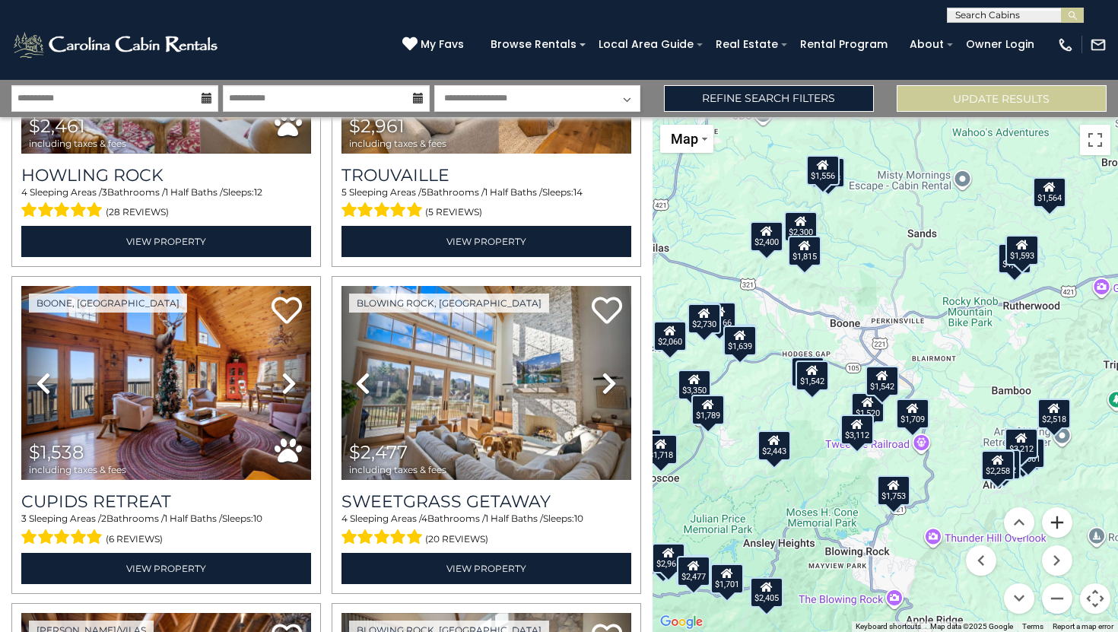
click at [1063, 519] on button "Zoom in" at bounding box center [1057, 522] width 30 height 30
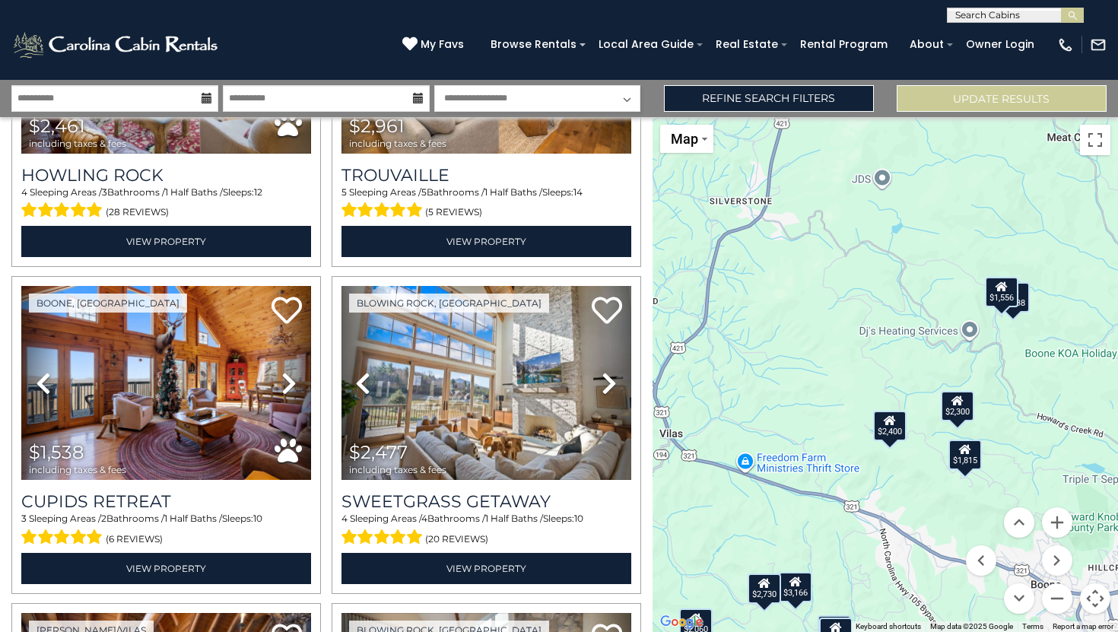
drag, startPoint x: 876, startPoint y: 309, endPoint x: 1117, endPoint y: 462, distance: 285.8
click at [1117, 496] on div "$4,998 $4,658 $3,502 $3,377 $4,914 $3,679 $4,922 $3,166 $1,934 $2,302 $3,454 $2…" at bounding box center [885, 374] width 466 height 515
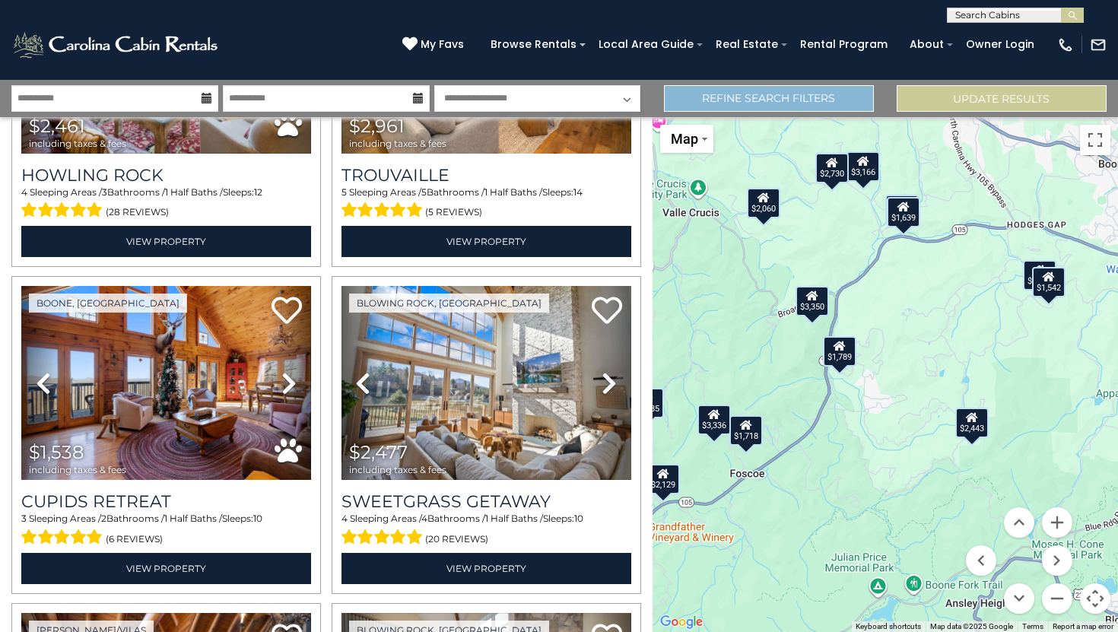
drag, startPoint x: 730, startPoint y: 227, endPoint x: 760, endPoint y: 98, distance: 132.1
click at [763, 99] on div "**********" at bounding box center [559, 356] width 1118 height 552
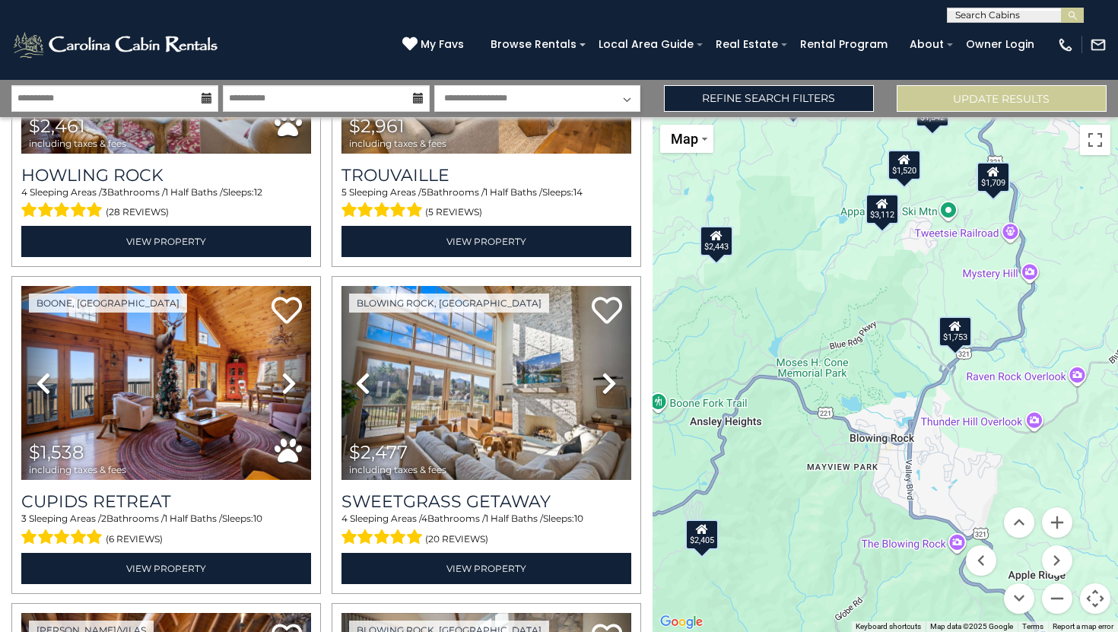
drag, startPoint x: 978, startPoint y: 331, endPoint x: 779, endPoint y: 183, distance: 247.3
click at [779, 183] on div "$4,998 $4,658 $3,502 $3,377 $4,914 $3,679 $4,922 $3,166 $1,934 $2,302 $3,454 $2…" at bounding box center [885, 374] width 466 height 515
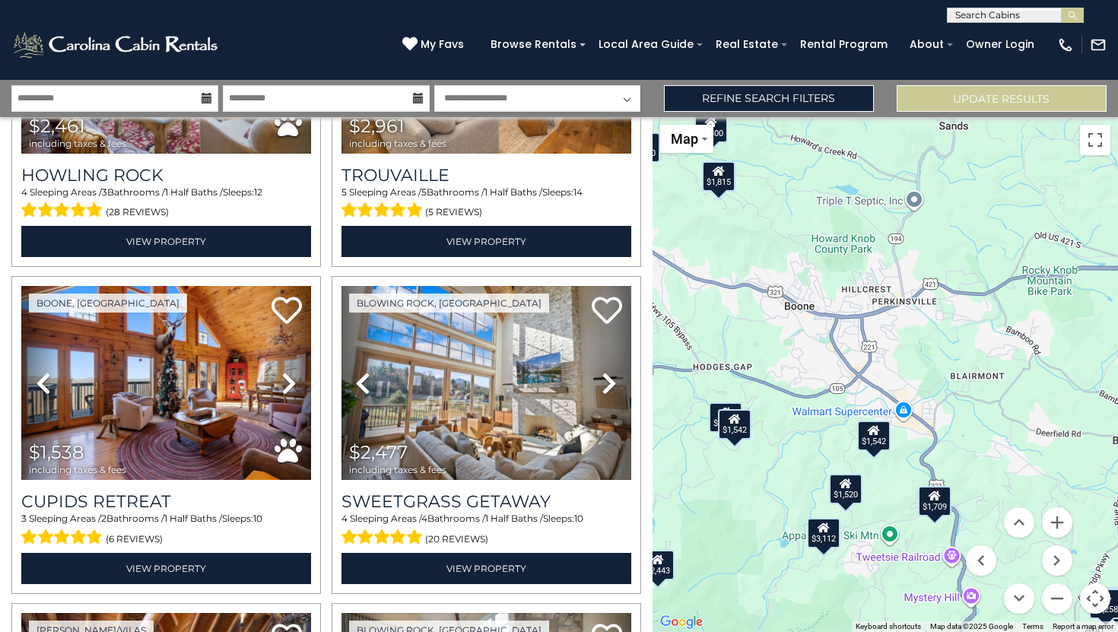
drag, startPoint x: 913, startPoint y: 304, endPoint x: 865, endPoint y: 630, distance: 329.1
click at [865, 630] on div "$4,998 $4,658 $3,502 $3,377 $4,914 $3,679 $4,922 $3,166 $1,934 $2,302 $3,454 $2…" at bounding box center [885, 374] width 466 height 515
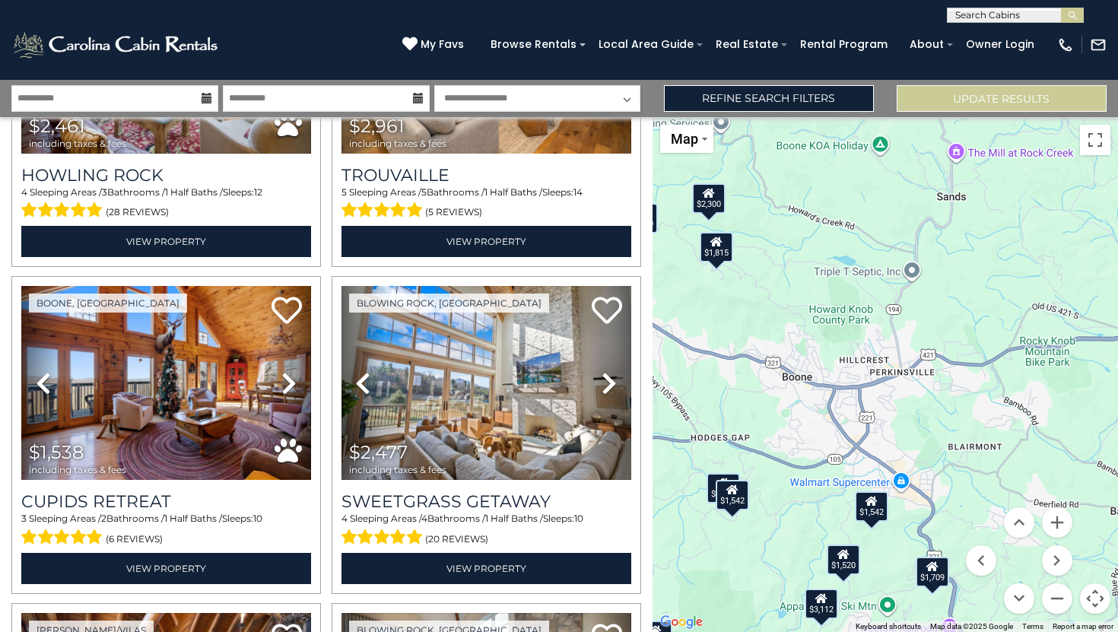
drag, startPoint x: 846, startPoint y: 313, endPoint x: 843, endPoint y: 386, distance: 73.8
click at [843, 386] on div "$4,998 $4,658 $3,502 $3,377 $4,914 $3,679 $4,922 $3,166 $1,934 $2,302 $3,454 $2…" at bounding box center [885, 374] width 466 height 515
click at [1051, 521] on button "Zoom in" at bounding box center [1057, 522] width 30 height 30
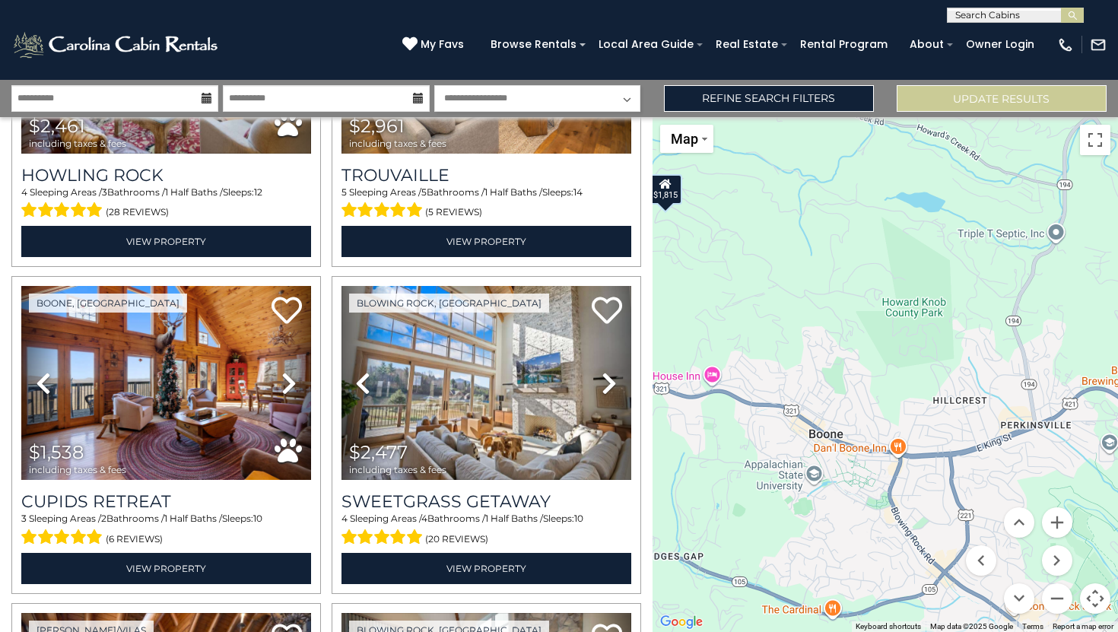
drag, startPoint x: 811, startPoint y: 315, endPoint x: 929, endPoint y: 371, distance: 130.6
click at [929, 371] on div "$4,998 $4,658 $3,502 $3,377 $4,914 $3,679 $4,922 $3,166 $1,934 $2,302 $3,454 $2…" at bounding box center [885, 374] width 466 height 515
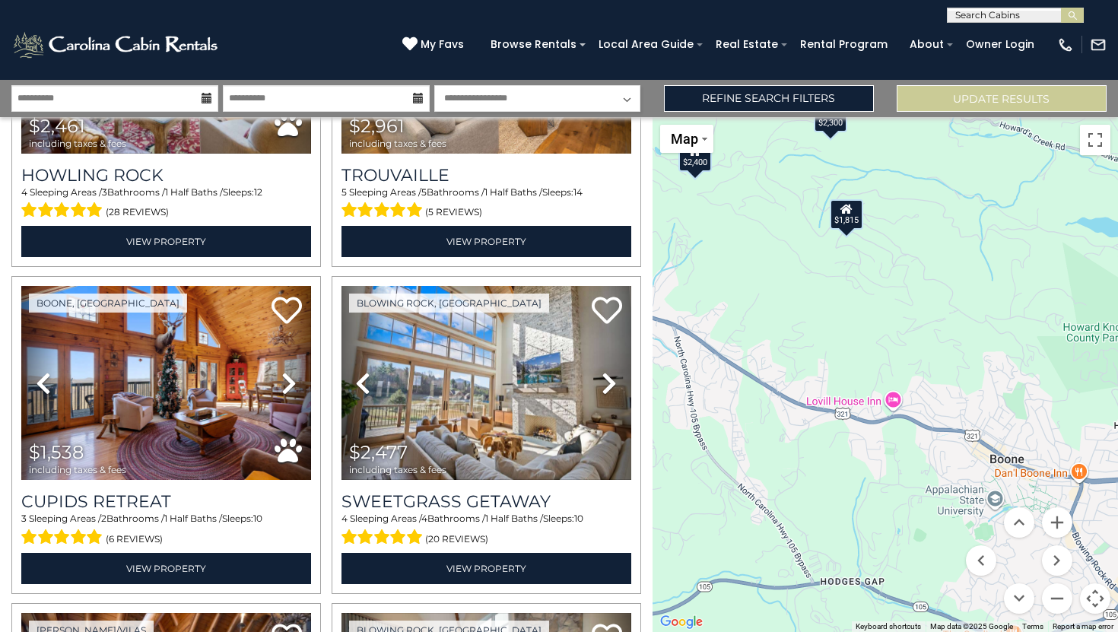
drag, startPoint x: 777, startPoint y: 392, endPoint x: 858, endPoint y: 351, distance: 90.5
click at [962, 421] on div "$4,998 $4,658 $3,502 $3,377 $4,914 $3,679 $4,922 $3,166 $1,934 $2,302 $3,454 $2…" at bounding box center [885, 374] width 466 height 515
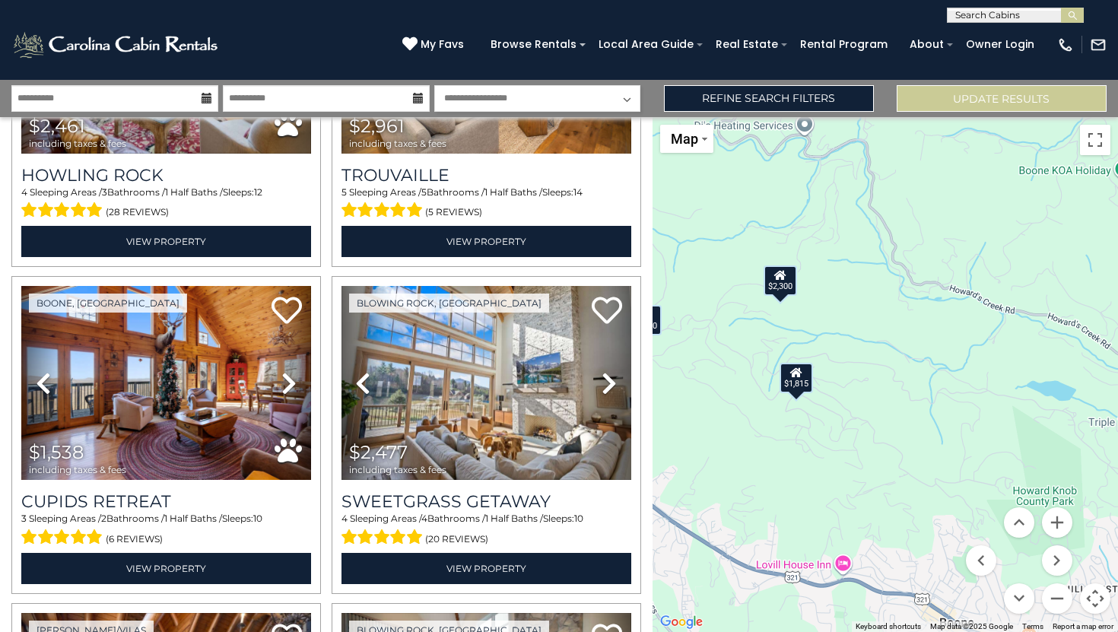
drag, startPoint x: 841, startPoint y: 339, endPoint x: 668, endPoint y: 400, distance: 183.0
click at [745, 424] on div "$4,998 $4,658 $3,502 $3,377 $4,914 $3,679 $4,922 $3,166 $1,934 $2,302 $3,454 $2…" at bounding box center [885, 374] width 466 height 515
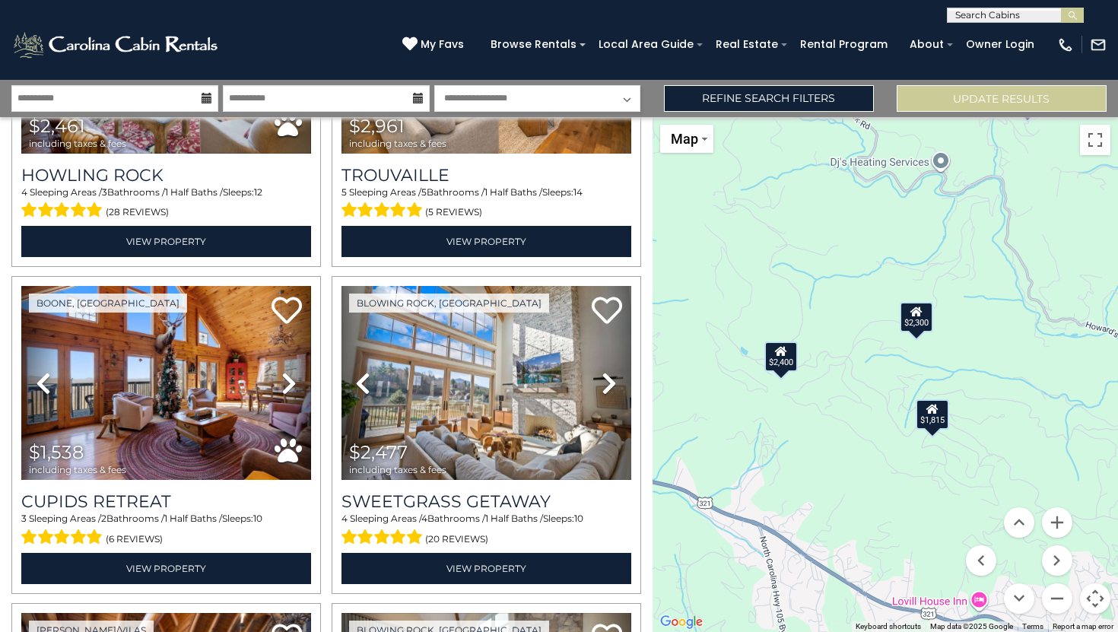
drag, startPoint x: 865, startPoint y: 274, endPoint x: 1117, endPoint y: 377, distance: 272.1
click at [1117, 377] on div "$4,998 $4,658 $3,502 $3,377 $4,914 $3,679 $4,922 $3,166 $1,934 $2,302 $3,454 $2…" at bounding box center [885, 374] width 466 height 515
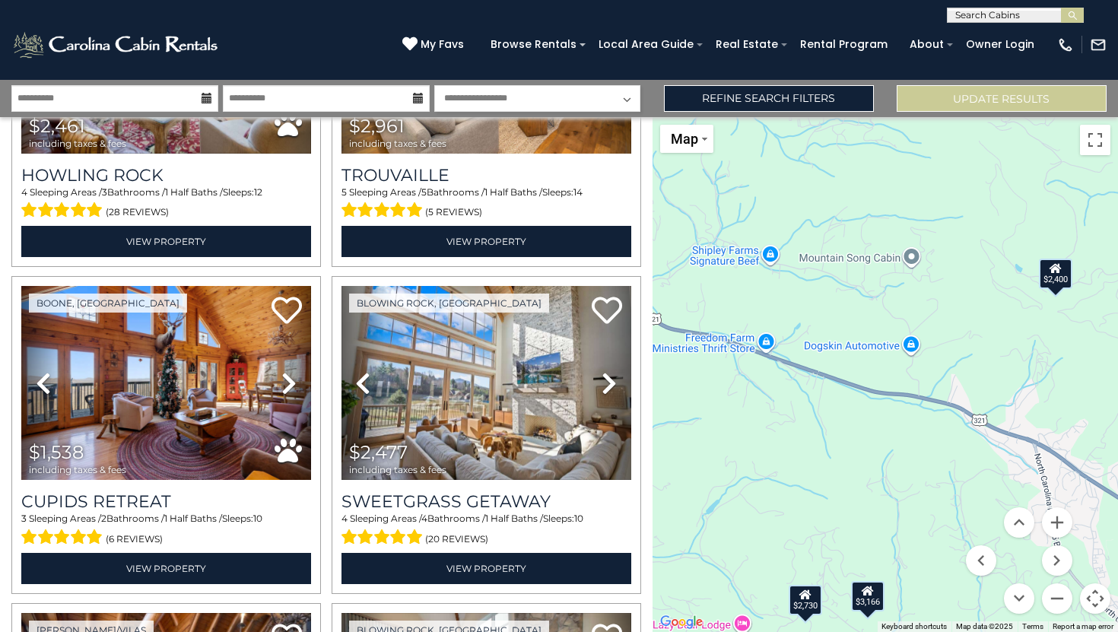
drag, startPoint x: 865, startPoint y: 357, endPoint x: 1099, endPoint y: 277, distance: 247.5
click at [1099, 277] on div "$4,998 $4,658 $3,502 $3,377 $4,914 $3,679 $4,922 $3,166 $1,934 $2,302 $3,454 $2…" at bounding box center [885, 374] width 466 height 515
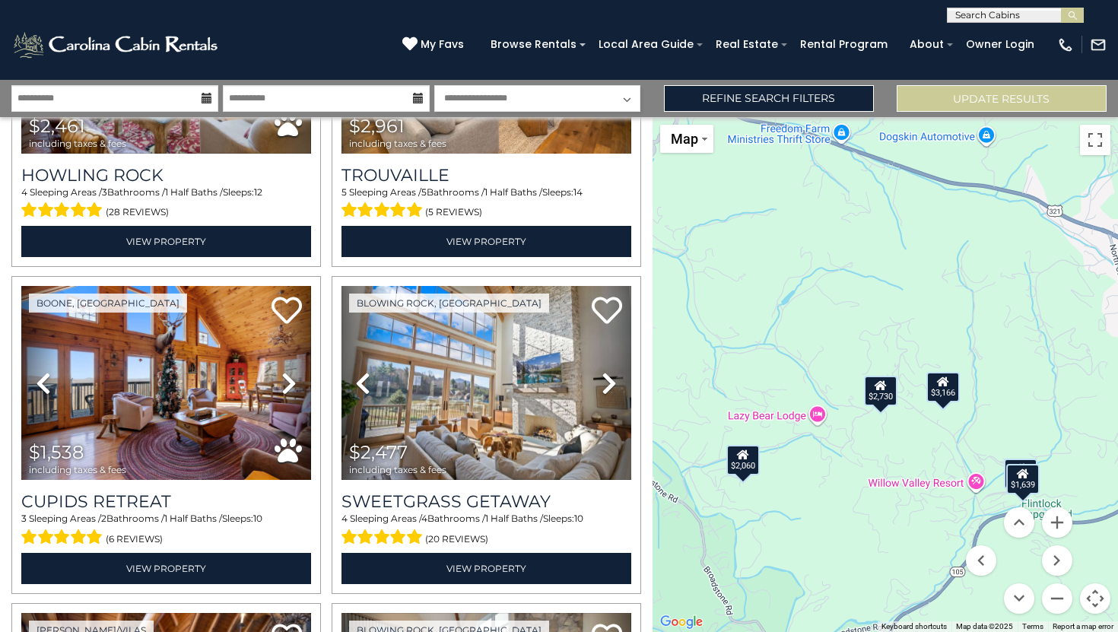
drag, startPoint x: 826, startPoint y: 376, endPoint x: 914, endPoint y: 130, distance: 261.0
click at [913, 133] on div "$4,998 $4,658 $3,502 $3,377 $4,914 $3,679 $4,922 $3,166 $1,934 $2,302 $3,454 $2…" at bounding box center [885, 374] width 466 height 515
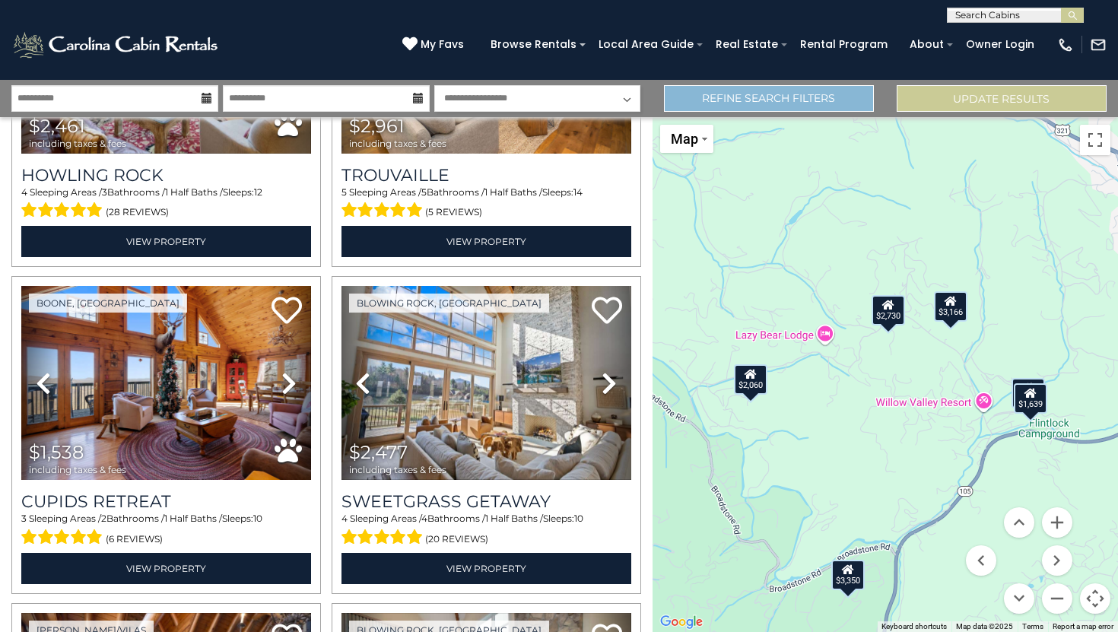
drag, startPoint x: 931, startPoint y: 256, endPoint x: 865, endPoint y: 89, distance: 178.9
click at [865, 89] on div "**********" at bounding box center [559, 356] width 1118 height 552
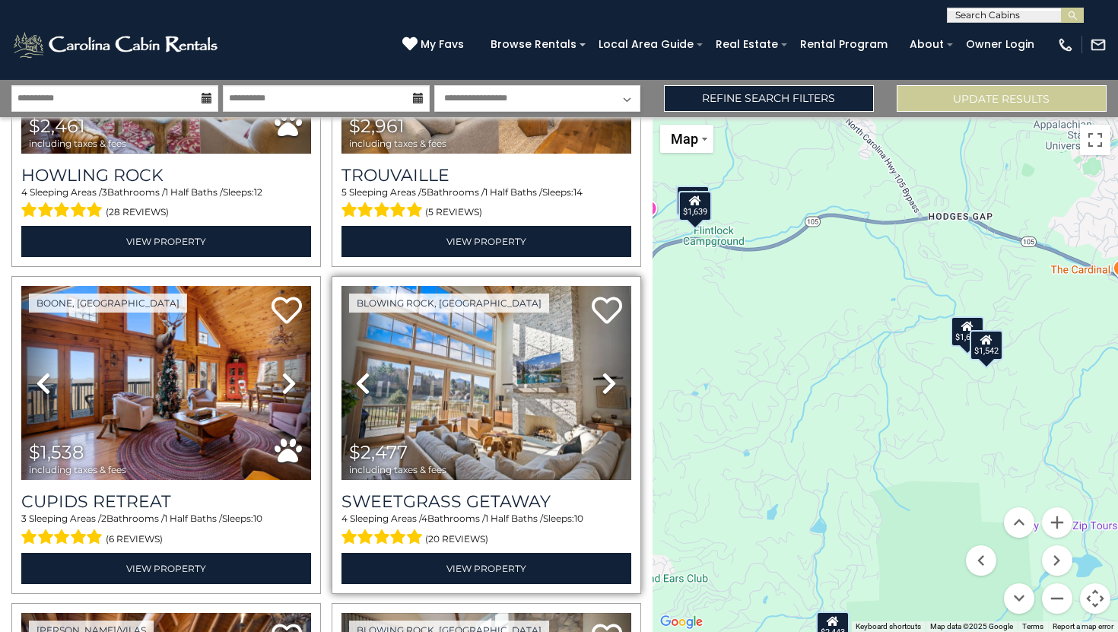
drag, startPoint x: 916, startPoint y: 288, endPoint x: 582, endPoint y: 363, distance: 343.0
click at [582, 363] on div "**********" at bounding box center [559, 356] width 1118 height 552
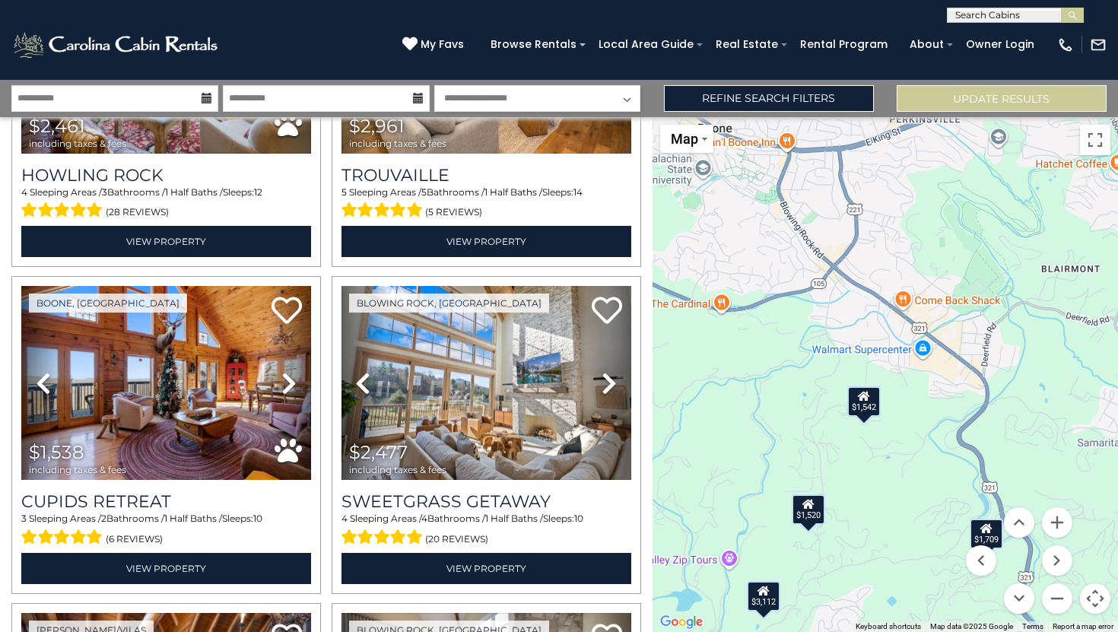
drag, startPoint x: 911, startPoint y: 298, endPoint x: 667, endPoint y: 294, distance: 244.1
click at [667, 294] on div "$4,998 $4,658 $3,502 $3,377 $4,914 $3,679 $4,922 $3,166 $1,934 $2,302 $3,454 $2…" at bounding box center [885, 374] width 466 height 515
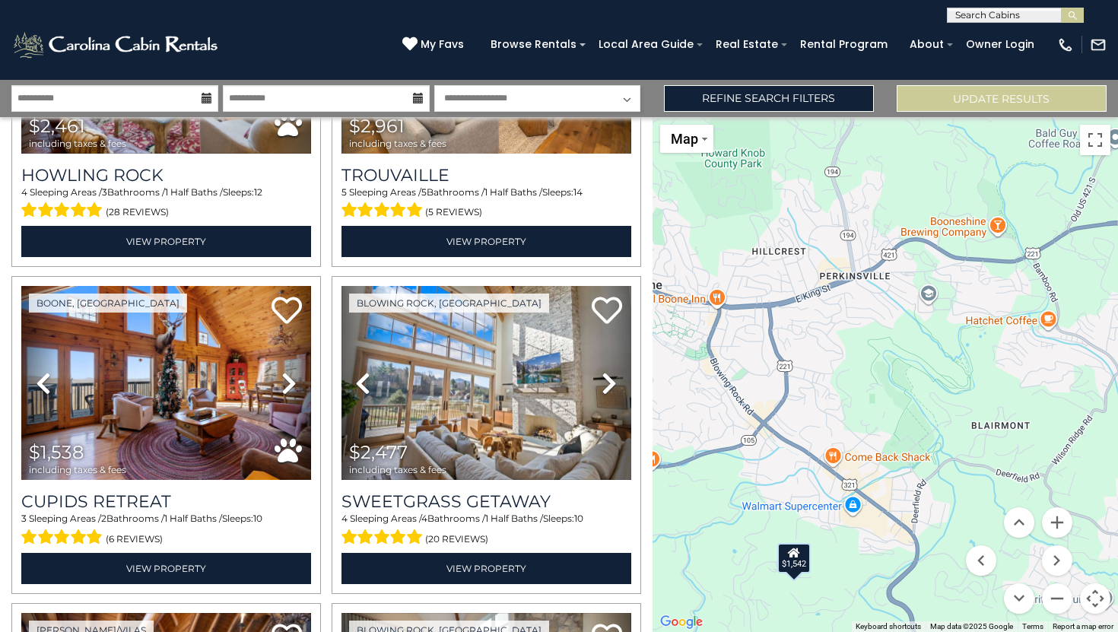
drag, startPoint x: 806, startPoint y: 214, endPoint x: 736, endPoint y: 375, distance: 175.0
click at [736, 375] on div "$4,998 $4,658 $3,502 $3,377 $4,914 $3,679 $4,922 $3,166 $1,934 $2,302 $3,454 $2…" at bounding box center [885, 374] width 466 height 515
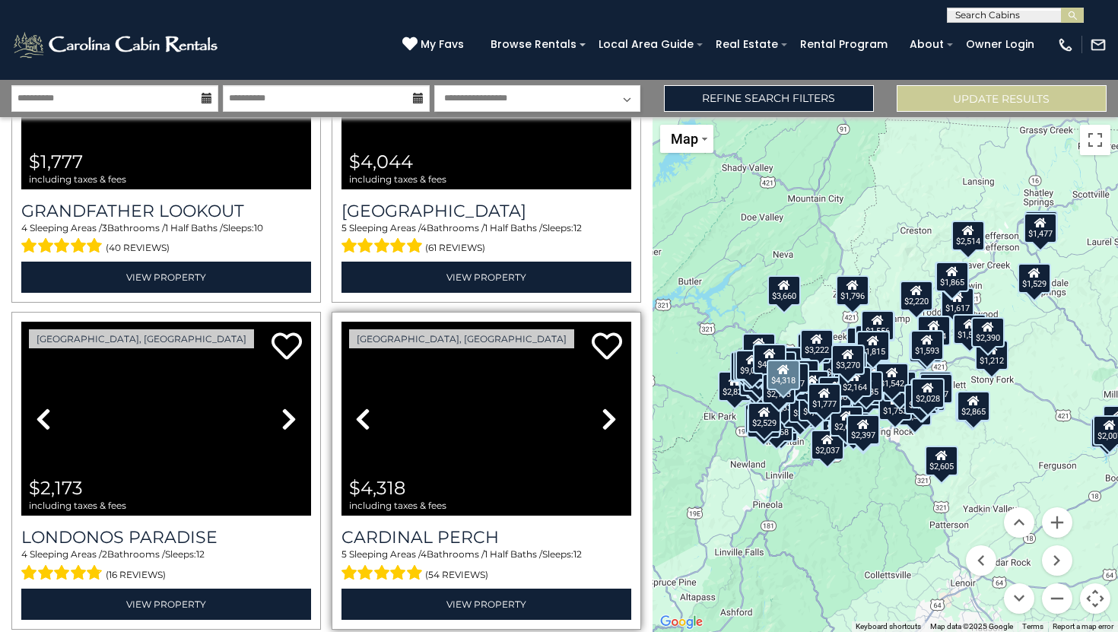
scroll to position [23898, 0]
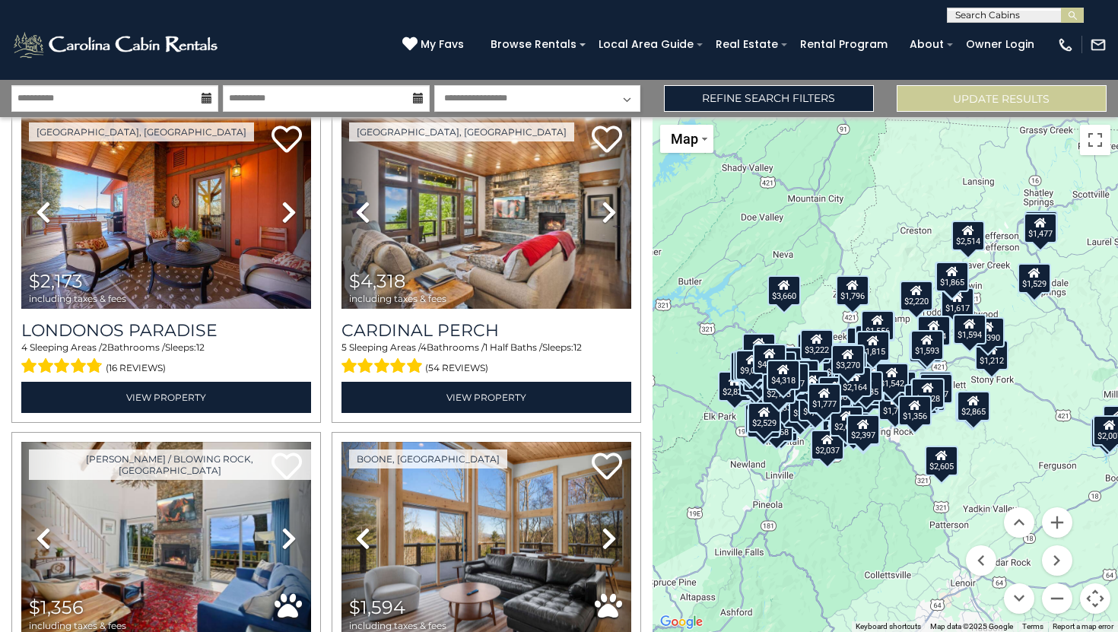
click at [1061, 520] on button "Zoom in" at bounding box center [1057, 522] width 30 height 30
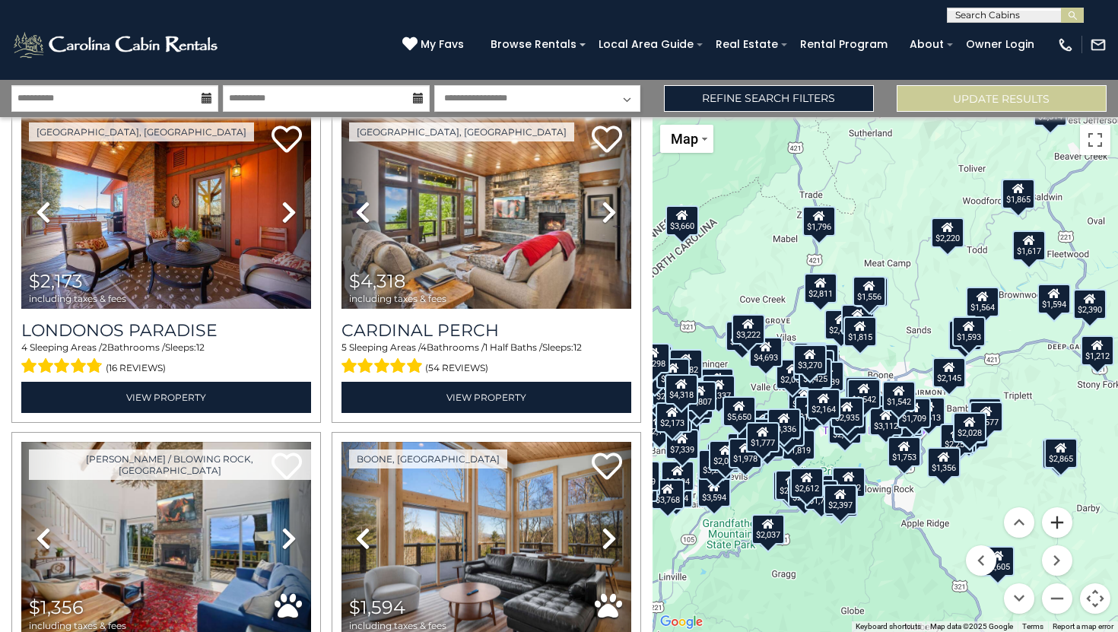
click at [1061, 520] on button "Zoom in" at bounding box center [1057, 522] width 30 height 30
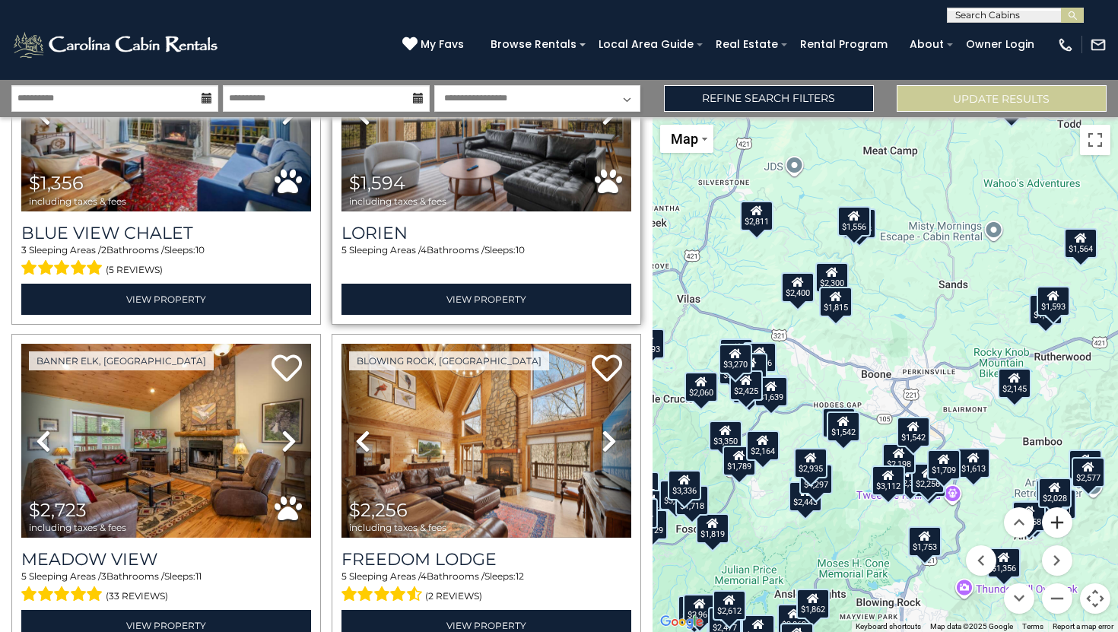
scroll to position [24817, 0]
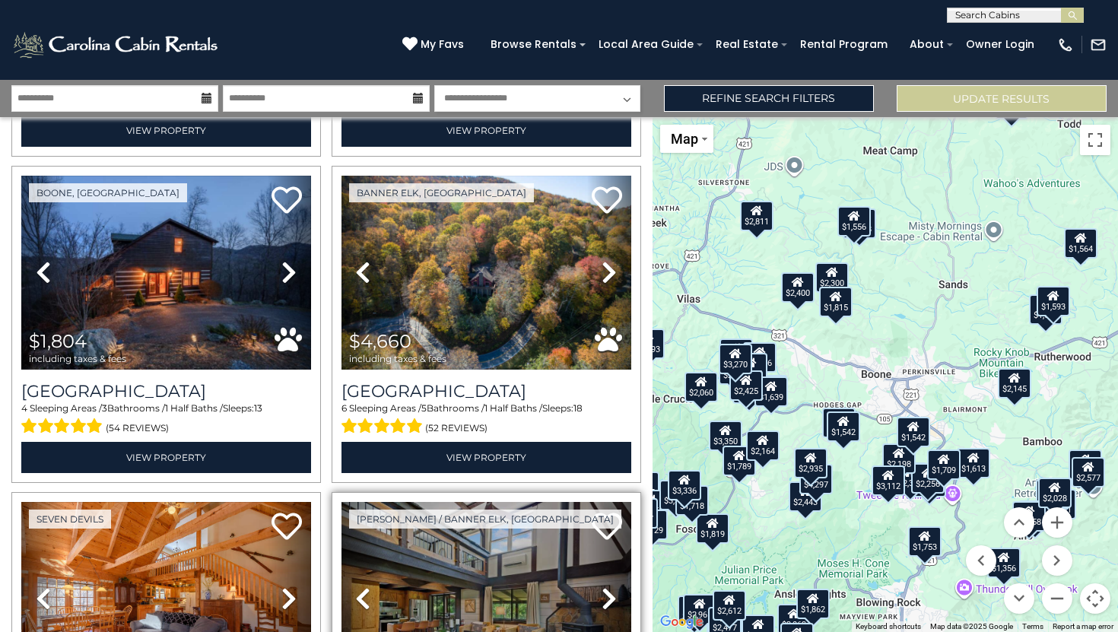
click at [607, 586] on icon at bounding box center [609, 598] width 15 height 24
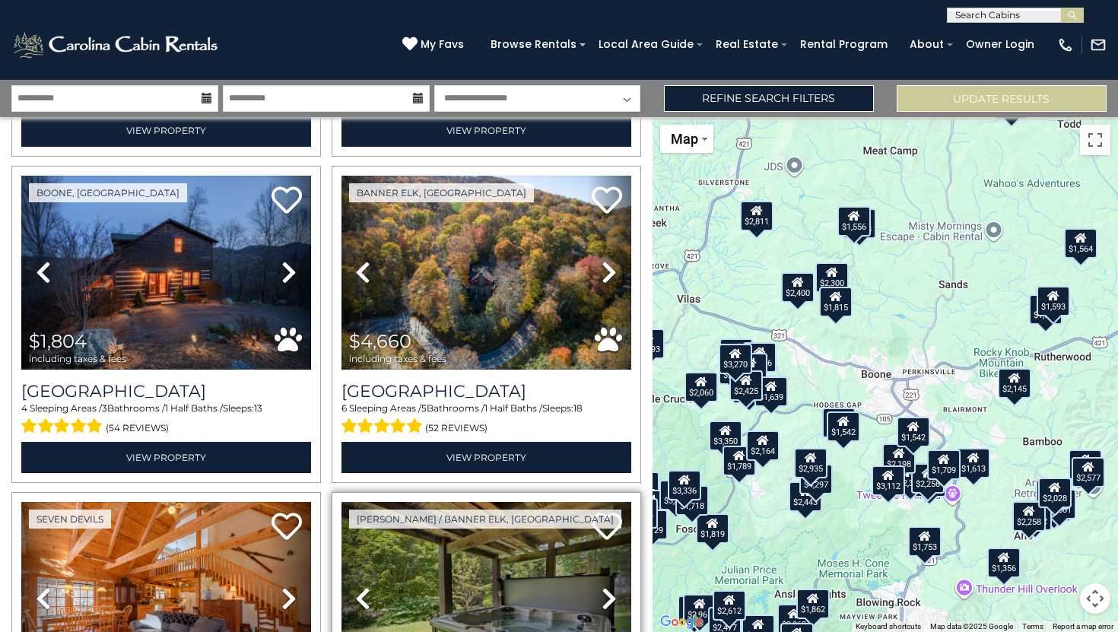
click at [602, 586] on icon at bounding box center [609, 598] width 15 height 24
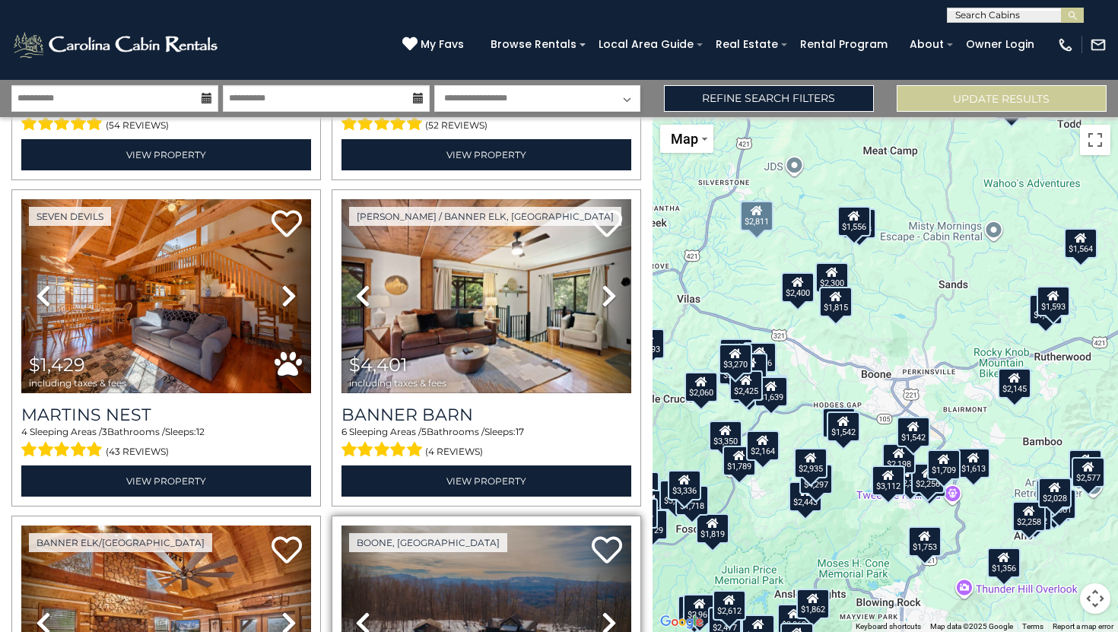
scroll to position [25120, 0]
click at [602, 611] on icon at bounding box center [609, 623] width 15 height 24
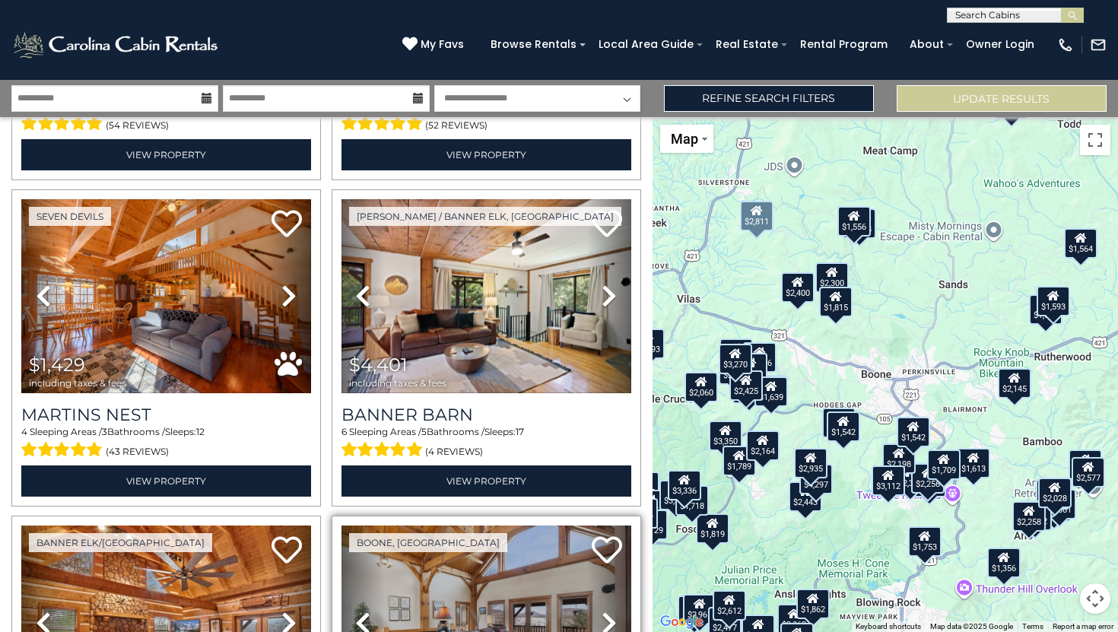
click at [602, 611] on icon at bounding box center [609, 623] width 15 height 24
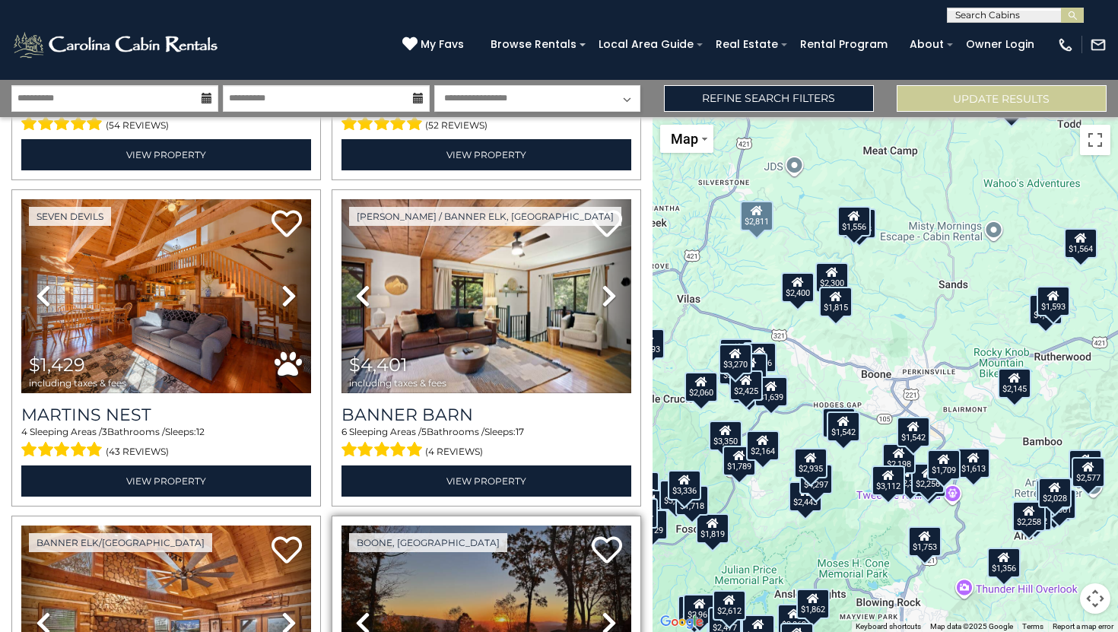
click at [602, 611] on icon at bounding box center [609, 623] width 15 height 24
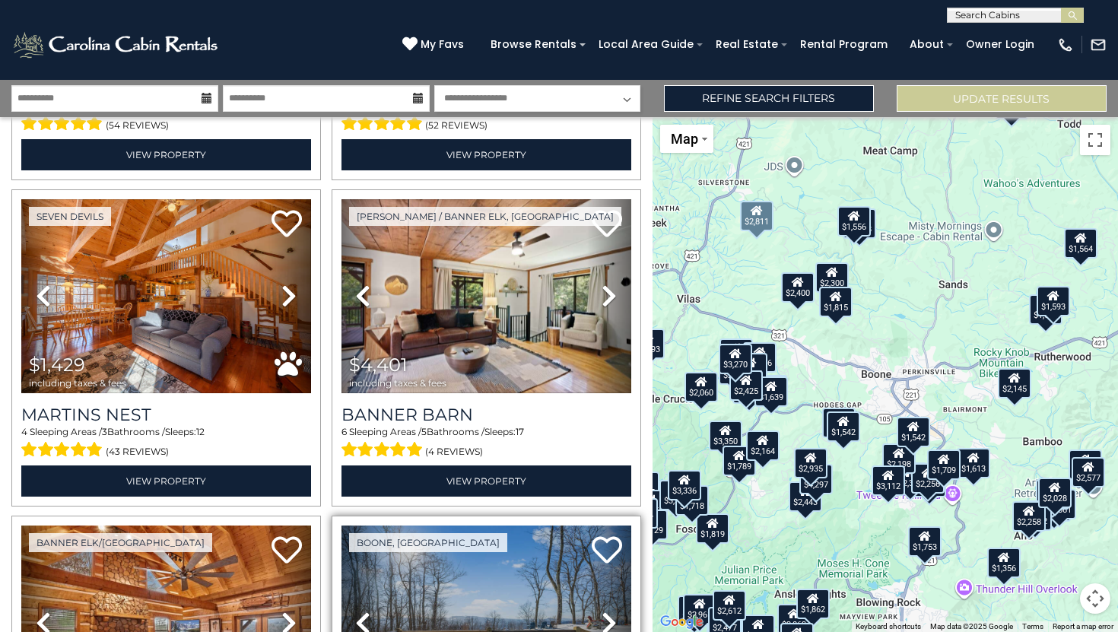
click at [602, 611] on icon at bounding box center [609, 623] width 15 height 24
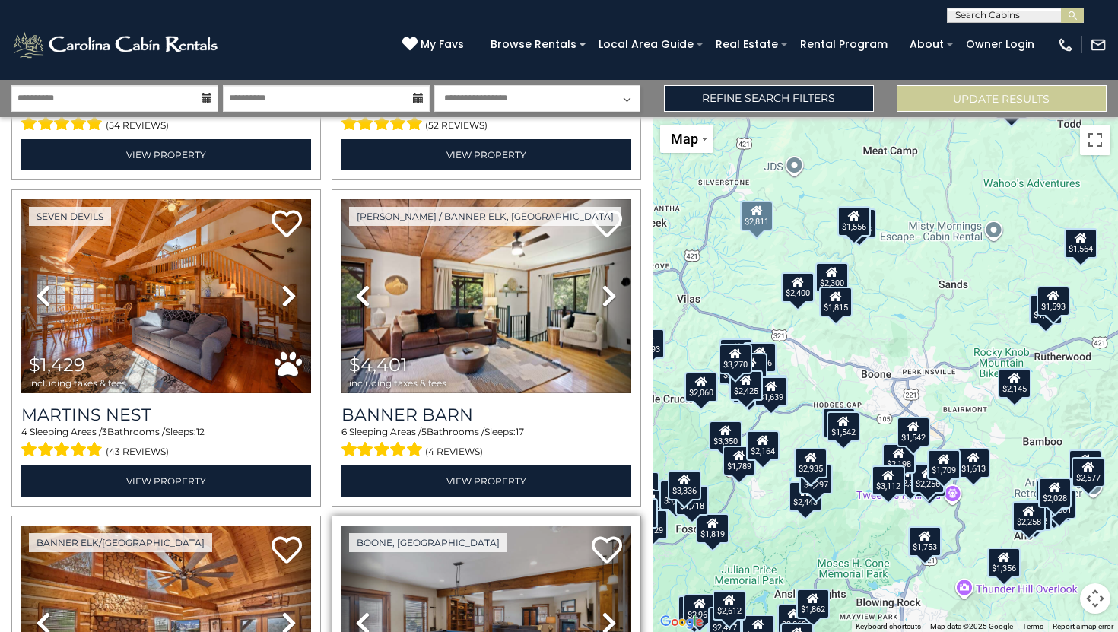
click at [602, 611] on icon at bounding box center [609, 623] width 15 height 24
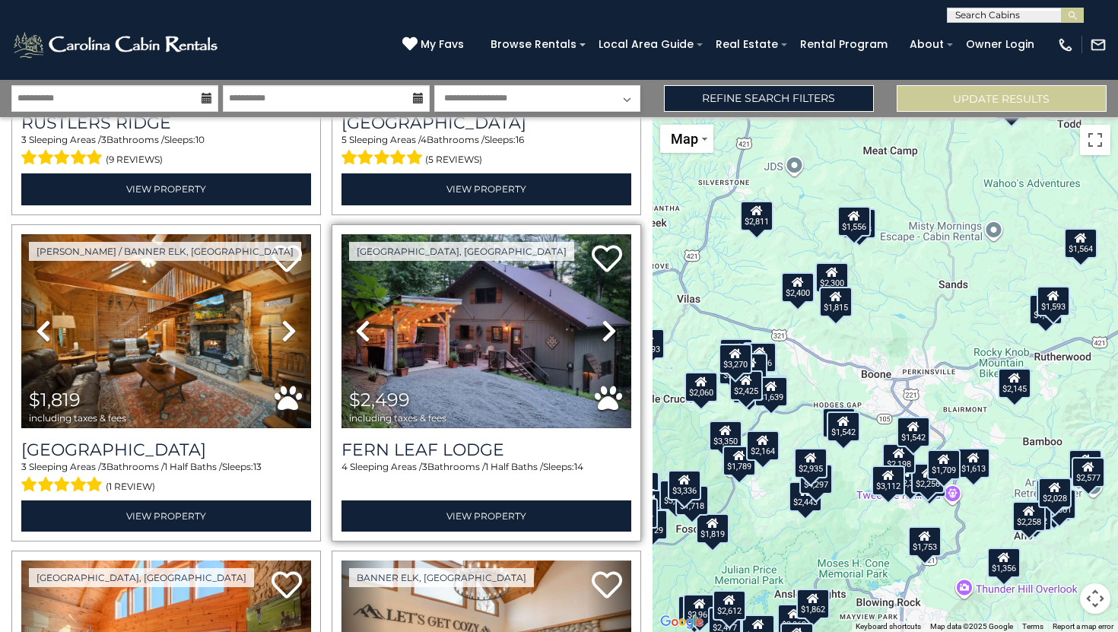
scroll to position [25596, 0]
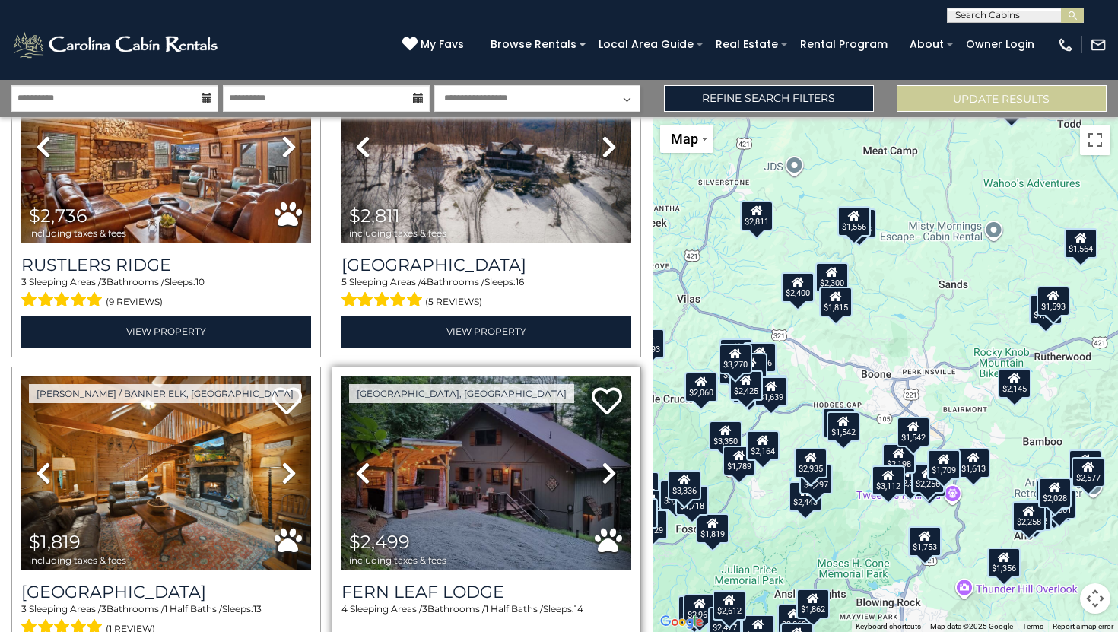
click at [602, 461] on icon at bounding box center [609, 473] width 15 height 24
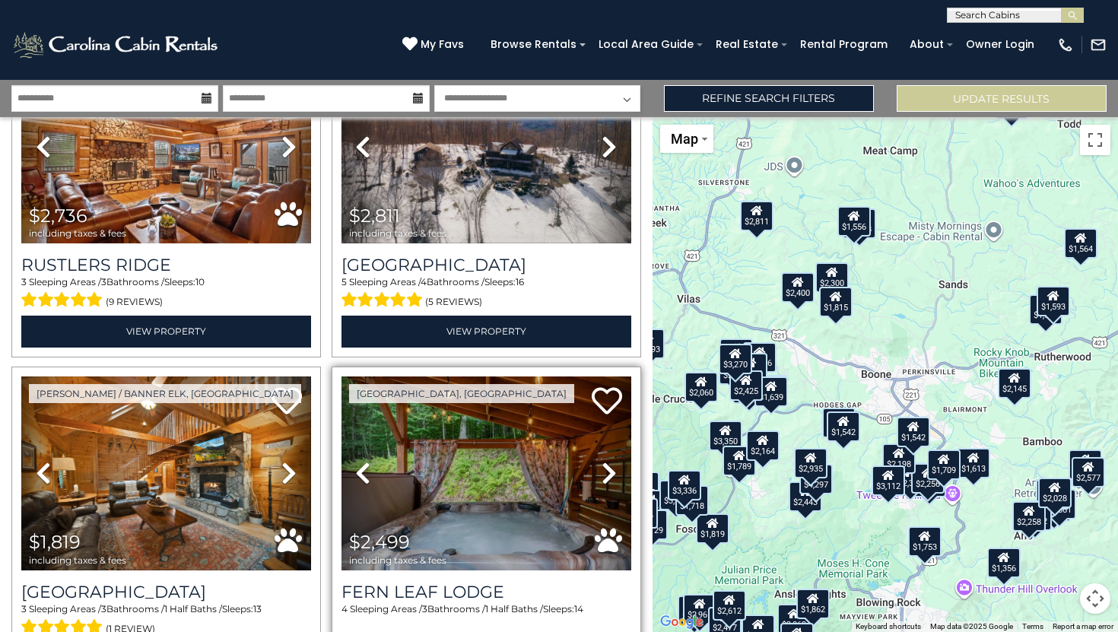
click at [602, 461] on icon at bounding box center [609, 473] width 15 height 24
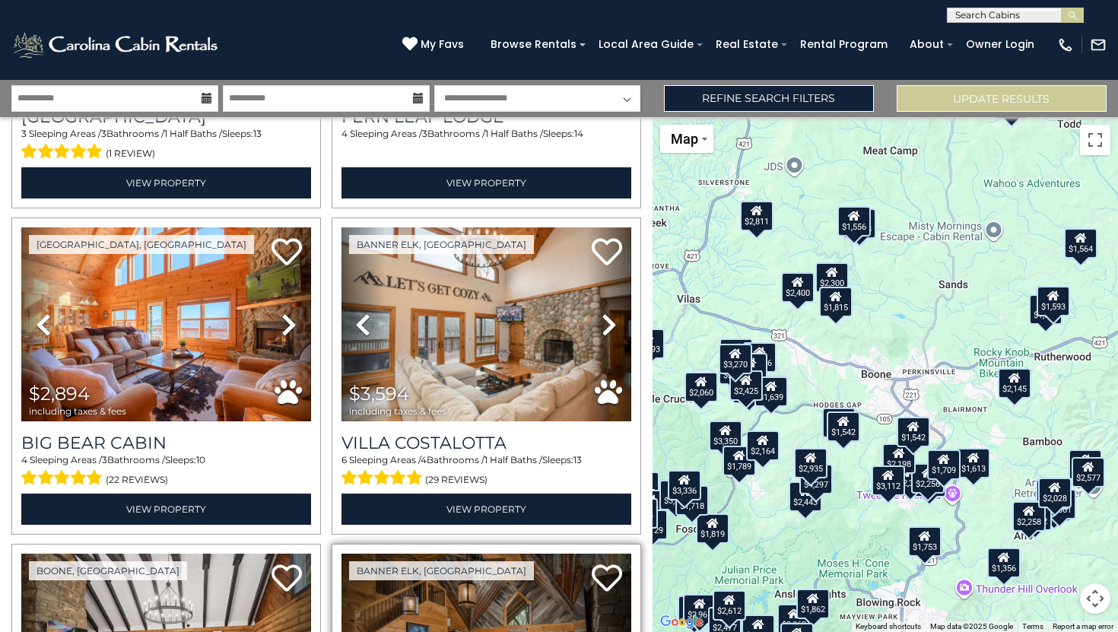
scroll to position [26073, 0]
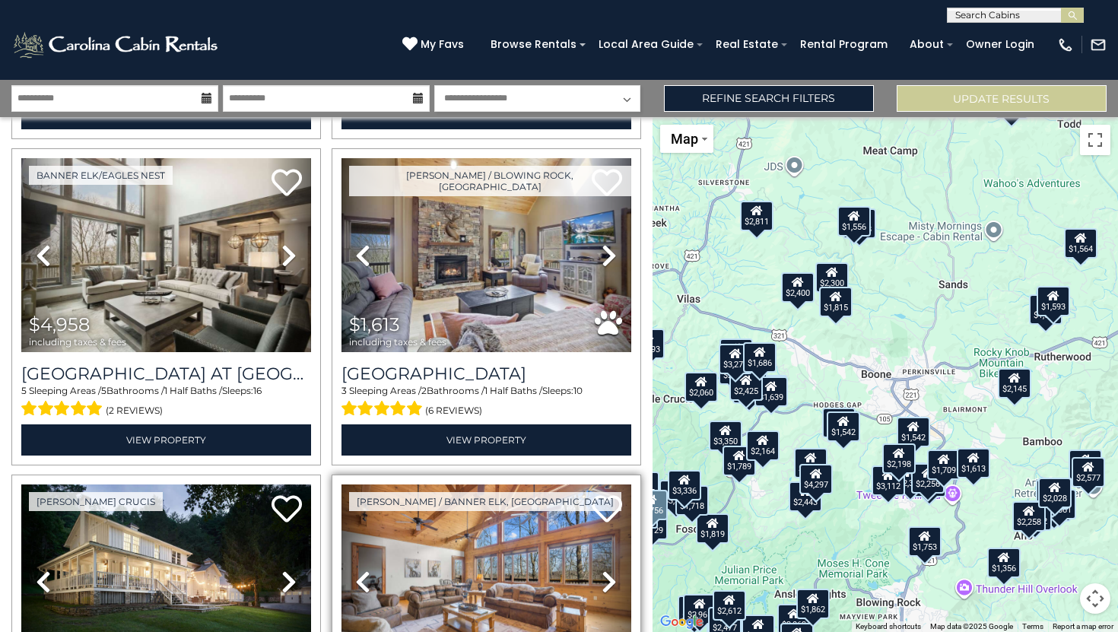
scroll to position [28754, 0]
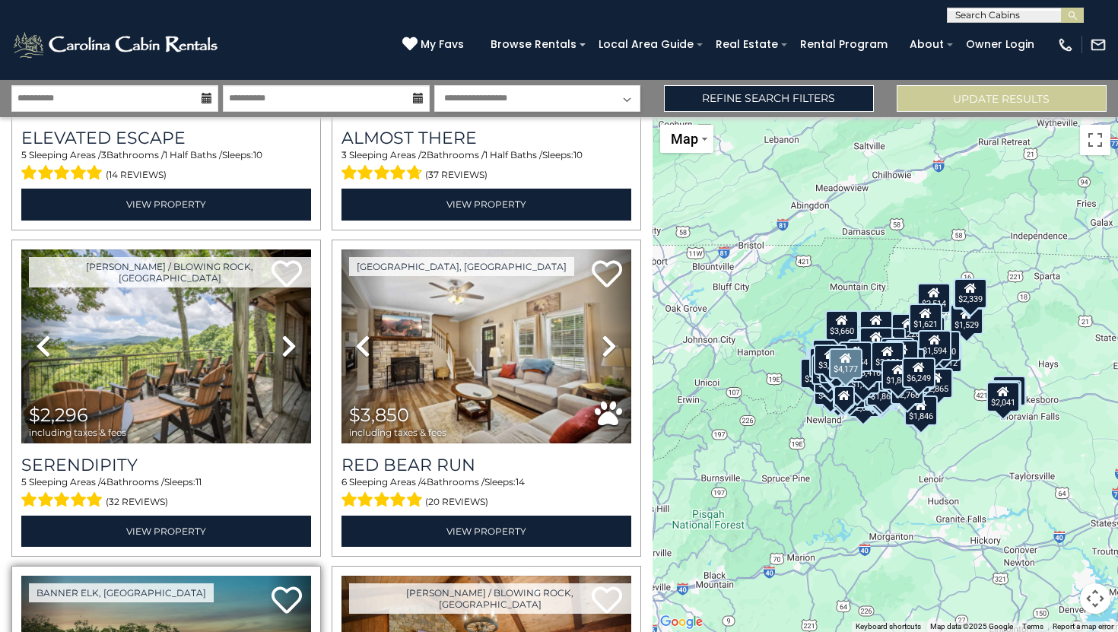
scroll to position [29974, 0]
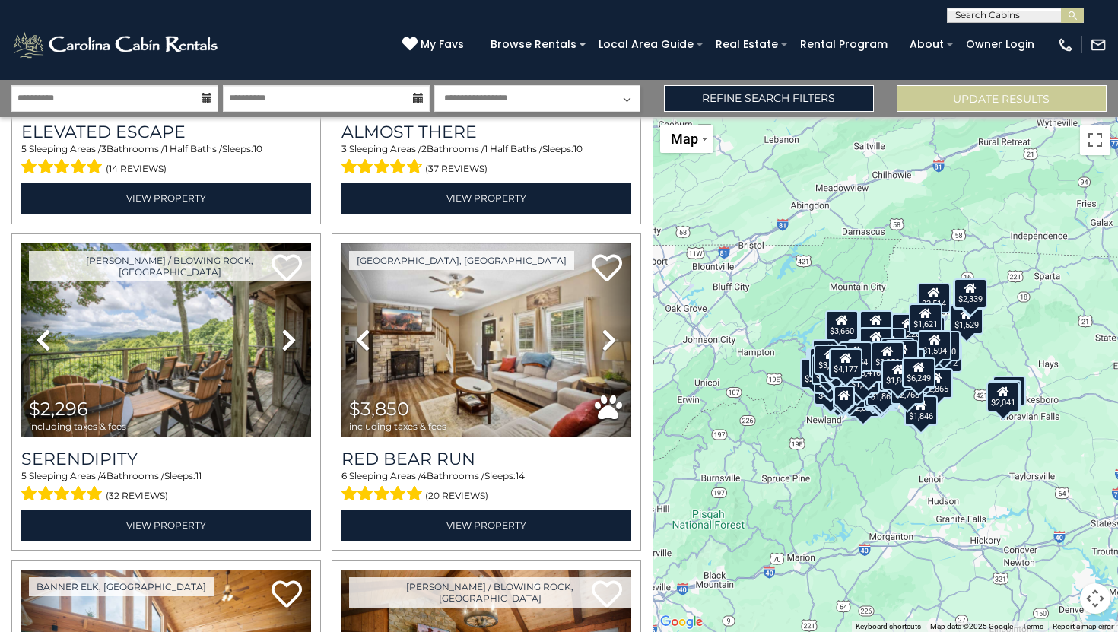
click at [1075, 519] on div "$4,998 $4,658 $3,502 $3,377 $4,914 $3,679 $4,922 $3,166 $1,934 $2,302 $3,454 $2…" at bounding box center [885, 374] width 466 height 515
click at [1099, 607] on button "Map camera controls" at bounding box center [1095, 598] width 30 height 30
click at [1058, 525] on button "Zoom in" at bounding box center [1057, 522] width 30 height 30
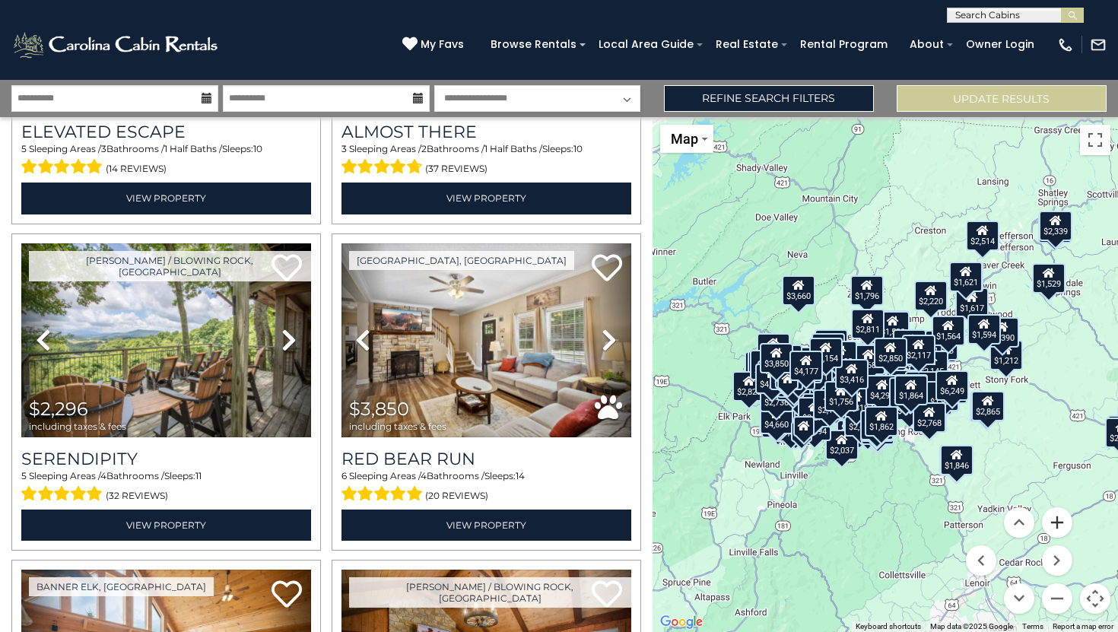
click at [1058, 525] on button "Zoom in" at bounding box center [1057, 522] width 30 height 30
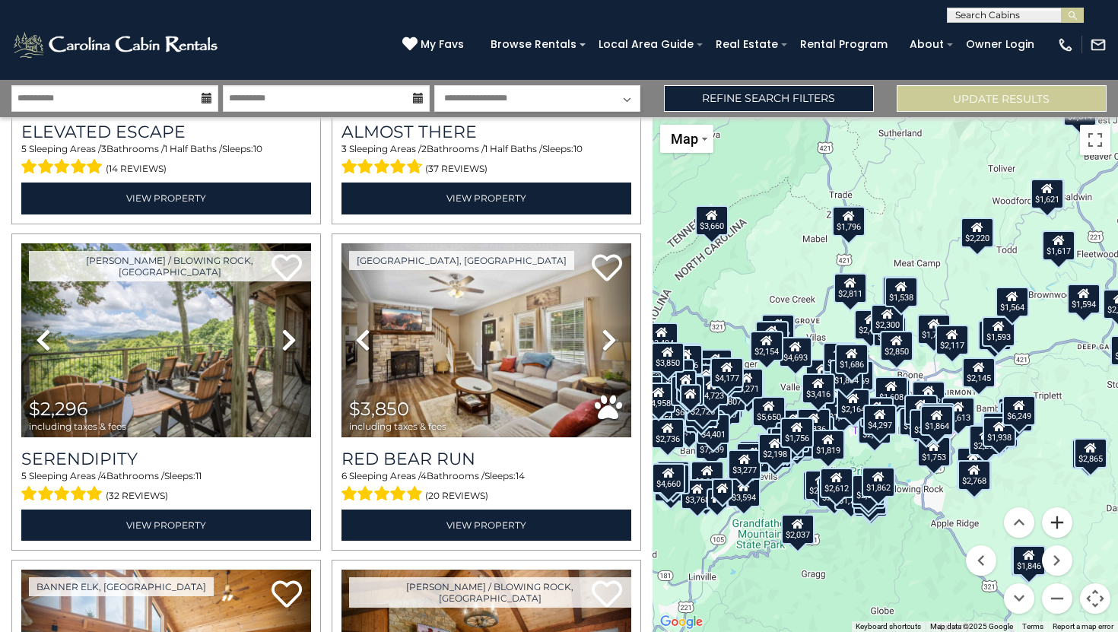
click at [1065, 527] on button "Zoom in" at bounding box center [1057, 522] width 30 height 30
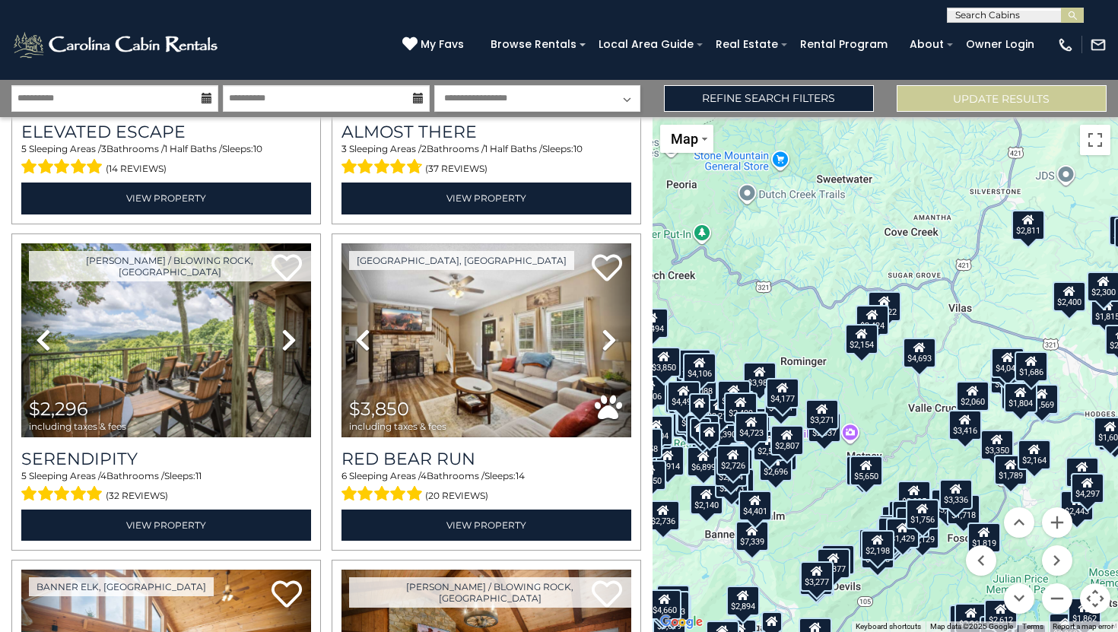
drag, startPoint x: 865, startPoint y: 389, endPoint x: 1018, endPoint y: 399, distance: 153.9
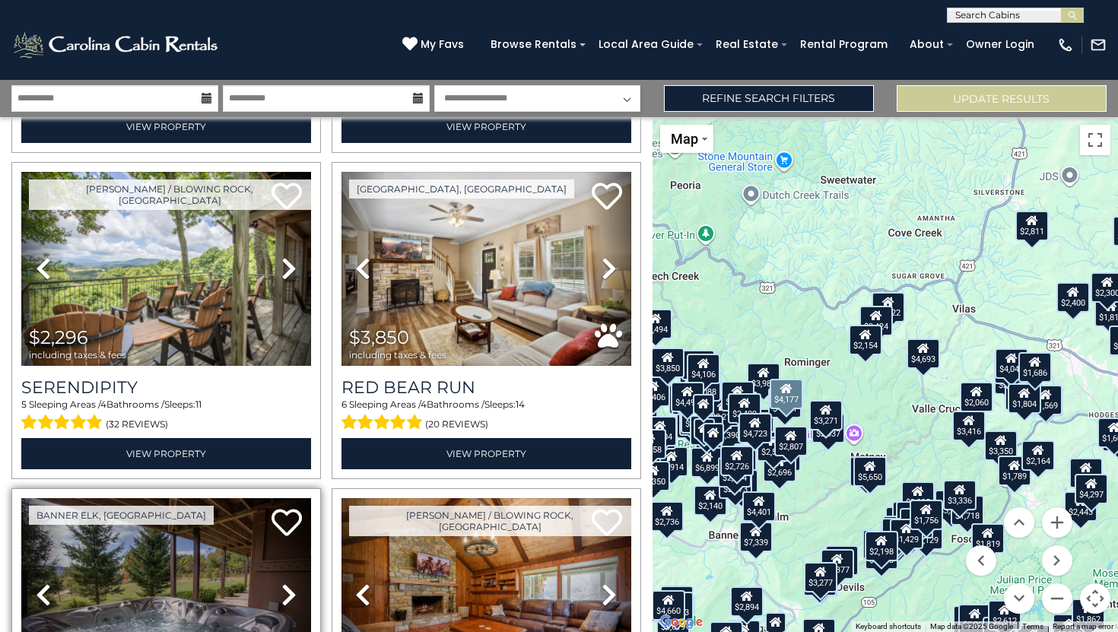
scroll to position [30284, 0]
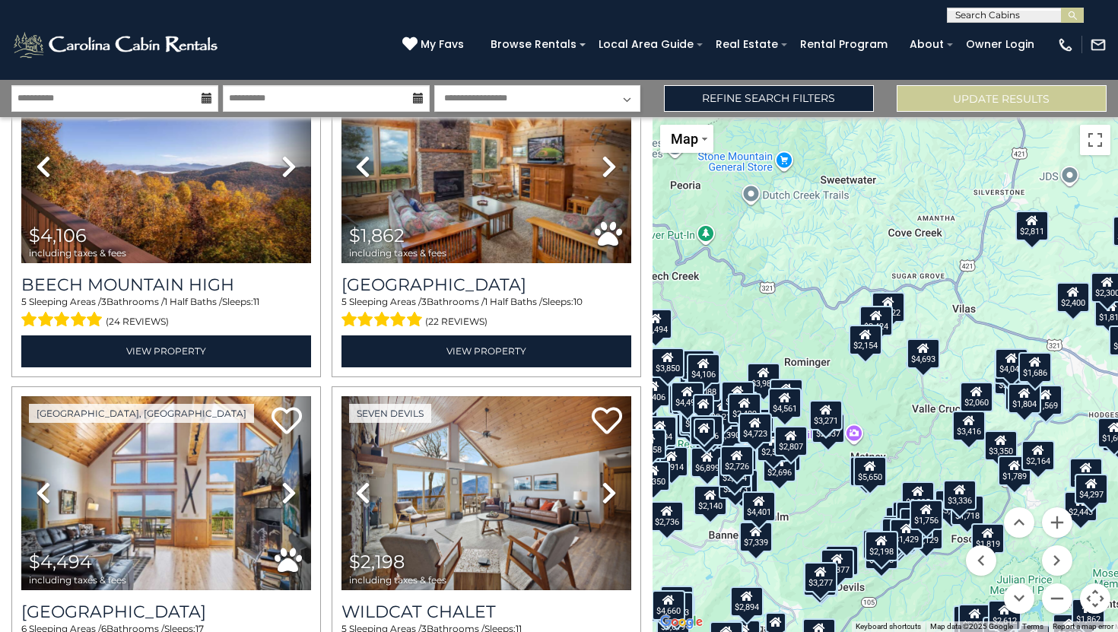
scroll to position [27647, 0]
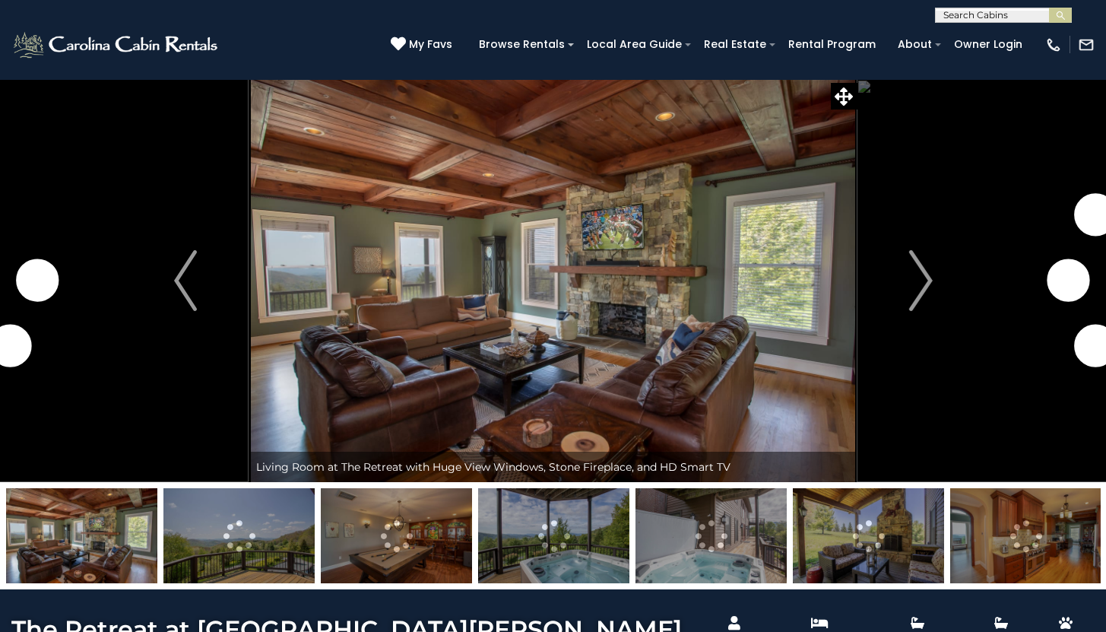
select select "*******"
click at [925, 282] on img "Next" at bounding box center [921, 280] width 23 height 61
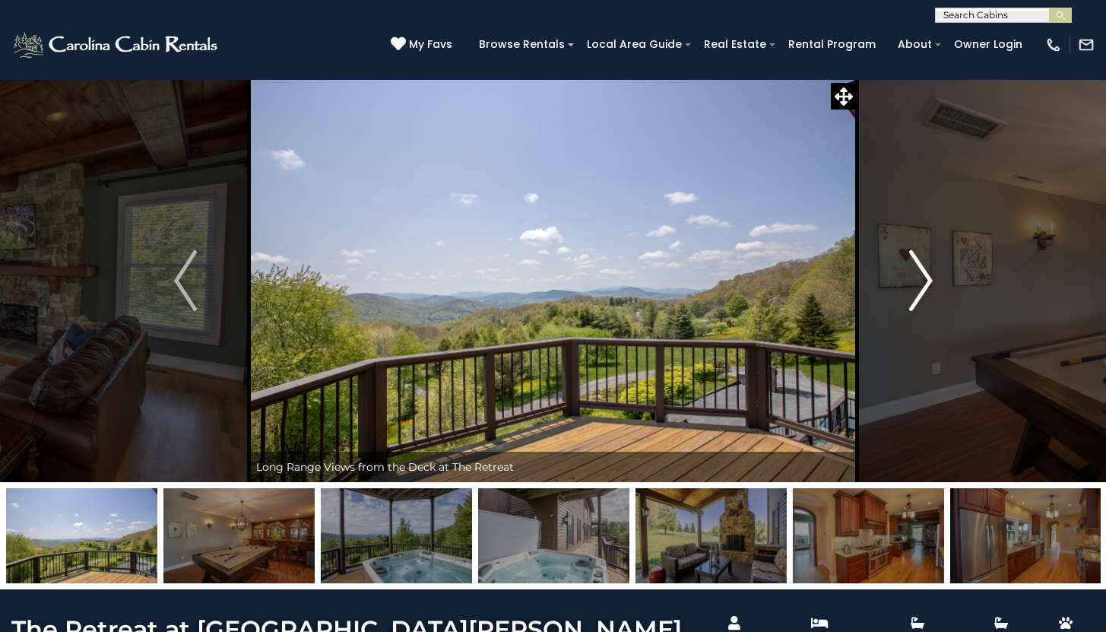
click at [920, 278] on img "Next" at bounding box center [921, 280] width 23 height 61
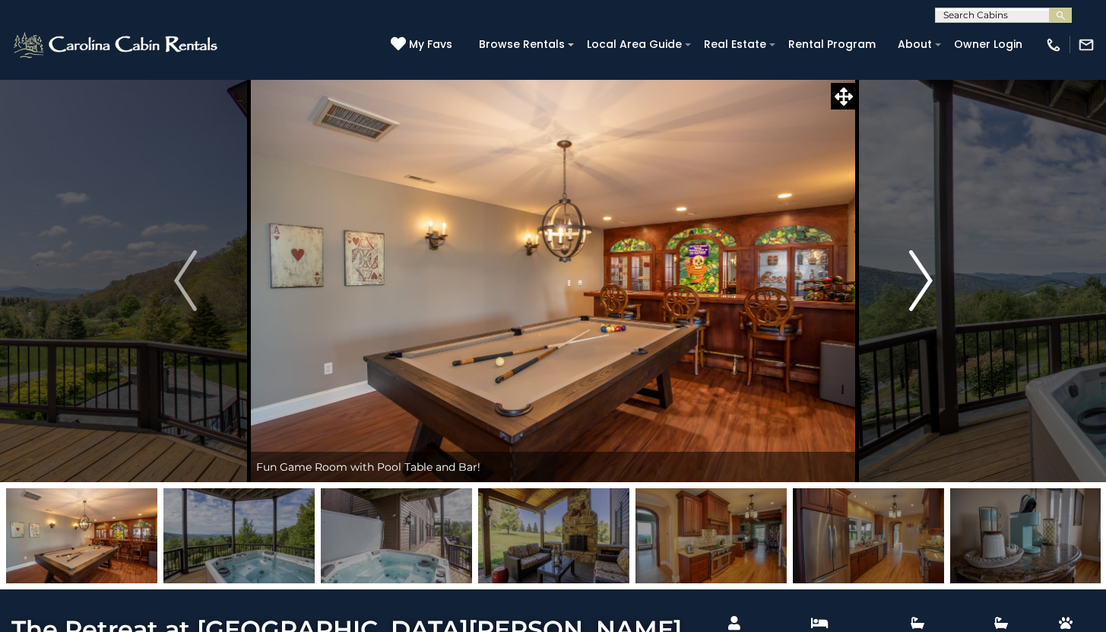
click at [918, 277] on img "Next" at bounding box center [921, 280] width 23 height 61
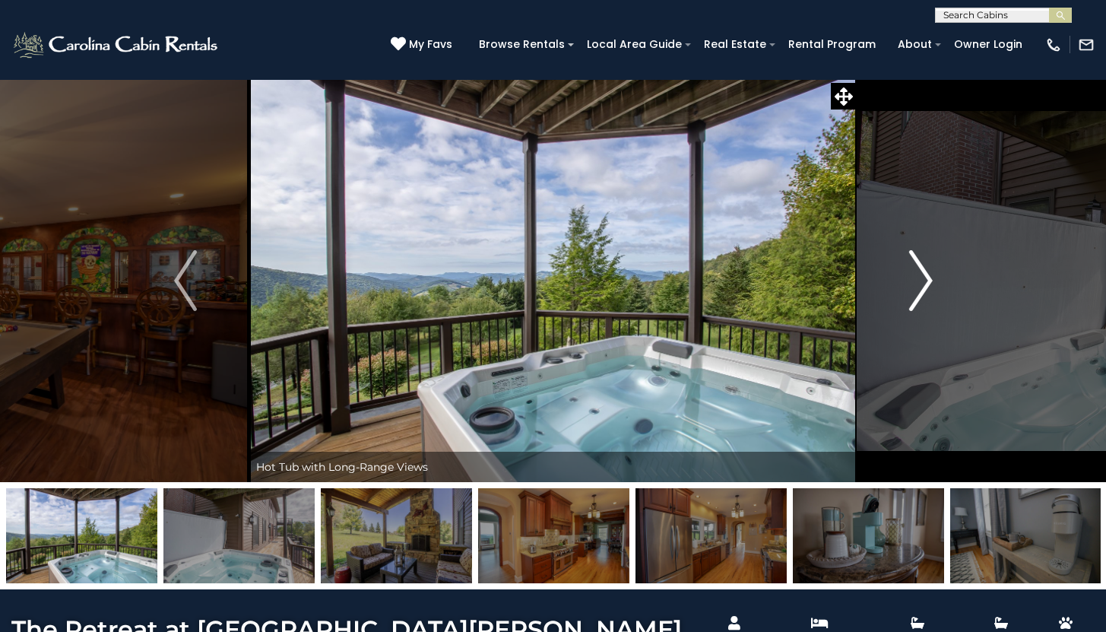
click at [918, 277] on img "Next" at bounding box center [921, 280] width 23 height 61
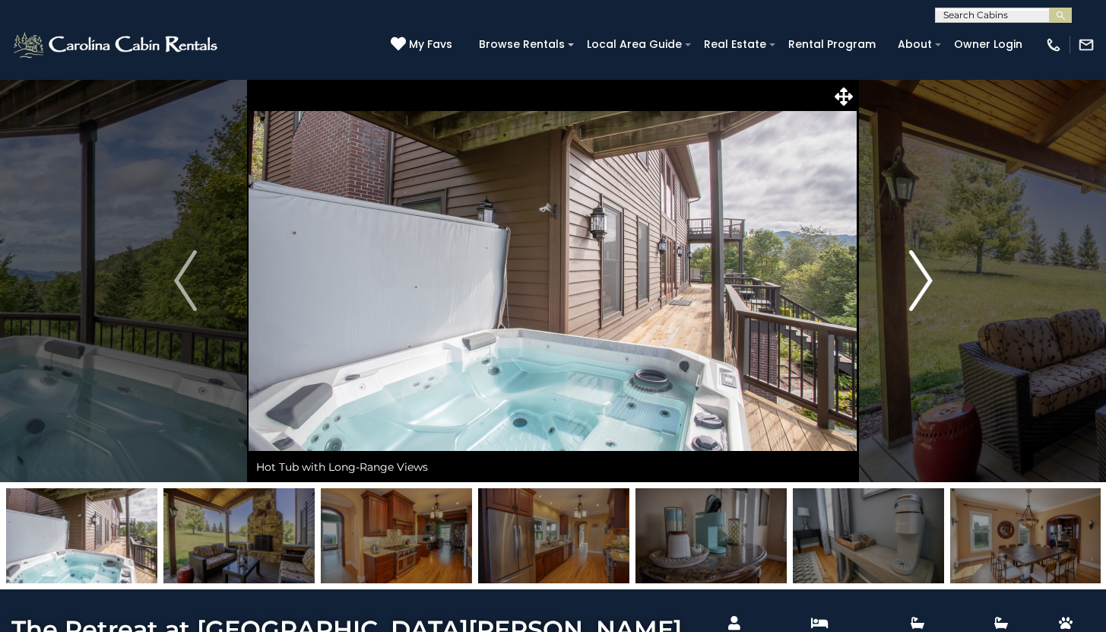
click at [917, 277] on img "Next" at bounding box center [921, 280] width 23 height 61
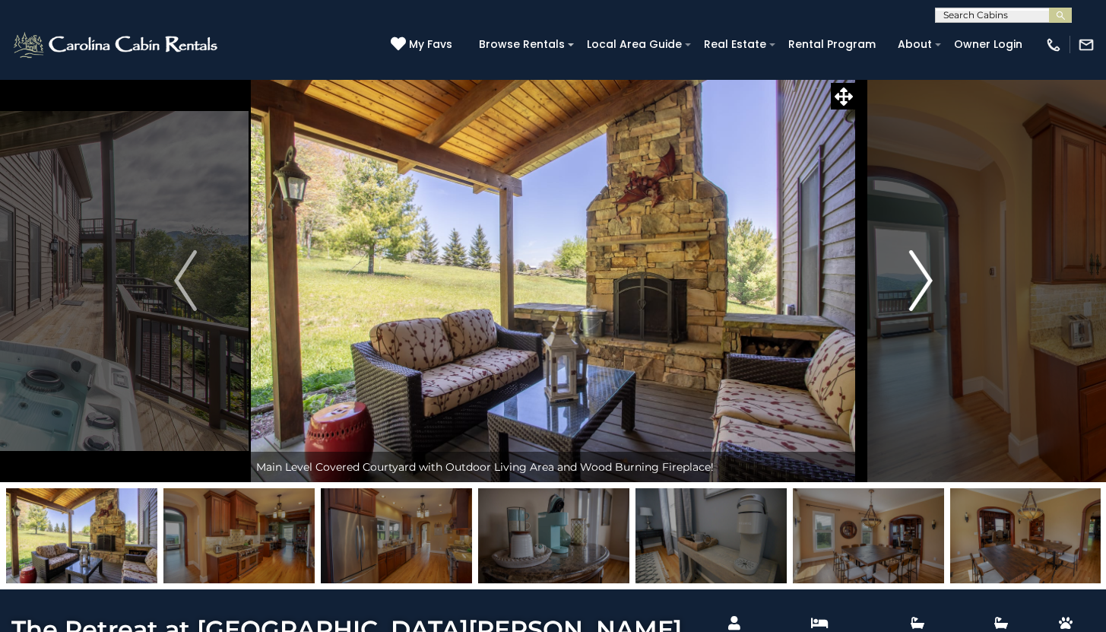
click at [916, 277] on img "Next" at bounding box center [921, 280] width 23 height 61
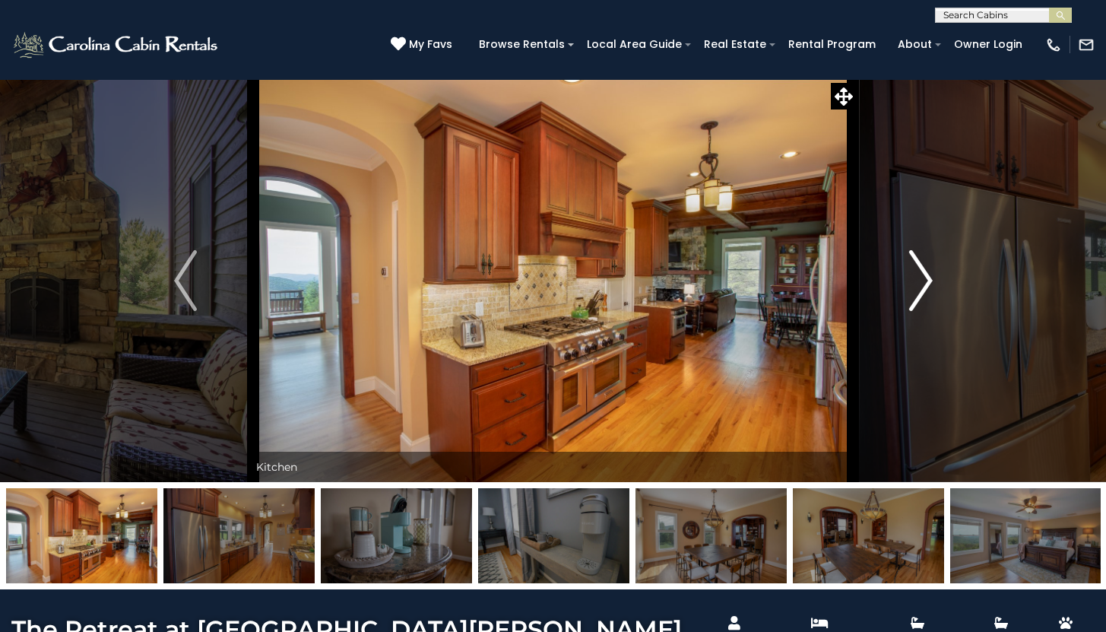
click at [916, 277] on img "Next" at bounding box center [921, 280] width 23 height 61
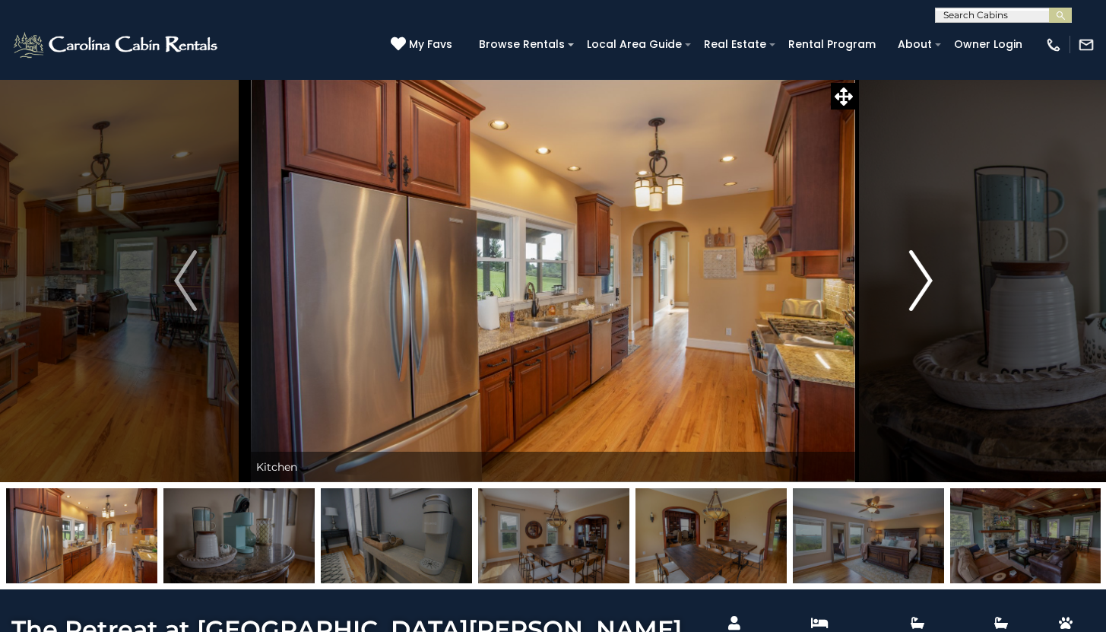
click at [913, 277] on img "Next" at bounding box center [921, 280] width 23 height 61
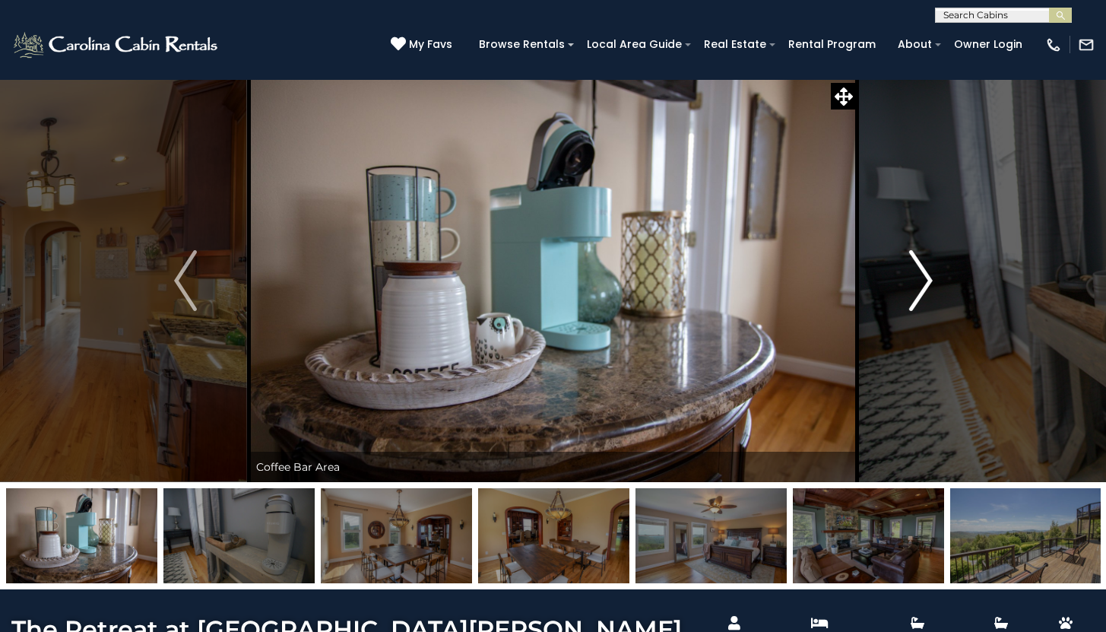
click at [913, 277] on img "Next" at bounding box center [921, 280] width 23 height 61
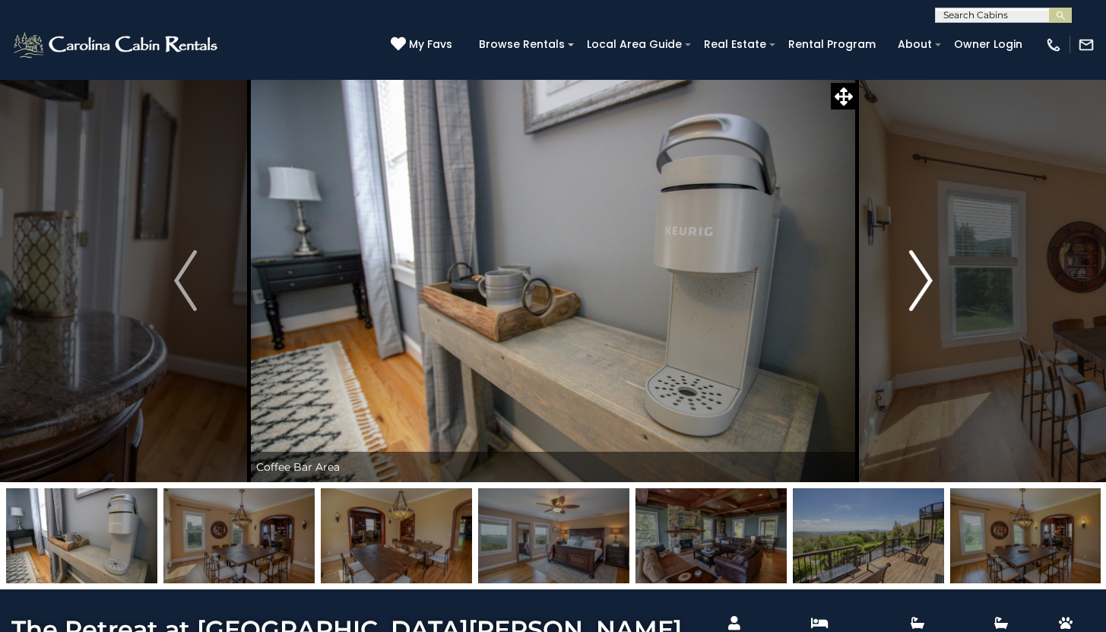
click at [912, 277] on img "Next" at bounding box center [921, 280] width 23 height 61
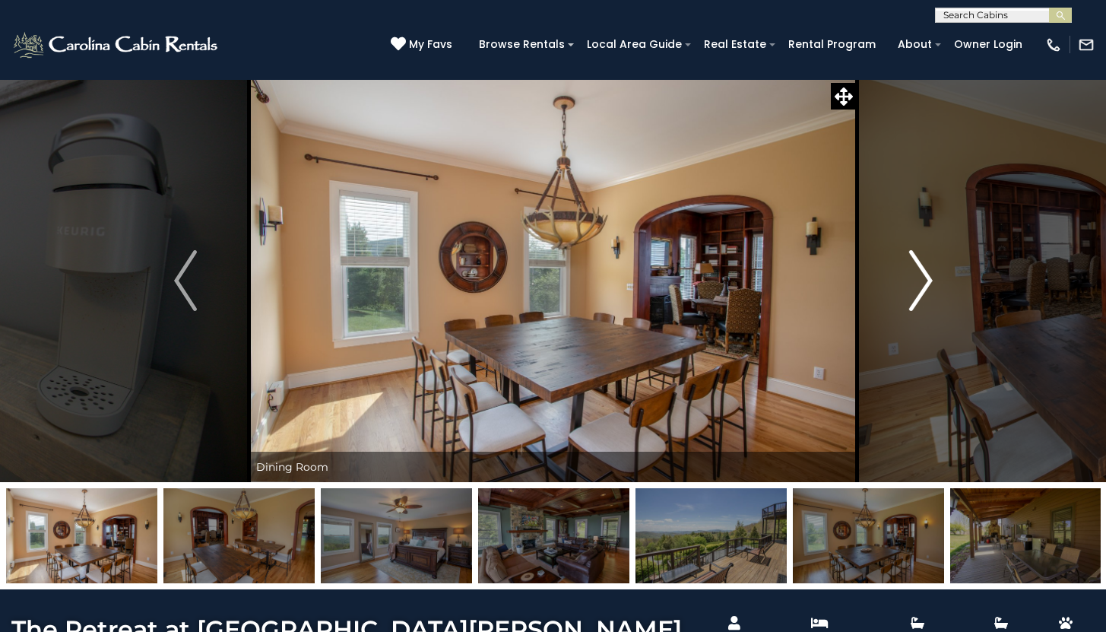
click at [910, 278] on img "Next" at bounding box center [921, 280] width 23 height 61
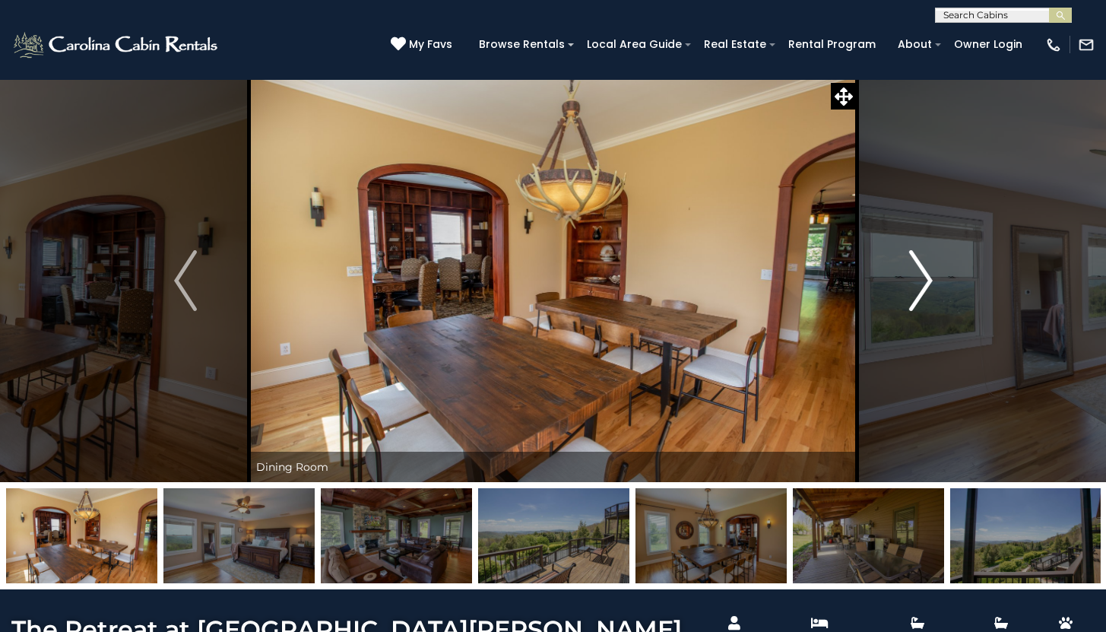
click at [910, 278] on img "Next" at bounding box center [921, 280] width 23 height 61
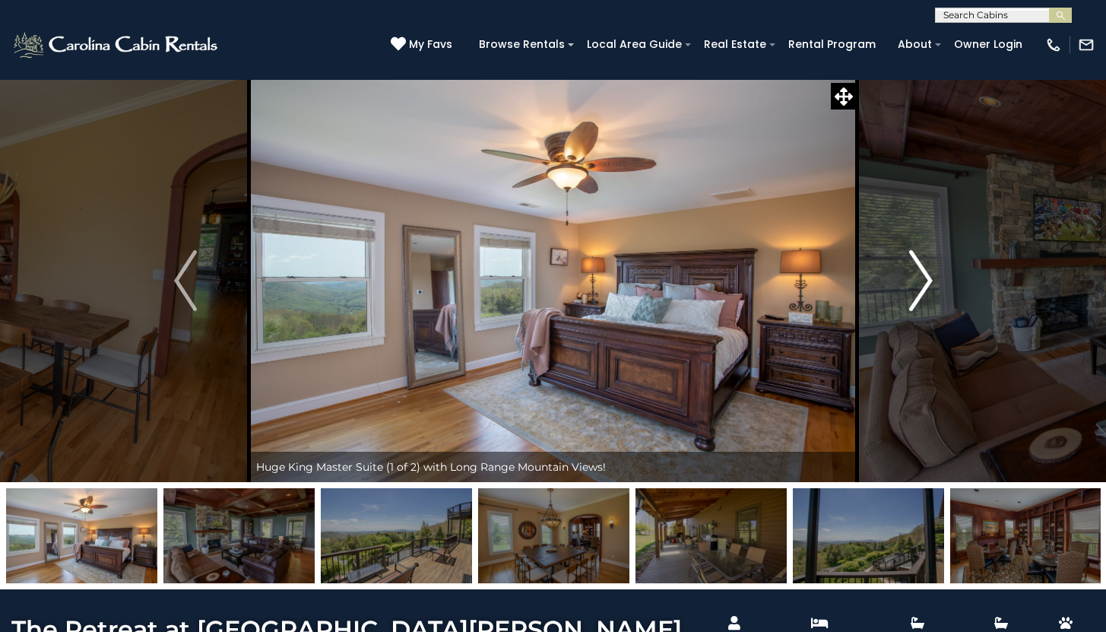
click at [910, 278] on img "Next" at bounding box center [921, 280] width 23 height 61
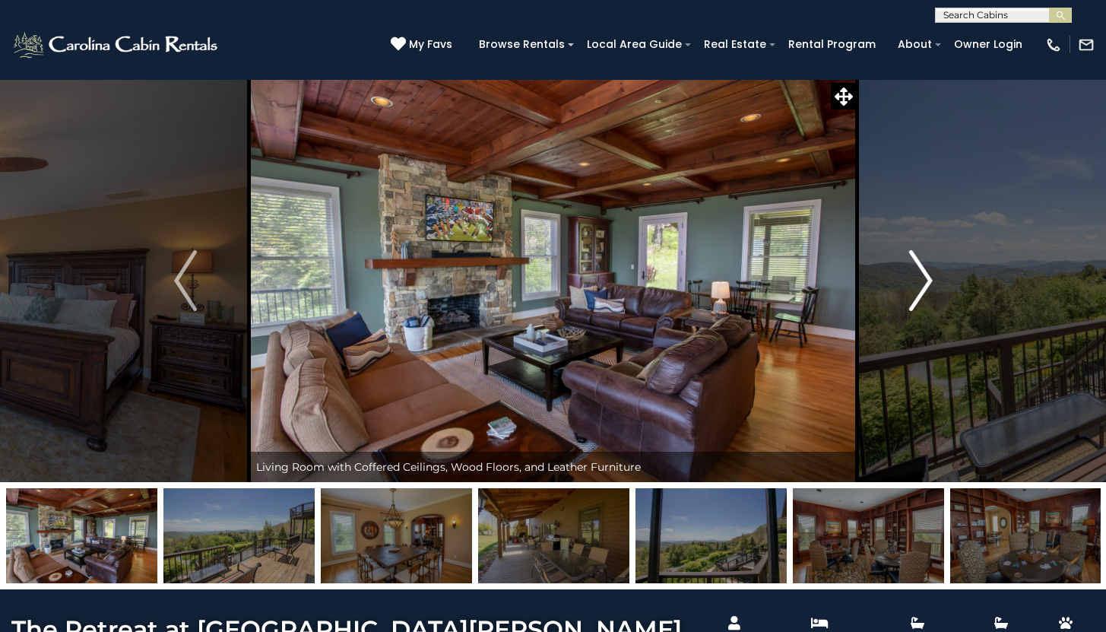
click at [910, 278] on img "Next" at bounding box center [921, 280] width 23 height 61
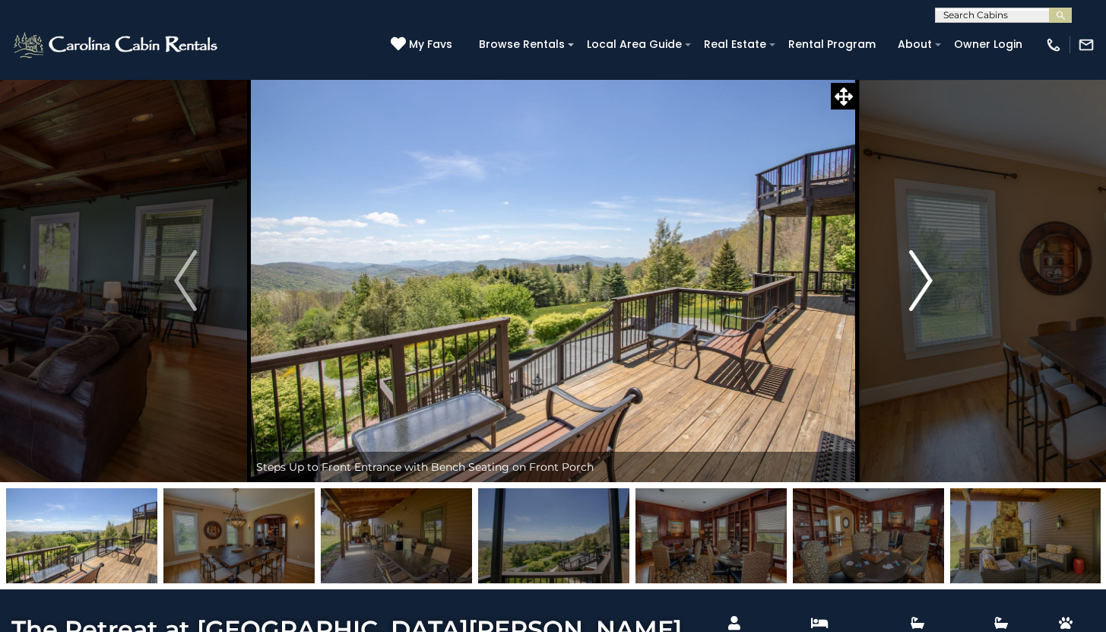
click at [908, 278] on button "Next" at bounding box center [921, 280] width 127 height 403
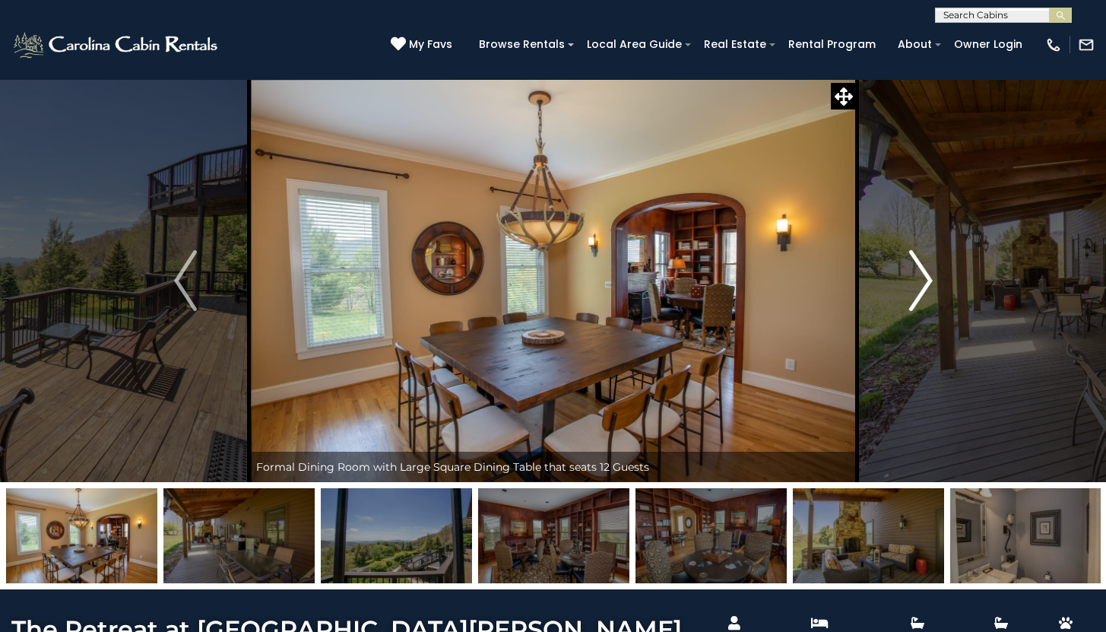
click at [906, 278] on button "Next" at bounding box center [921, 280] width 127 height 403
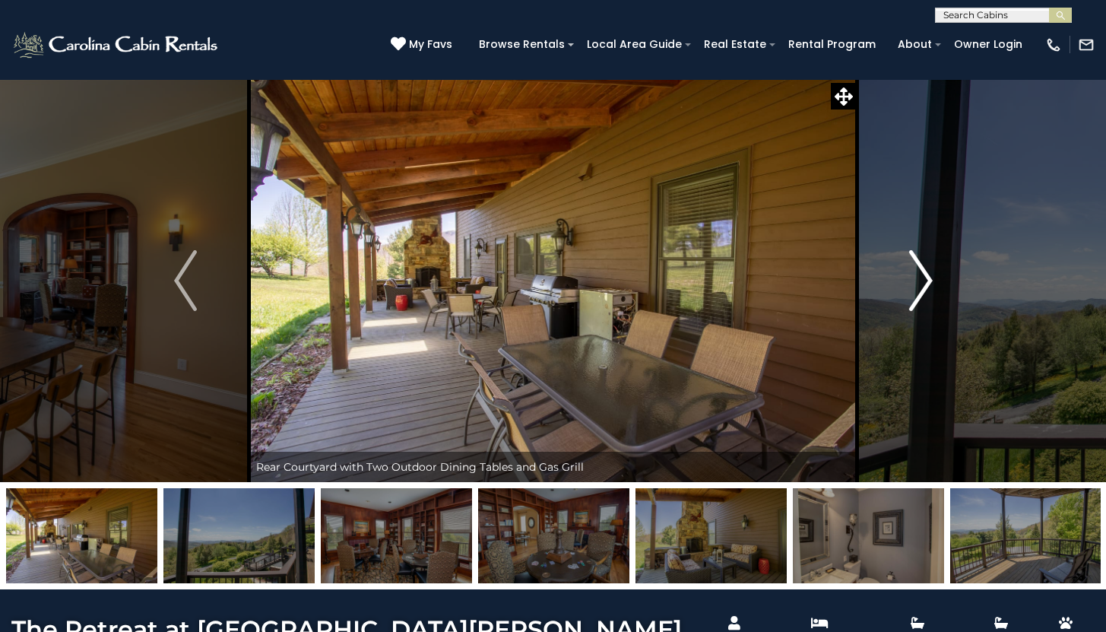
click at [904, 278] on button "Next" at bounding box center [921, 280] width 127 height 403
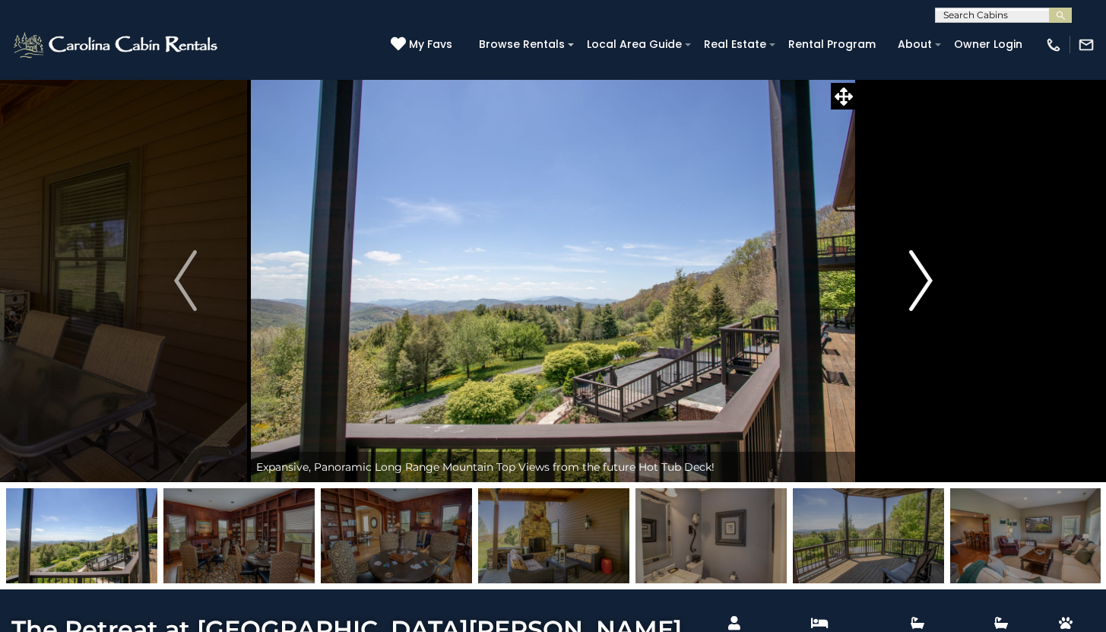
click at [904, 278] on button "Next" at bounding box center [921, 280] width 127 height 403
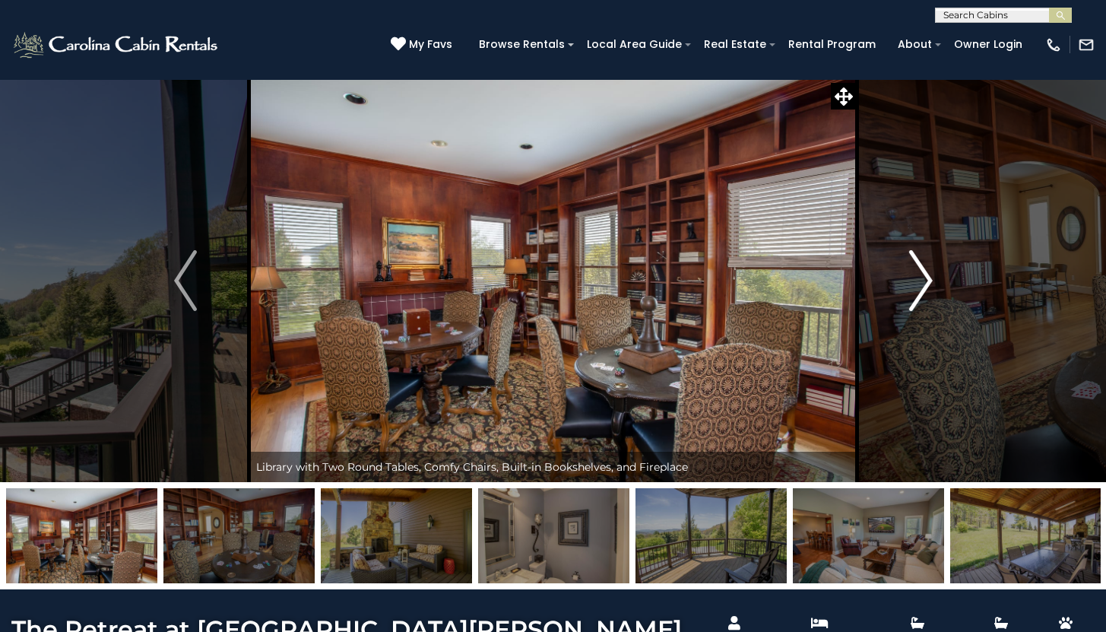
click at [901, 286] on button "Next" at bounding box center [921, 280] width 127 height 403
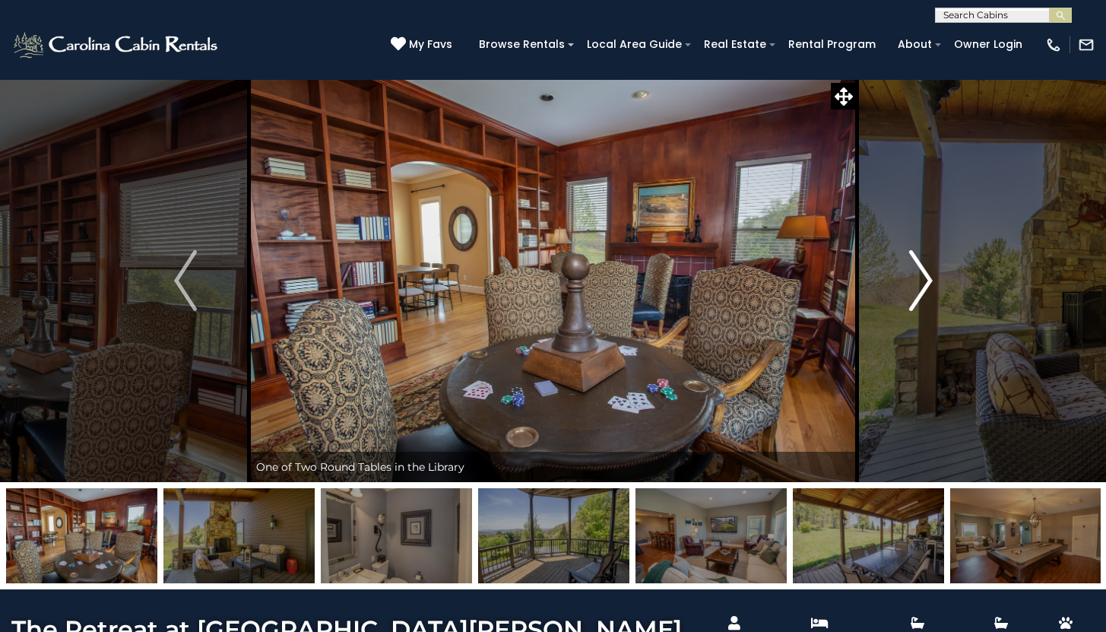
click at [913, 284] on img "Next" at bounding box center [921, 280] width 23 height 61
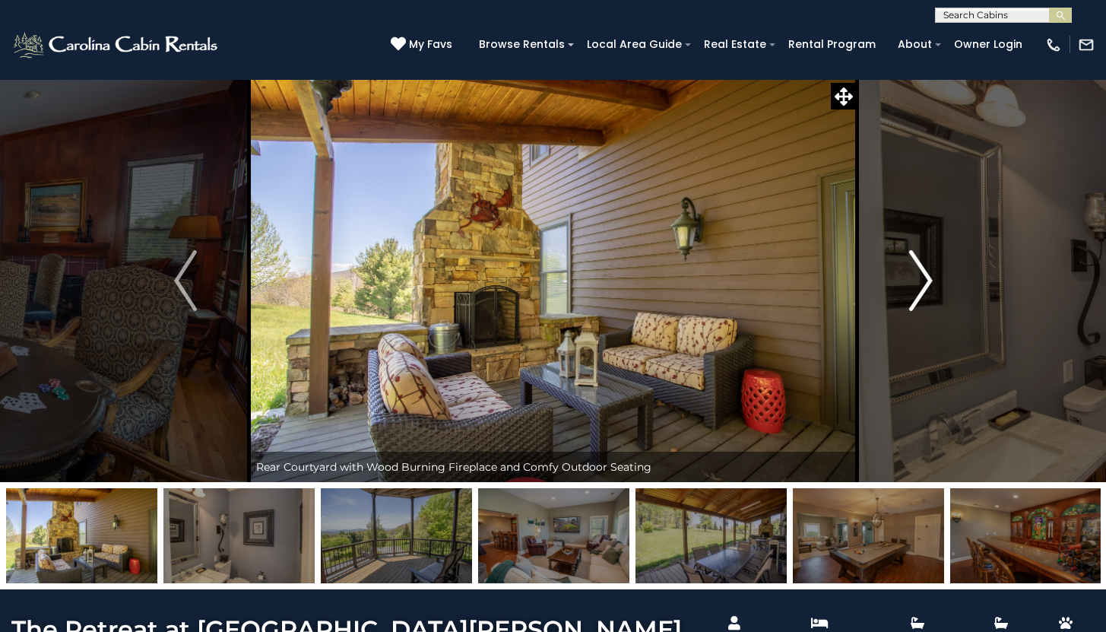
click at [911, 283] on img "Next" at bounding box center [921, 280] width 23 height 61
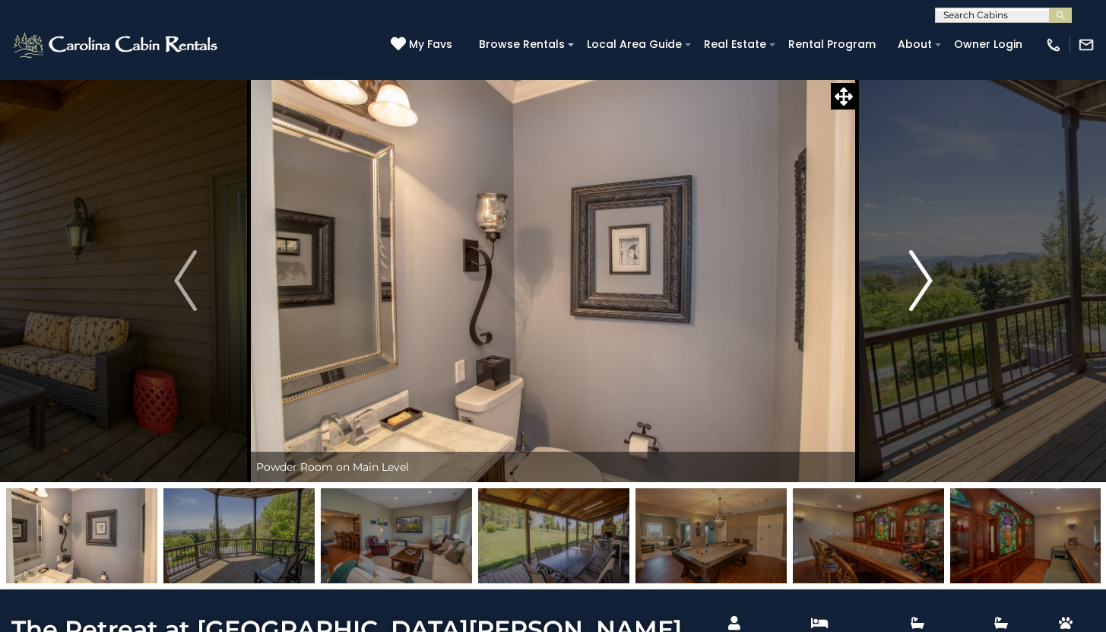
click at [911, 283] on img "Next" at bounding box center [921, 280] width 23 height 61
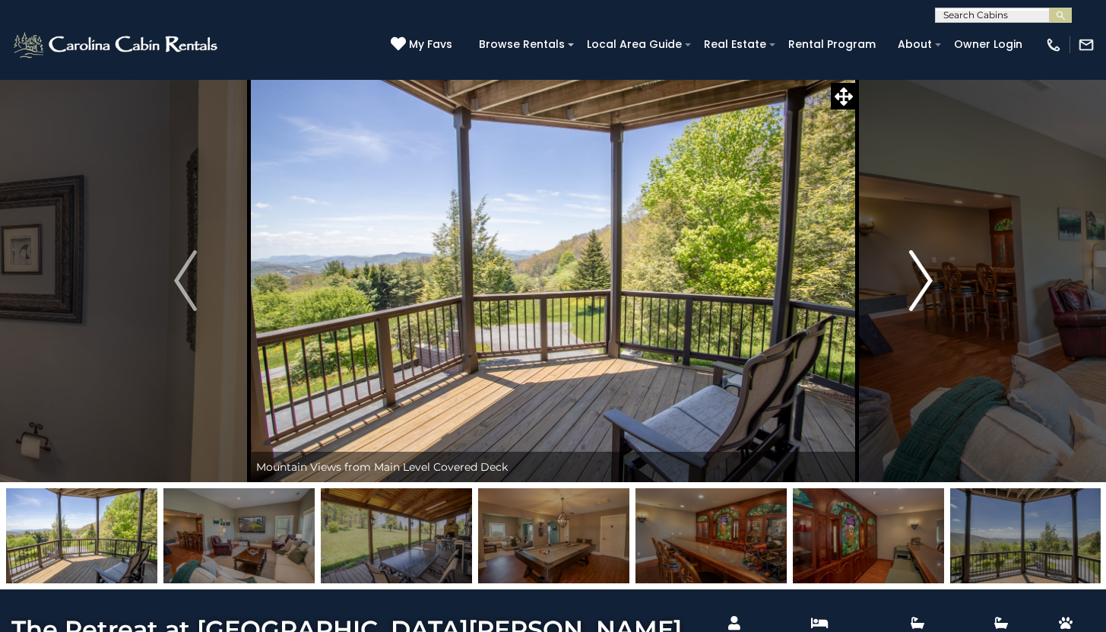
click at [910, 282] on img "Next" at bounding box center [921, 280] width 23 height 61
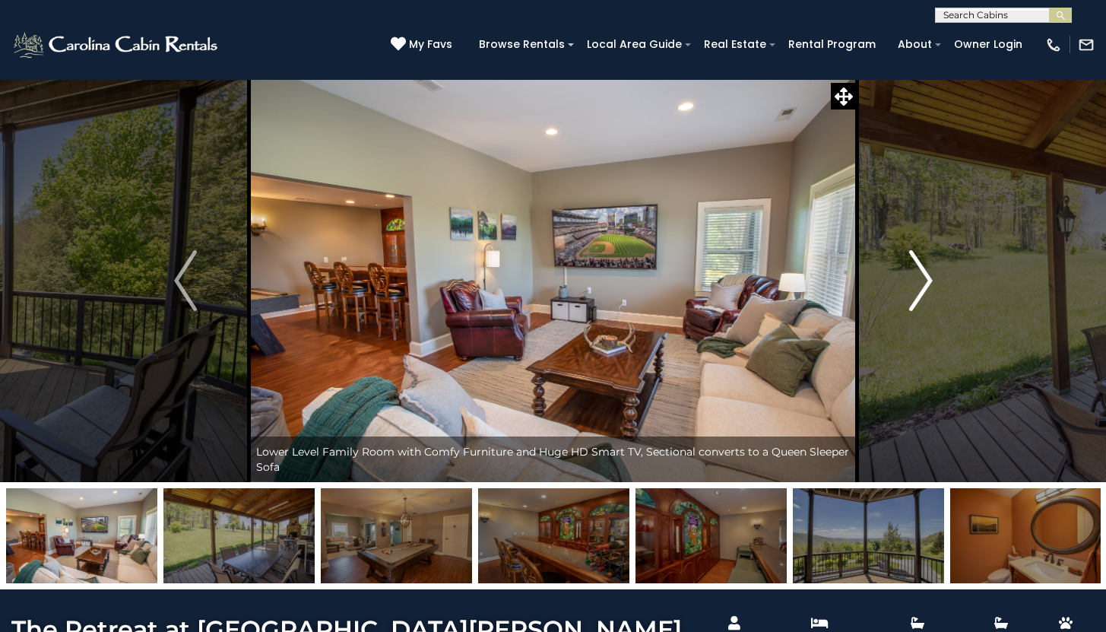
click at [907, 280] on button "Next" at bounding box center [921, 280] width 127 height 403
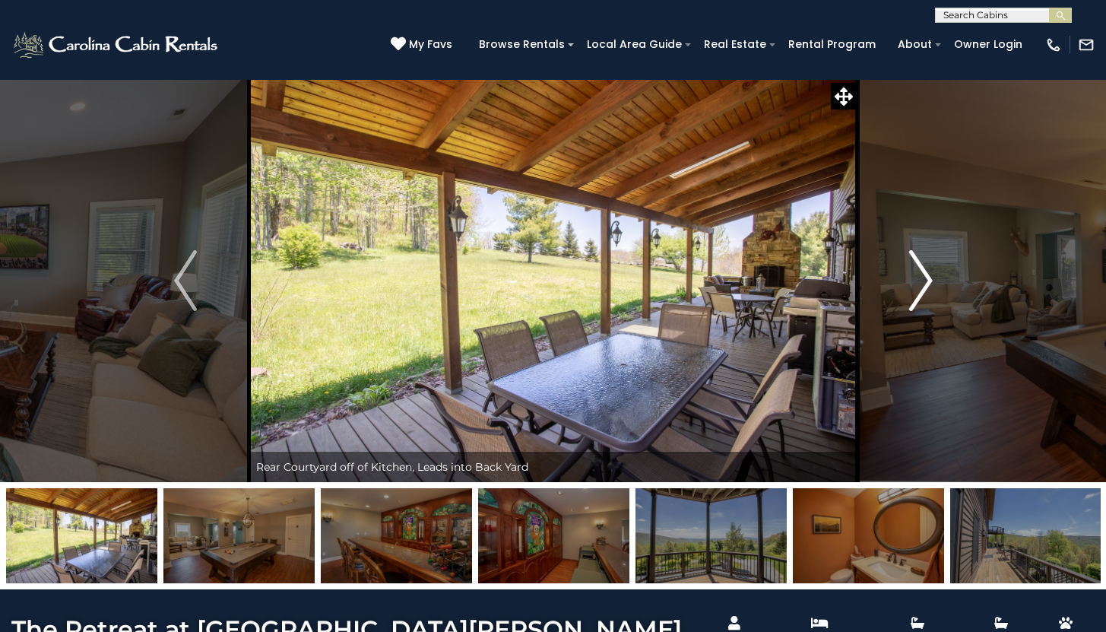
click at [907, 280] on button "Next" at bounding box center [921, 280] width 127 height 403
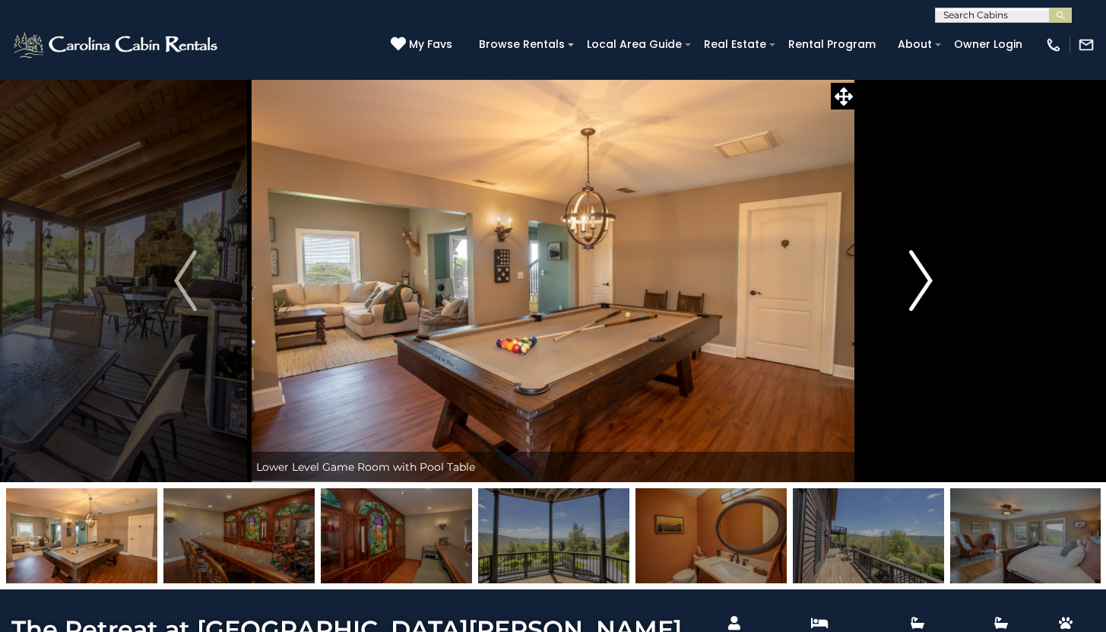
click at [907, 280] on button "Next" at bounding box center [921, 280] width 127 height 403
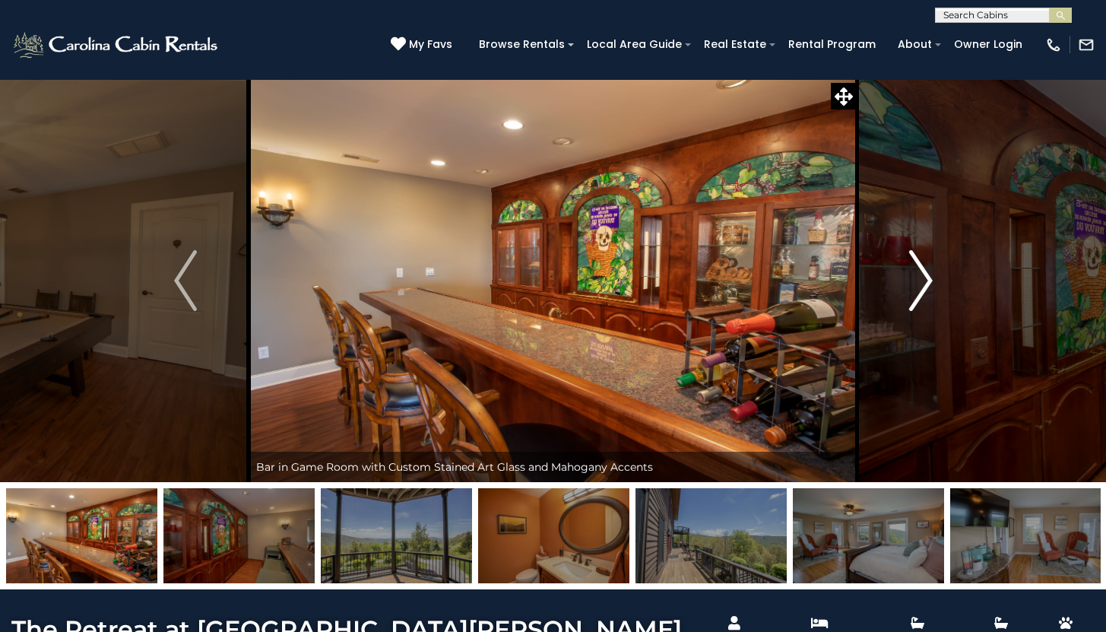
click at [907, 280] on button "Next" at bounding box center [921, 280] width 127 height 403
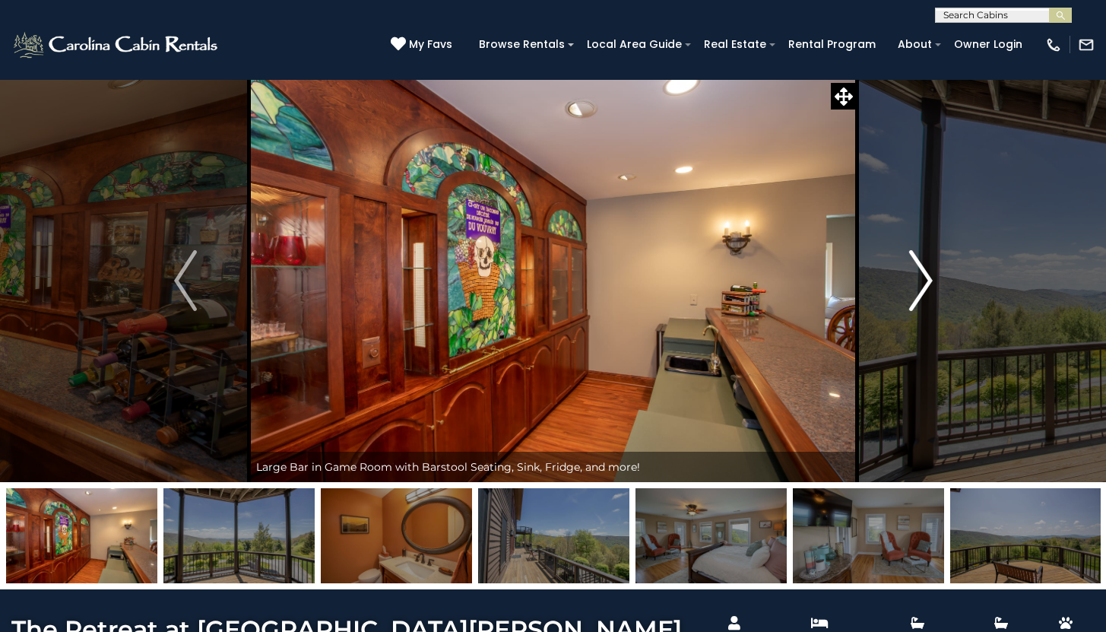
click at [920, 278] on img "Next" at bounding box center [921, 280] width 23 height 61
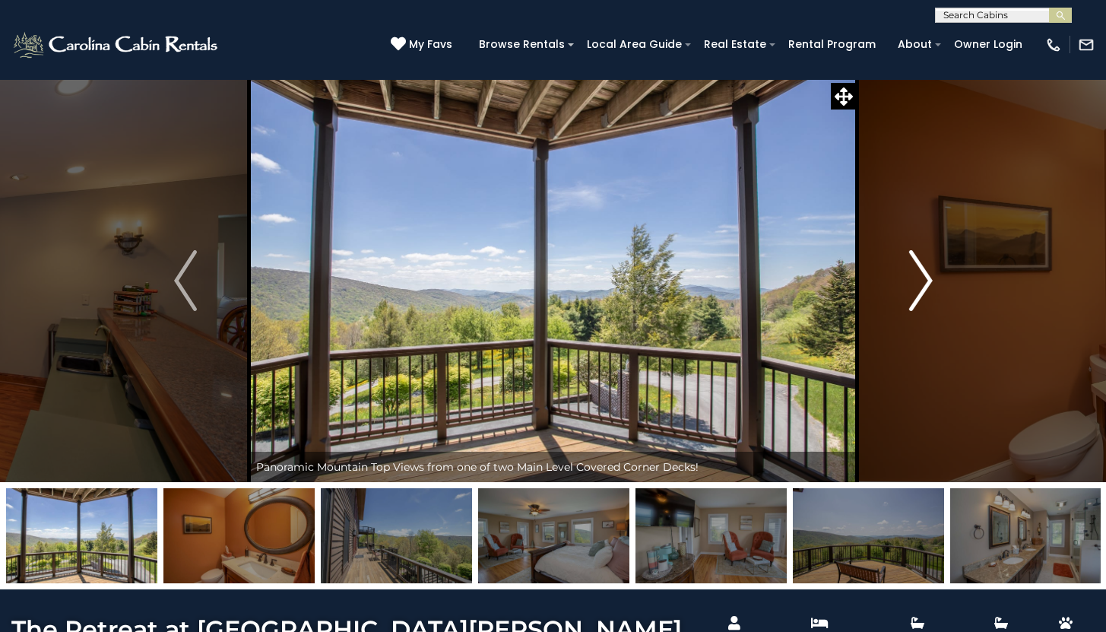
click at [920, 278] on img "Next" at bounding box center [921, 280] width 23 height 61
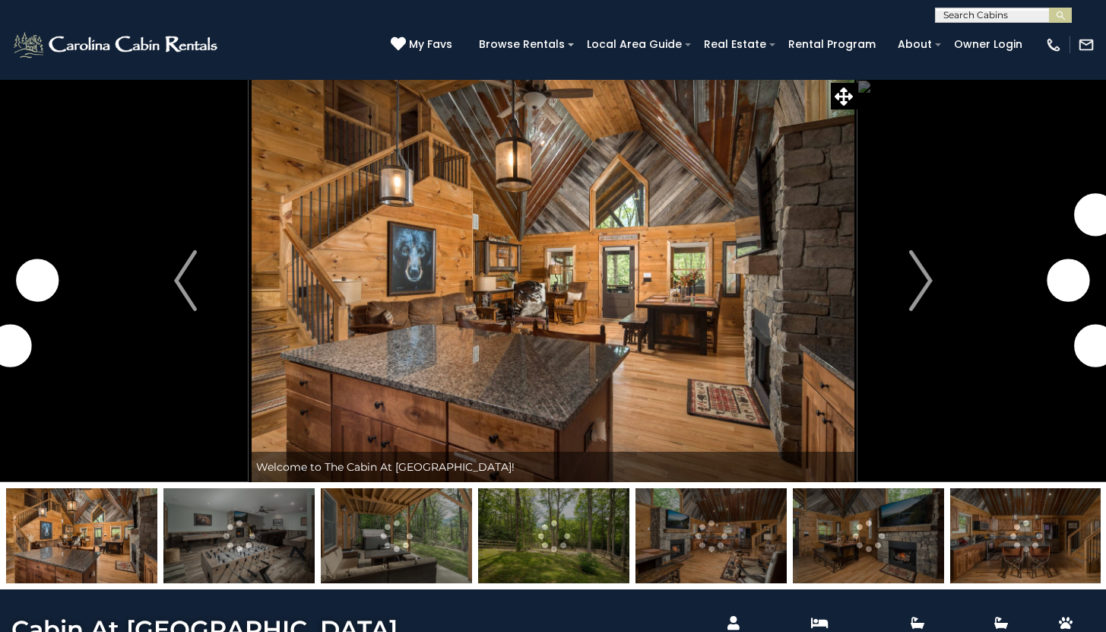
select select "*******"
click at [924, 279] on img "Next" at bounding box center [921, 280] width 23 height 61
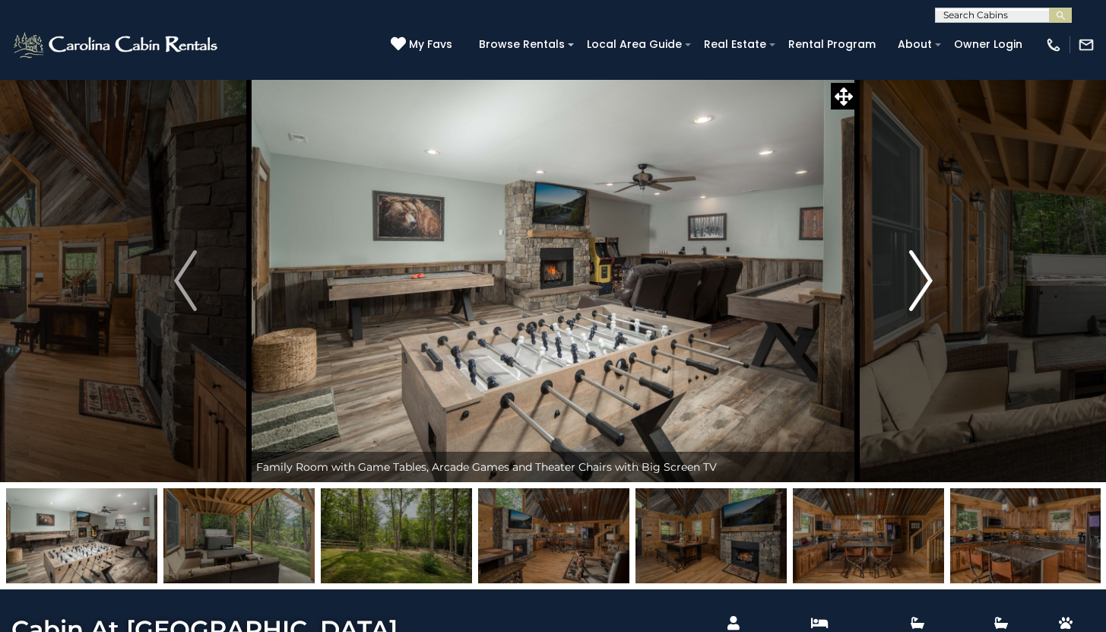
click at [924, 279] on img "Next" at bounding box center [921, 280] width 23 height 61
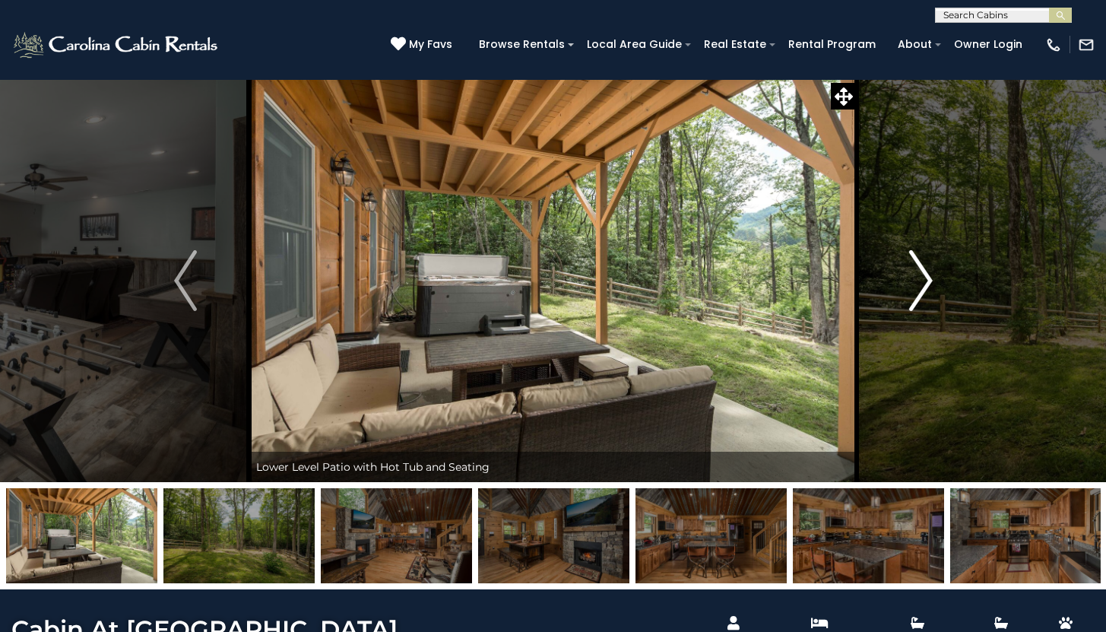
click at [924, 279] on img "Next" at bounding box center [921, 280] width 23 height 61
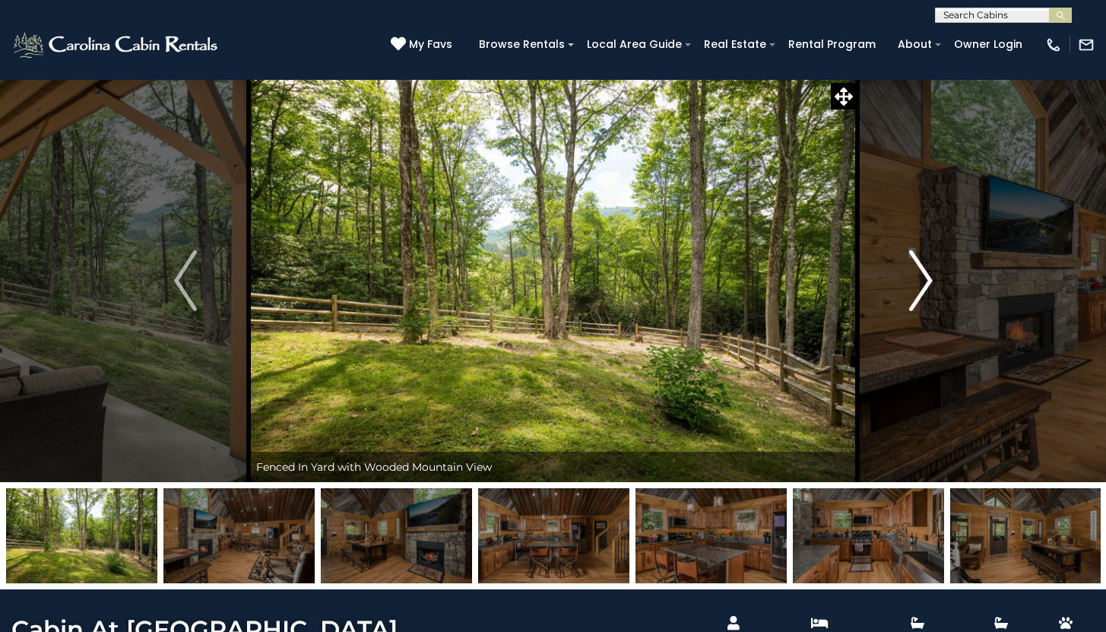
click at [924, 278] on img "Next" at bounding box center [921, 280] width 23 height 61
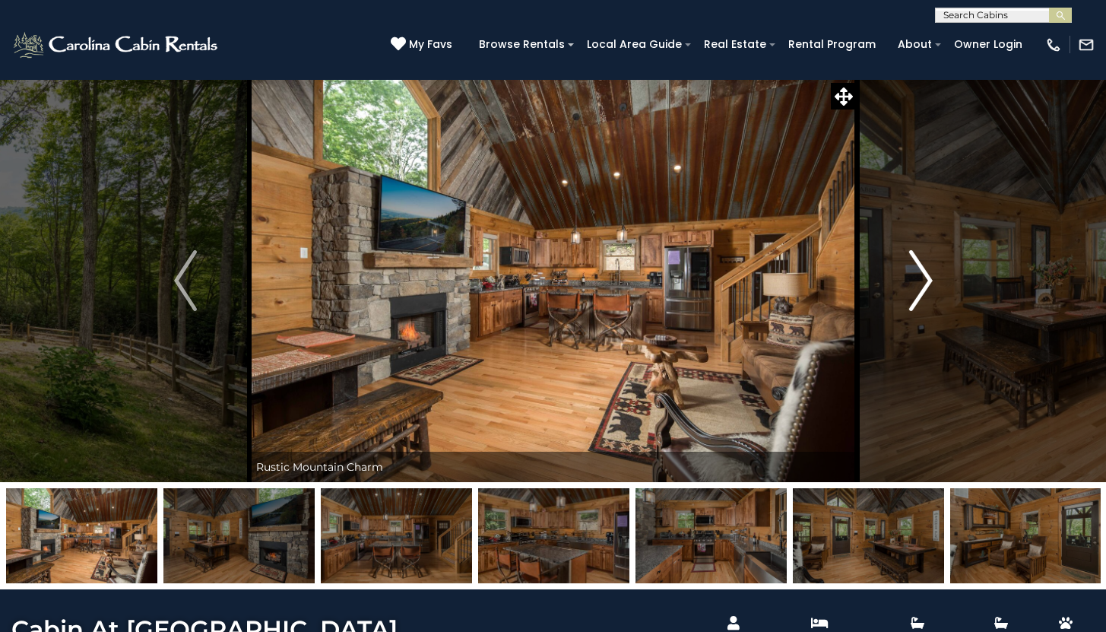
click at [924, 278] on img "Next" at bounding box center [921, 280] width 23 height 61
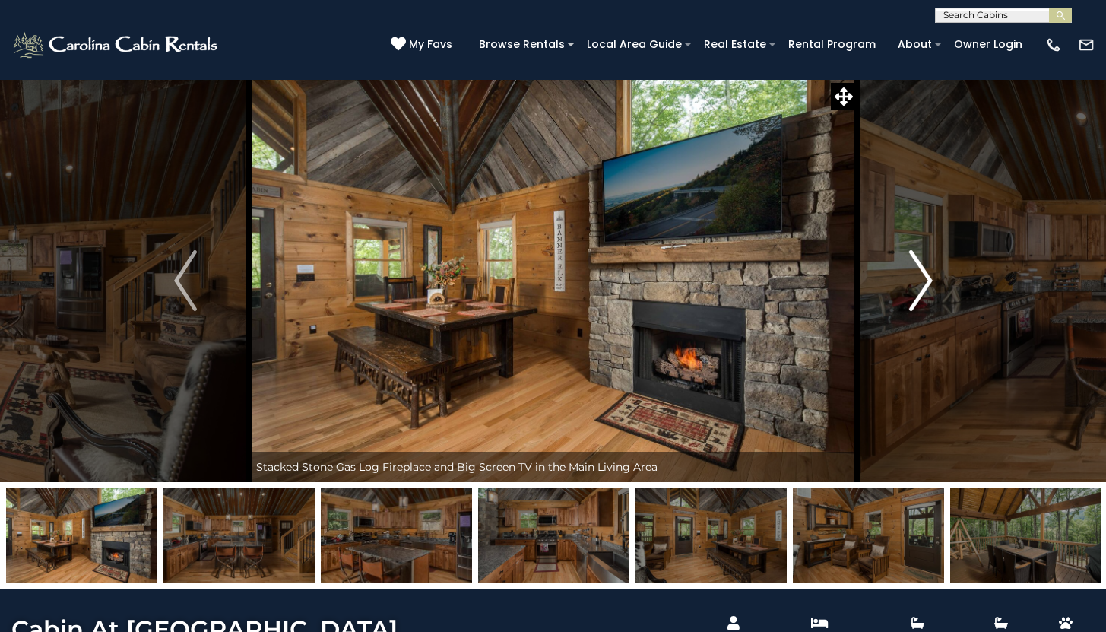
click at [924, 278] on img "Next" at bounding box center [921, 280] width 23 height 61
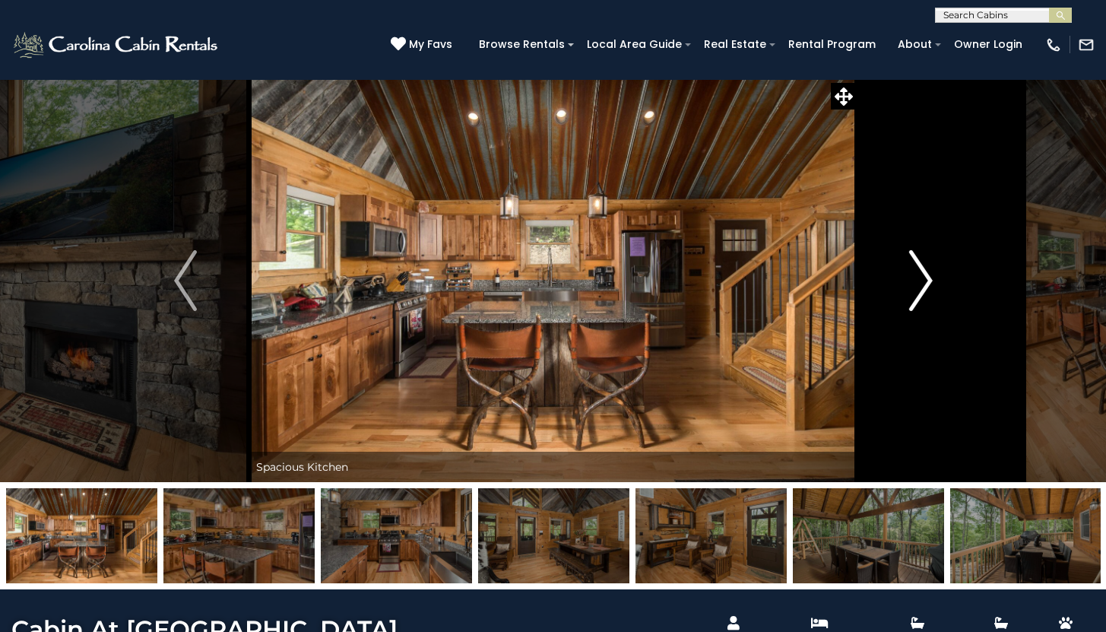
click at [924, 278] on img "Next" at bounding box center [921, 280] width 23 height 61
